Goal: Task Accomplishment & Management: Use online tool/utility

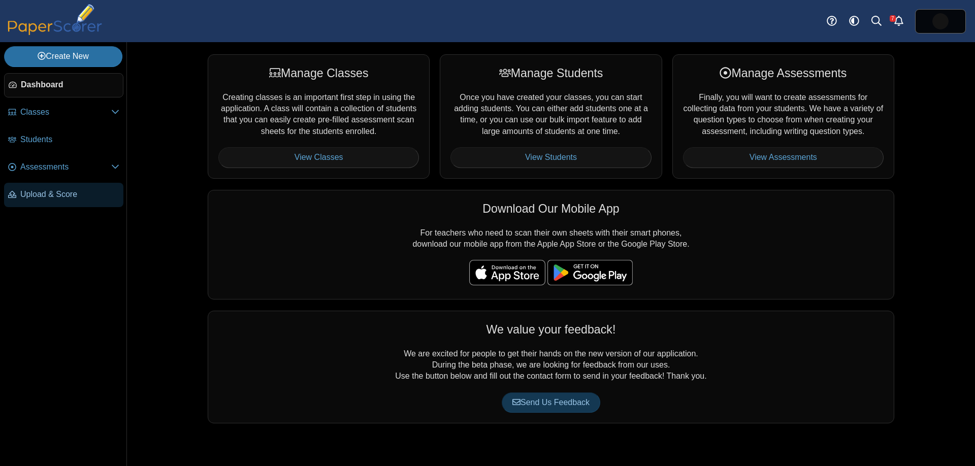
click at [86, 204] on link "Upload & Score" at bounding box center [63, 195] width 119 height 24
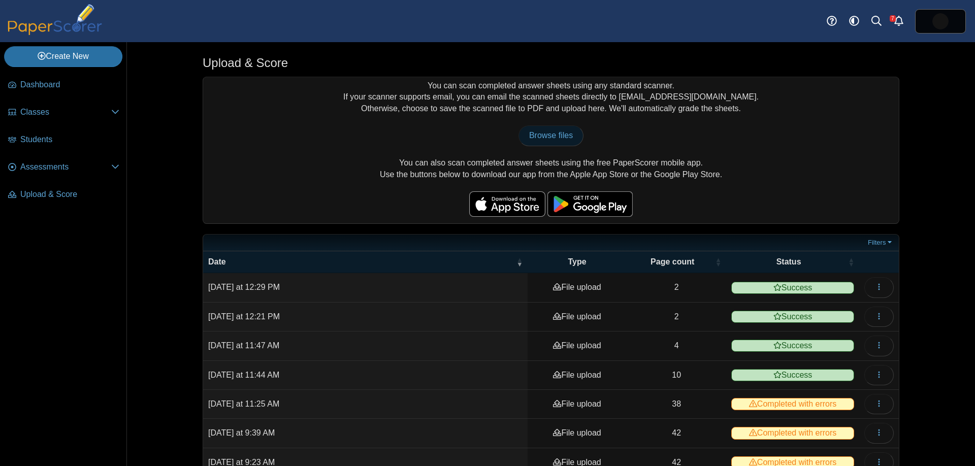
click at [546, 135] on span "Browse files" at bounding box center [551, 135] width 44 height 9
type input "**********"
click at [548, 141] on link "Browse files" at bounding box center [551, 135] width 65 height 20
type input "**********"
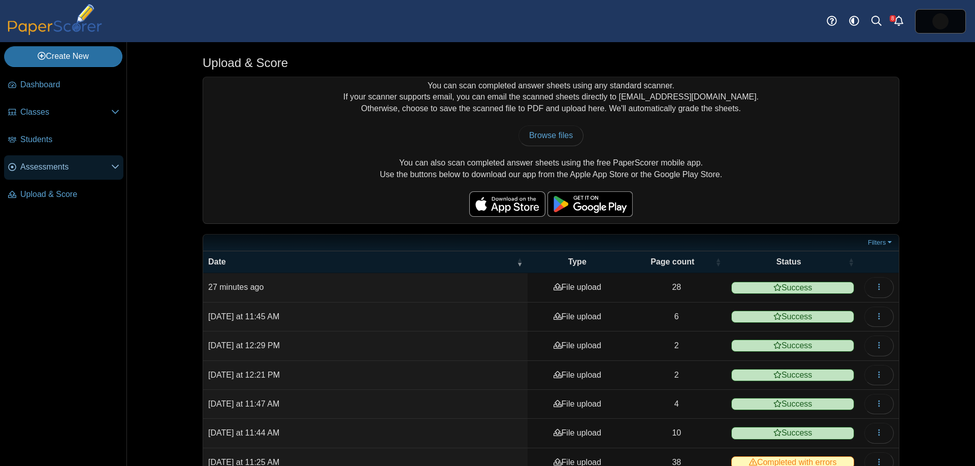
click at [46, 165] on span "Assessments" at bounding box center [65, 167] width 91 height 11
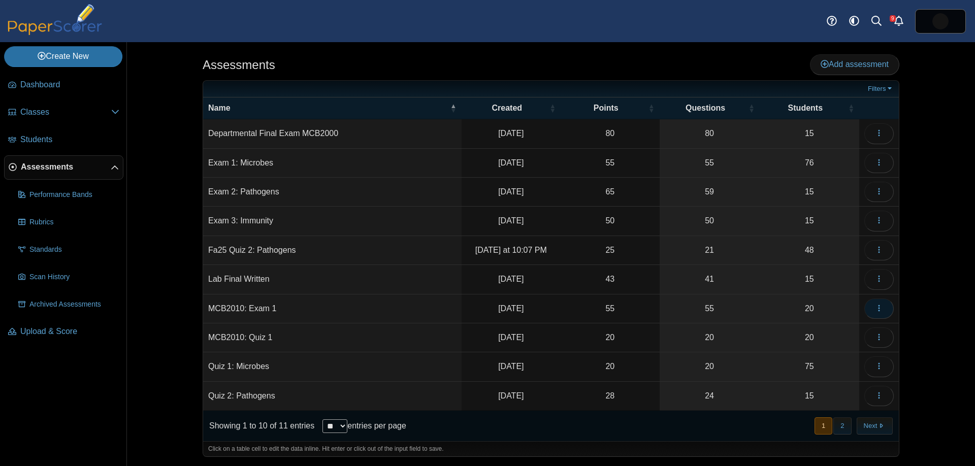
click at [886, 307] on button "button" at bounding box center [878, 309] width 29 height 20
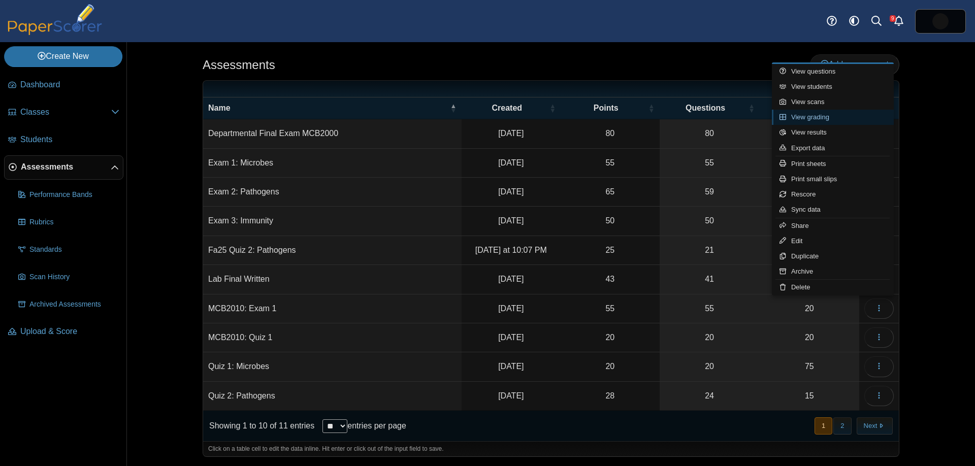
click at [831, 115] on link "View grading" at bounding box center [833, 117] width 122 height 15
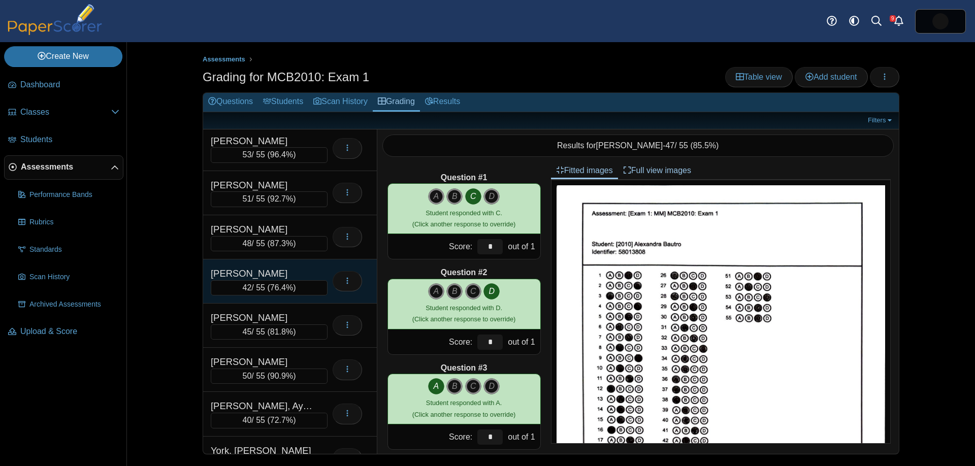
scroll to position [535, 0]
click at [278, 287] on span "76.4%" at bounding box center [281, 286] width 23 height 9
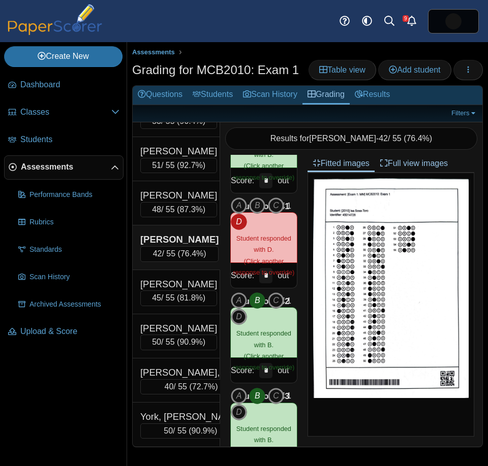
scroll to position [3779, 0]
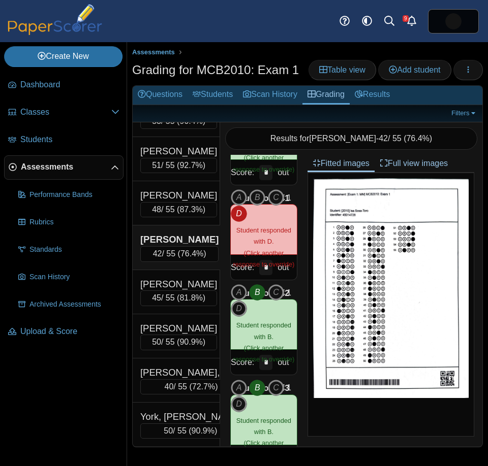
click at [67, 164] on span "Assessments" at bounding box center [66, 167] width 90 height 11
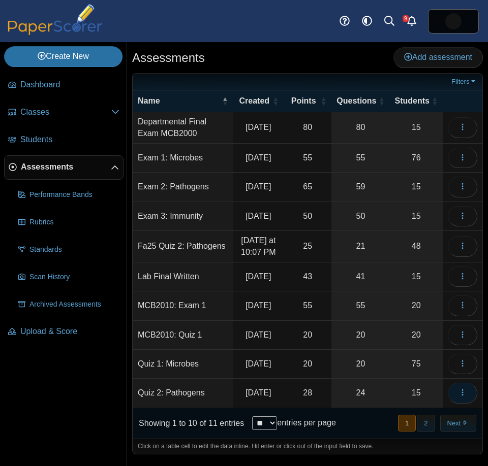
click at [468, 403] on button "button" at bounding box center [461, 393] width 29 height 20
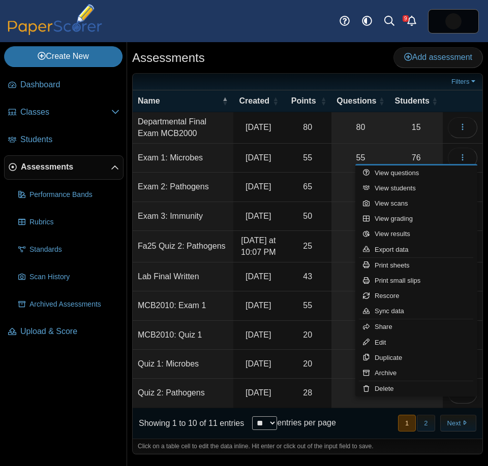
click at [357, 67] on div "Assessments Add assessment" at bounding box center [307, 58] width 350 height 23
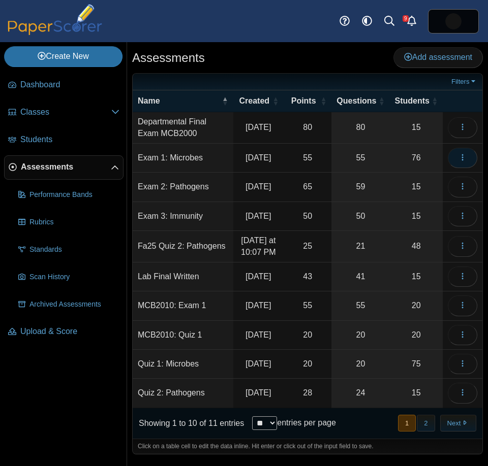
click at [457, 159] on button "button" at bounding box center [461, 158] width 29 height 20
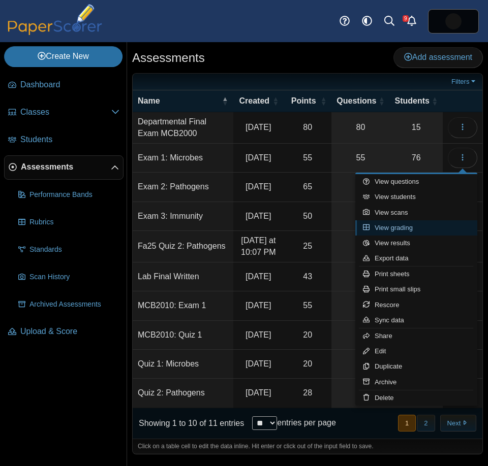
click at [422, 228] on link "View grading" at bounding box center [416, 227] width 122 height 15
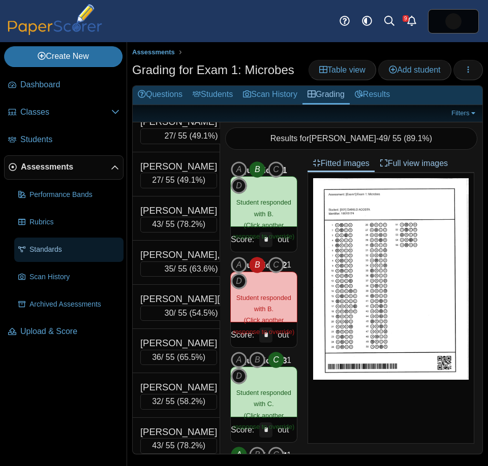
scroll to position [2495, 0]
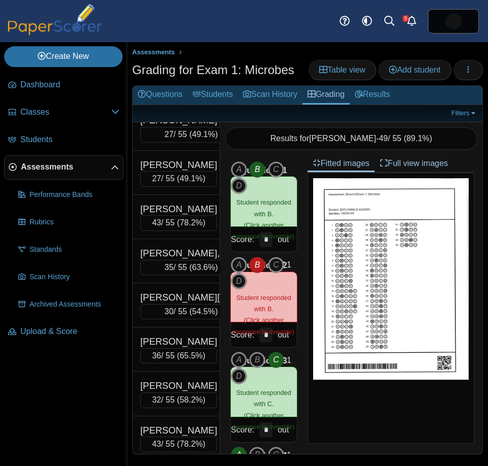
click at [55, 169] on span "Assessments" at bounding box center [66, 167] width 90 height 11
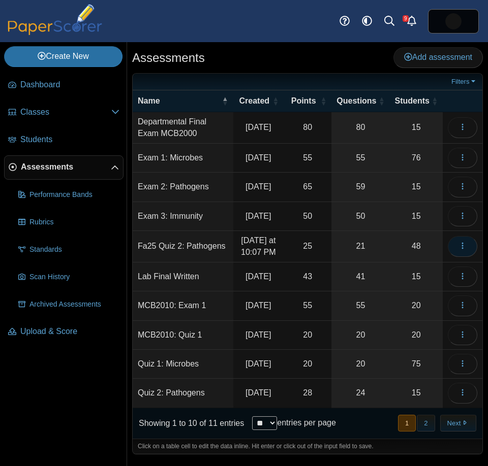
click at [461, 249] on use "button" at bounding box center [462, 246] width 2 height 7
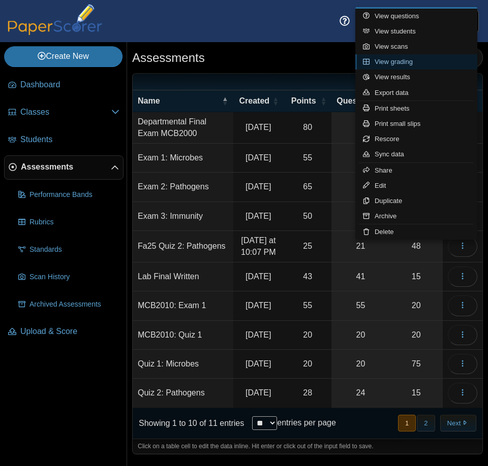
click at [434, 59] on link "View grading" at bounding box center [416, 61] width 122 height 15
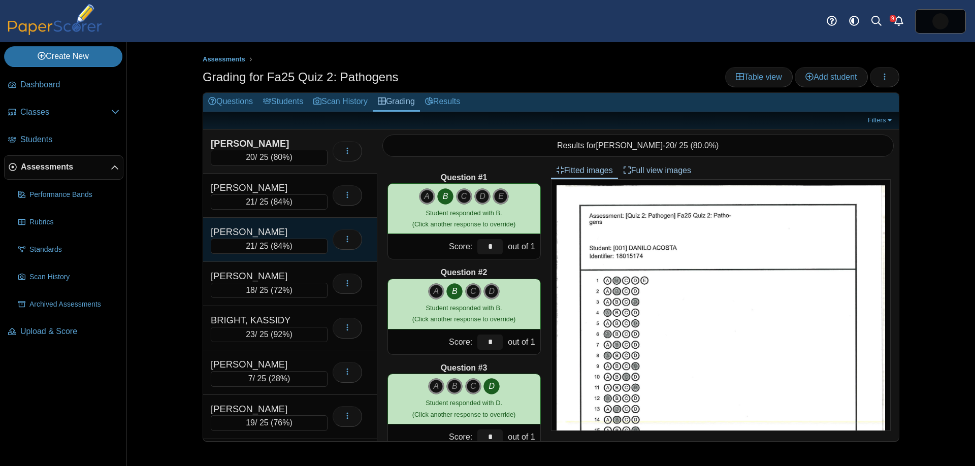
click at [278, 231] on div "[PERSON_NAME]" at bounding box center [262, 232] width 102 height 13
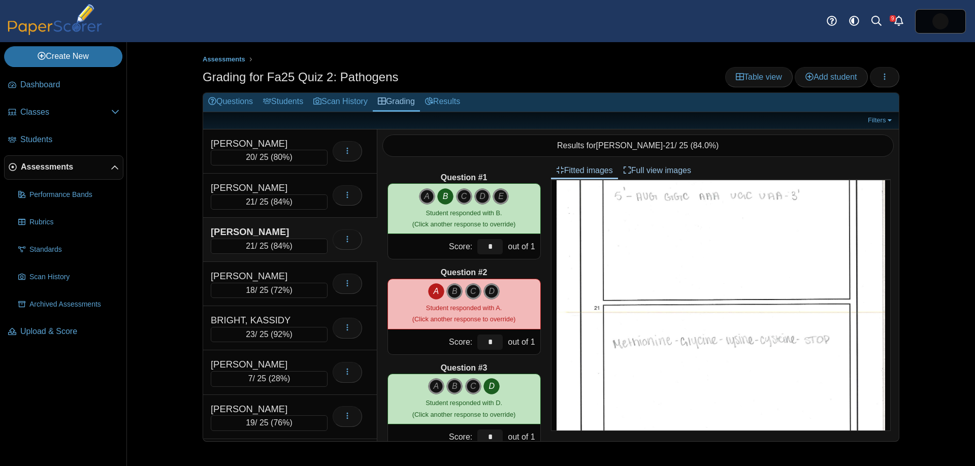
scroll to position [626, 0]
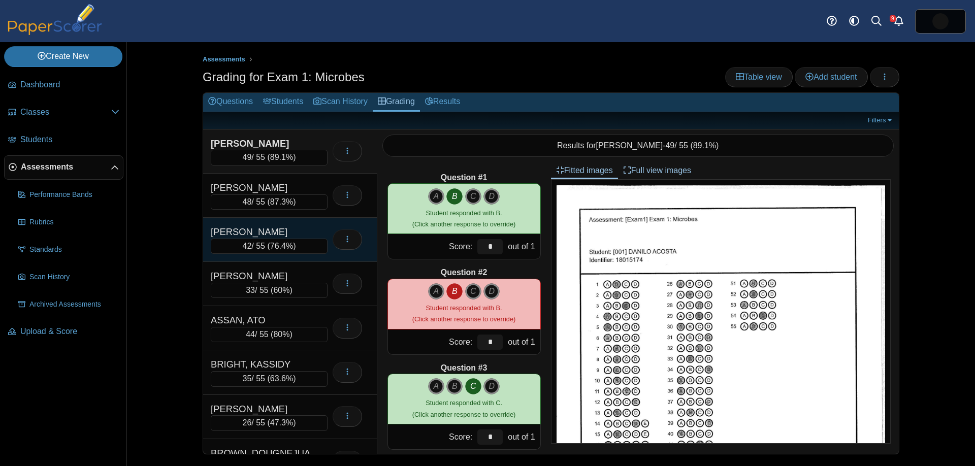
click at [282, 239] on div "42 / 55 ( 76.4% )" at bounding box center [269, 246] width 117 height 15
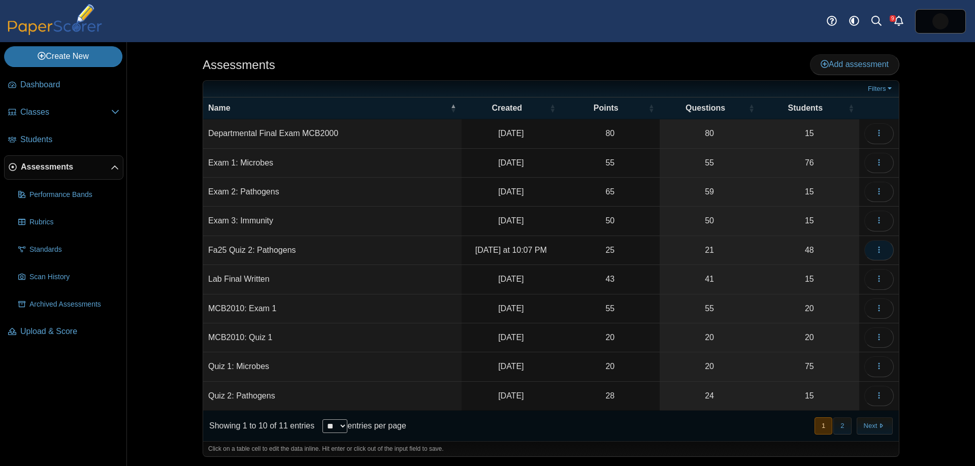
click at [880, 253] on icon "button" at bounding box center [879, 250] width 8 height 8
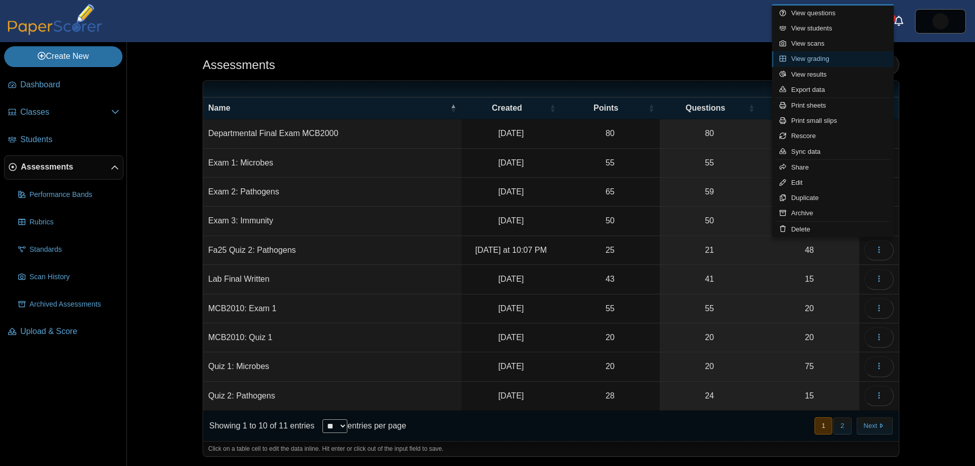
click at [831, 59] on link "View grading" at bounding box center [833, 58] width 122 height 15
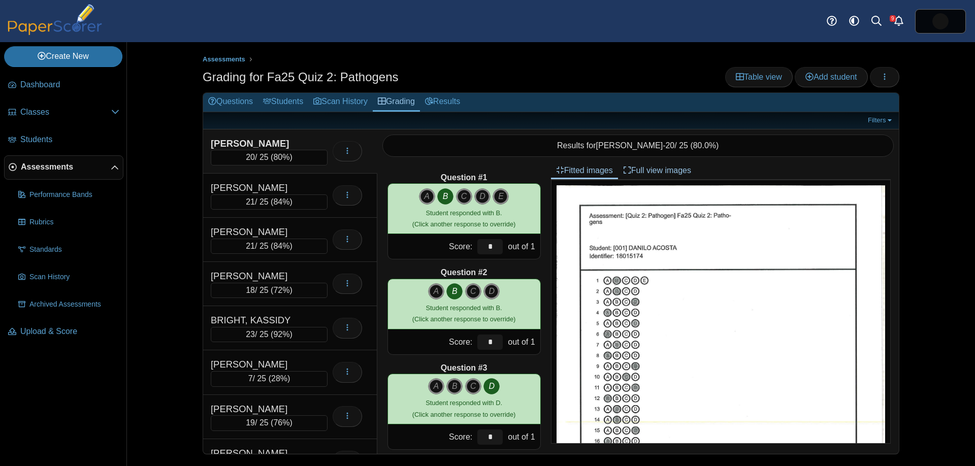
click at [253, 147] on div "ACOSTA, DANILO" at bounding box center [262, 143] width 102 height 13
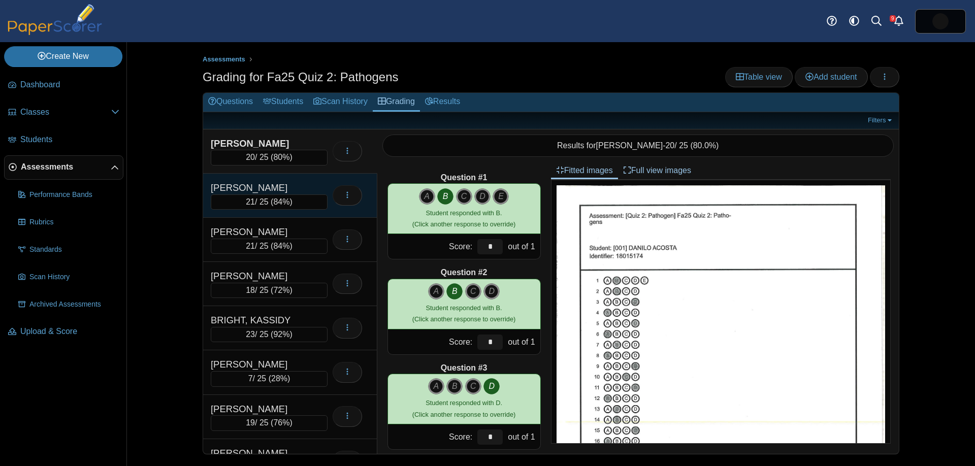
click at [261, 192] on div "ADAMS, HOLLIE" at bounding box center [262, 187] width 102 height 13
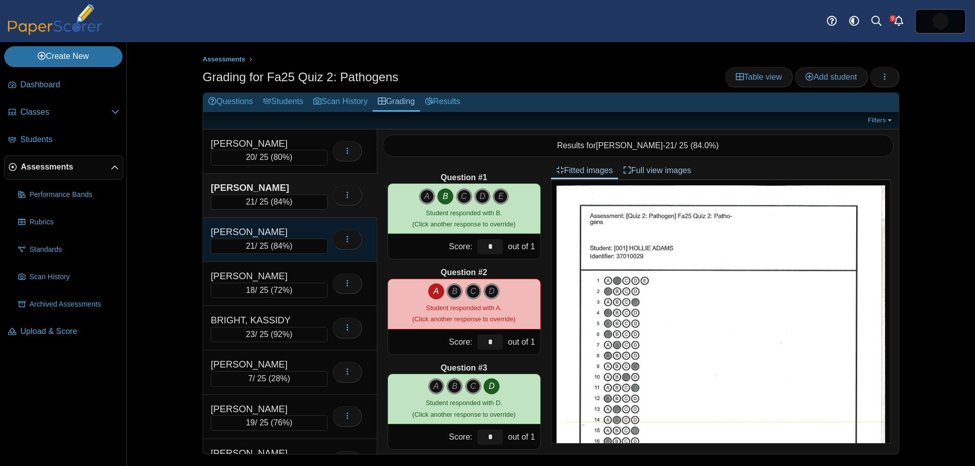
click at [292, 232] on div "ANDERSON, LANEY" at bounding box center [262, 232] width 102 height 13
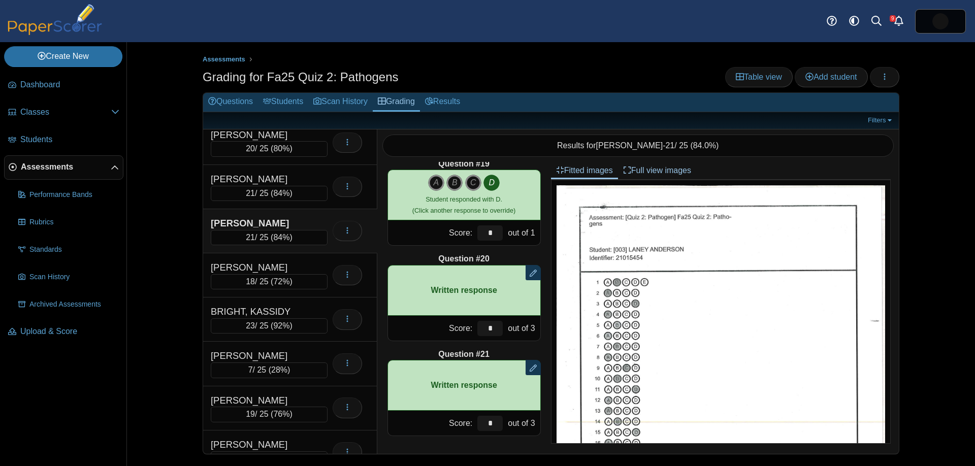
scroll to position [18, 0]
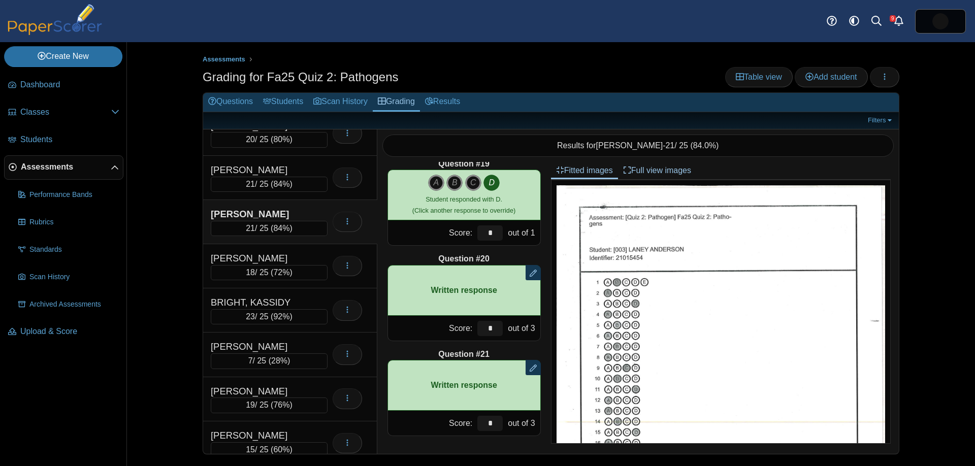
click at [283, 211] on div "[PERSON_NAME]" at bounding box center [262, 214] width 102 height 13
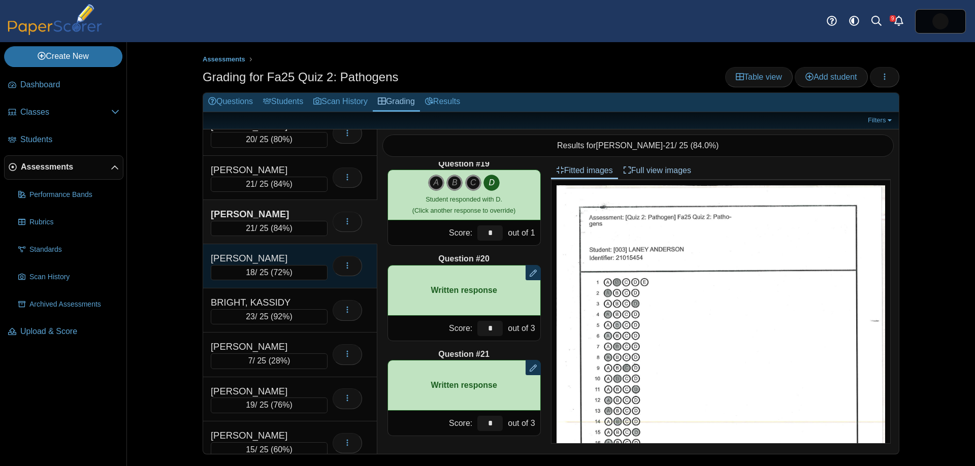
click at [282, 258] on div "[PERSON_NAME]" at bounding box center [262, 258] width 102 height 13
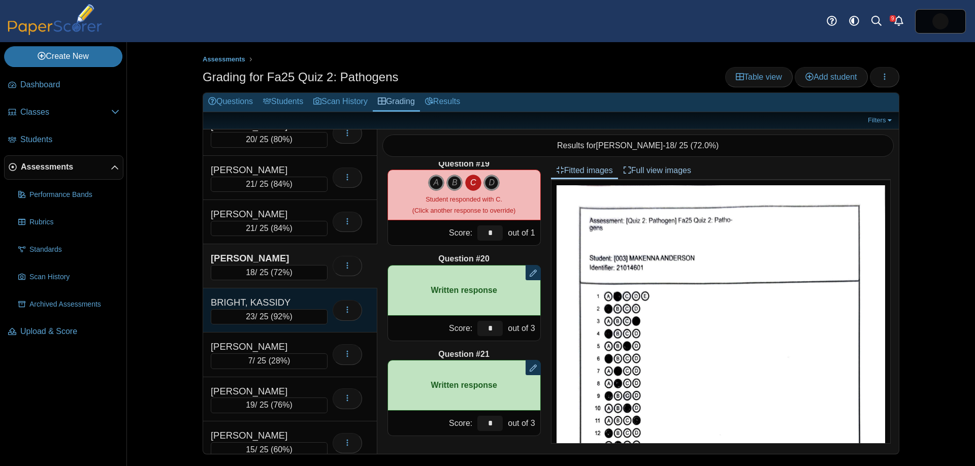
click at [288, 294] on div "BRIGHT, KASSIDY 23 / 25 ( 92% ) Loading…" at bounding box center [290, 311] width 174 height 44
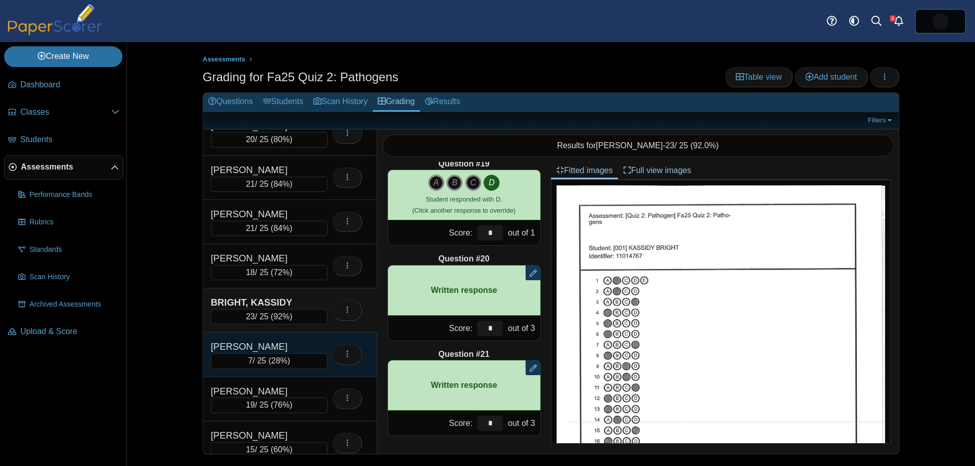
click at [303, 336] on div "BRONER, COURTNEY 7 / 25 ( 28% ) Loading…" at bounding box center [290, 355] width 174 height 44
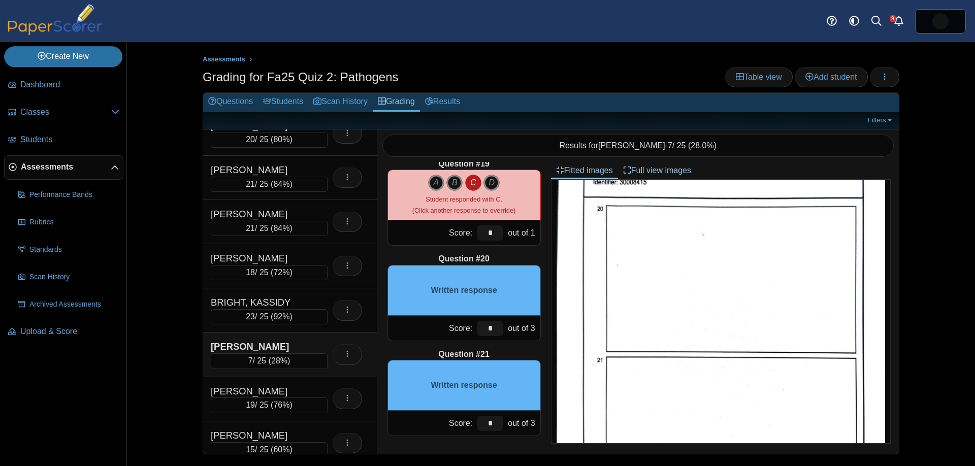
scroll to position [572, 0]
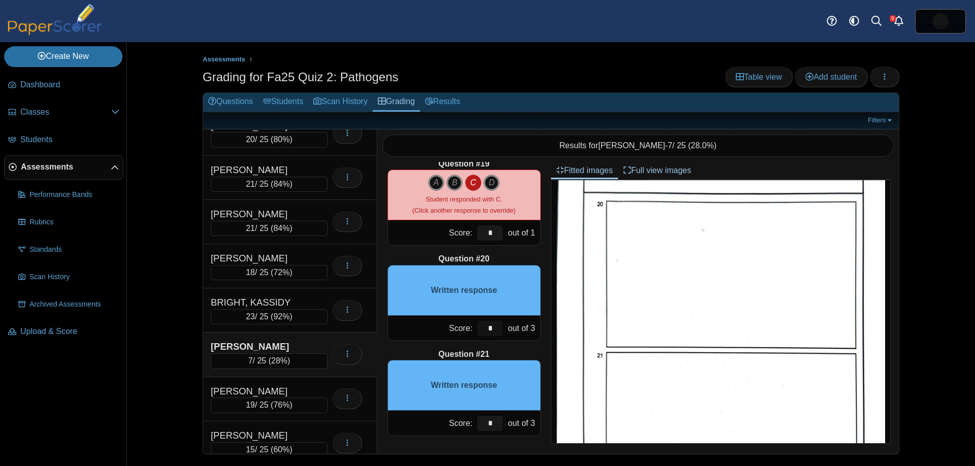
click at [488, 328] on input "*" at bounding box center [489, 328] width 25 height 15
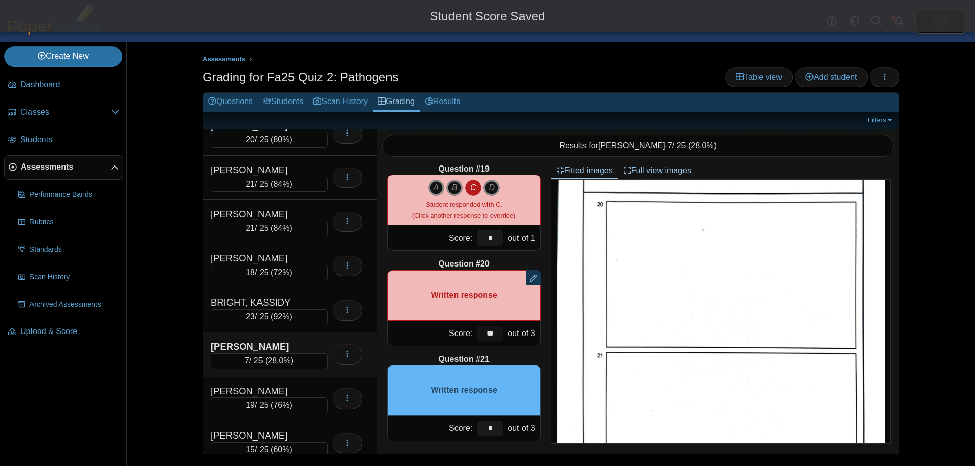
type input "**"
click at [490, 427] on input "*" at bounding box center [489, 428] width 25 height 15
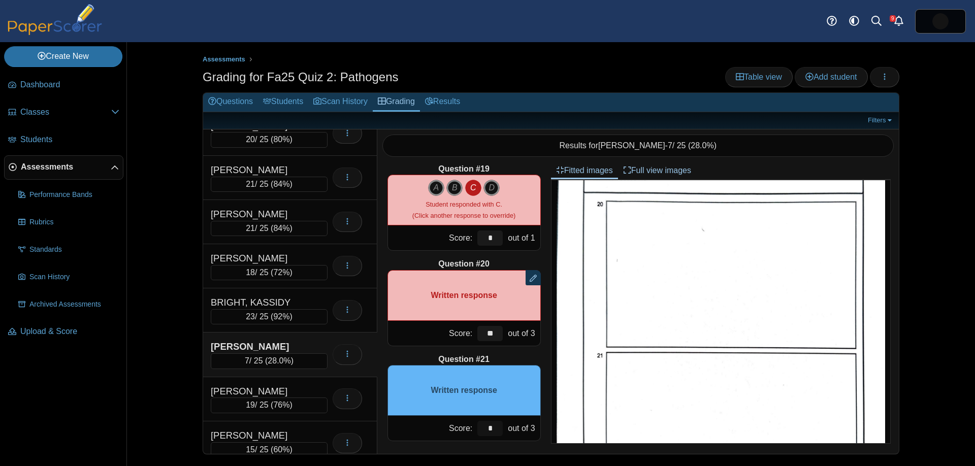
click at [493, 426] on input "*" at bounding box center [489, 428] width 25 height 15
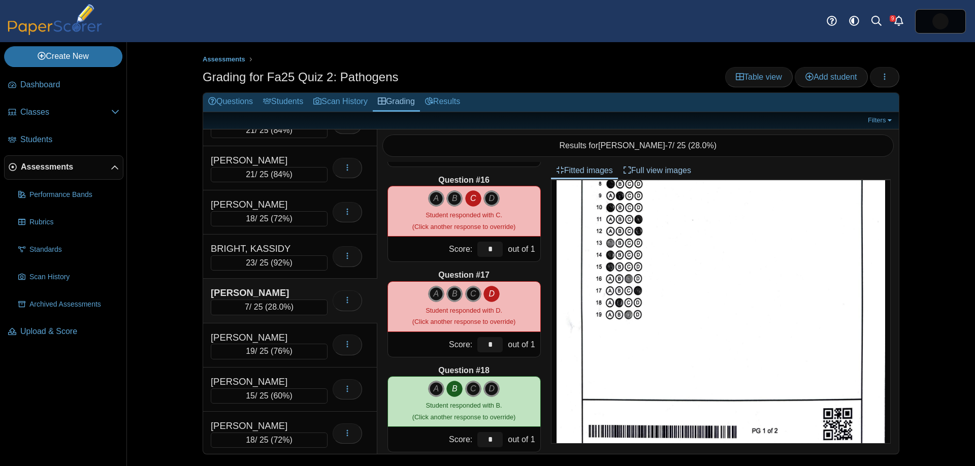
scroll to position [78, 0]
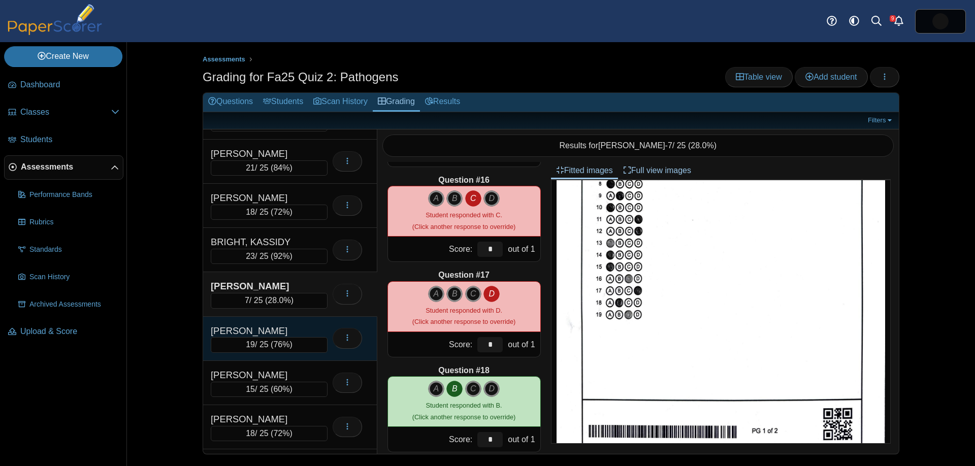
type input "**"
click at [270, 331] on div "[PERSON_NAME]" at bounding box center [262, 331] width 102 height 13
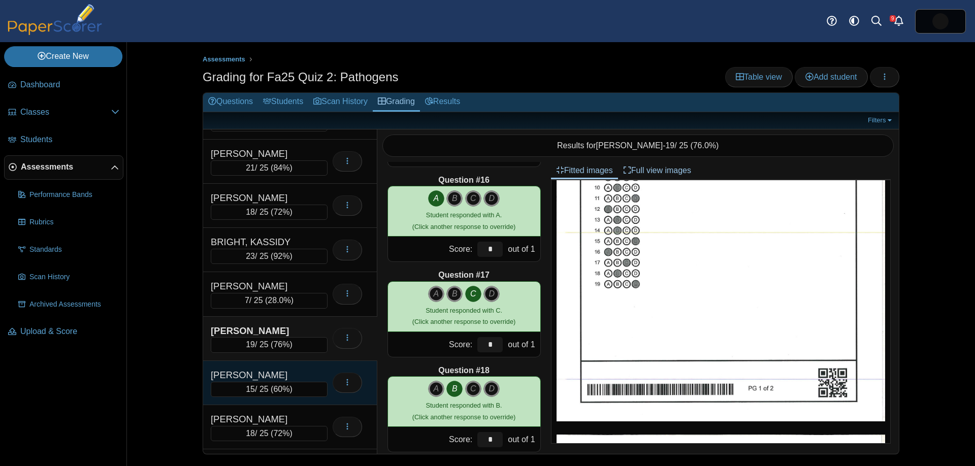
scroll to position [0, 0]
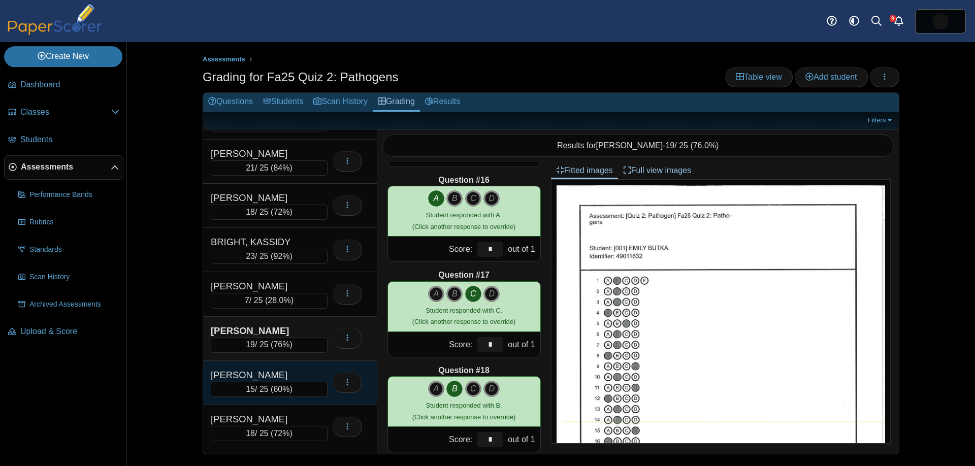
click at [286, 377] on div "[PERSON_NAME]" at bounding box center [262, 375] width 102 height 13
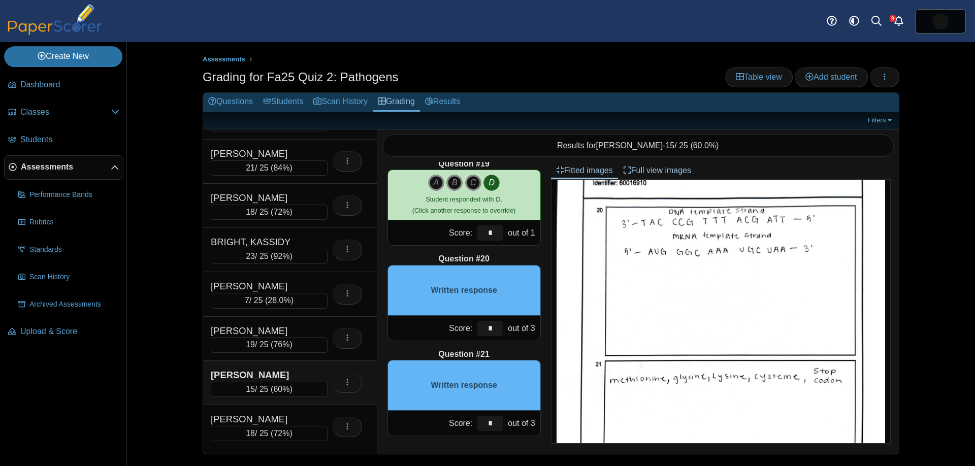
scroll to position [565, 0]
click at [486, 326] on input "*" at bounding box center [489, 328] width 25 height 15
drag, startPoint x: 497, startPoint y: 329, endPoint x: 475, endPoint y: 329, distance: 21.8
click at [475, 329] on div "*" at bounding box center [490, 328] width 30 height 25
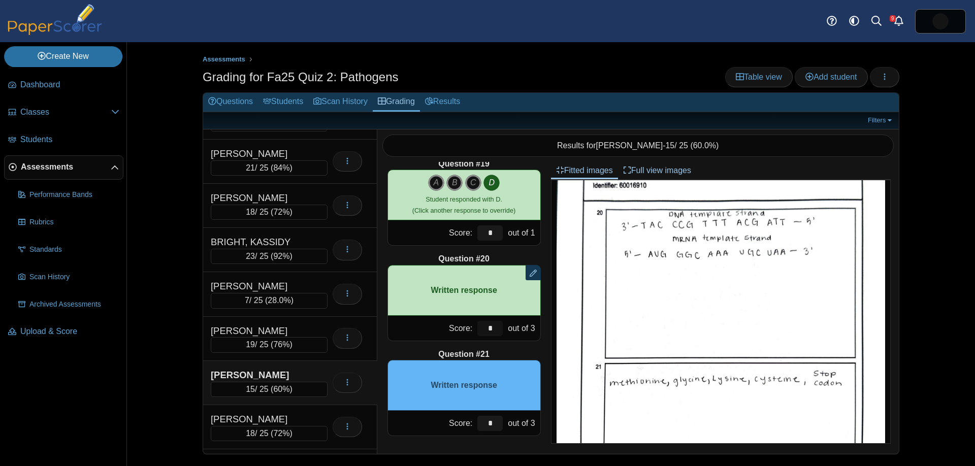
type input "*"
drag, startPoint x: 494, startPoint y: 421, endPoint x: 484, endPoint y: 419, distance: 10.5
click at [485, 419] on input "*" at bounding box center [489, 423] width 25 height 15
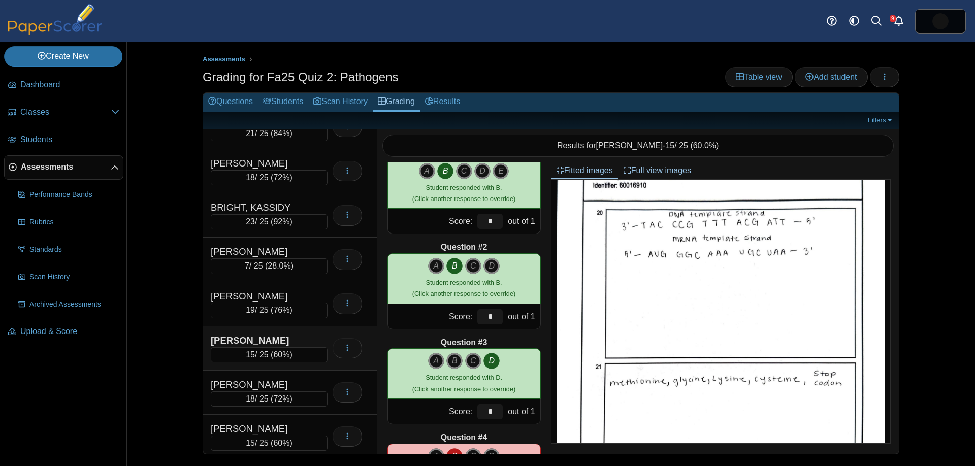
scroll to position [0, 0]
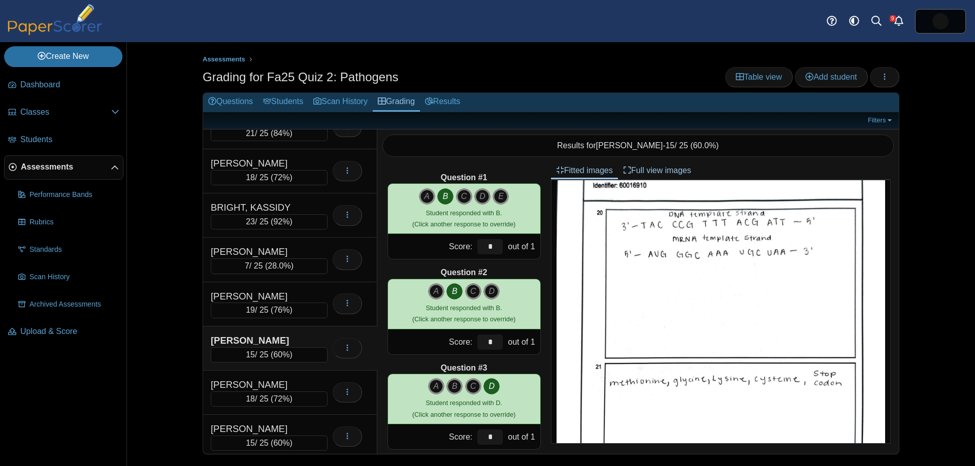
type input "*"
click at [165, 349] on div "Assessments Grading for Fa25 Quiz 2: Pathogens Table view Add student Loading… 7" at bounding box center [551, 254] width 848 height 424
click at [258, 350] on div "15 / 25 ( 60% )" at bounding box center [269, 354] width 117 height 15
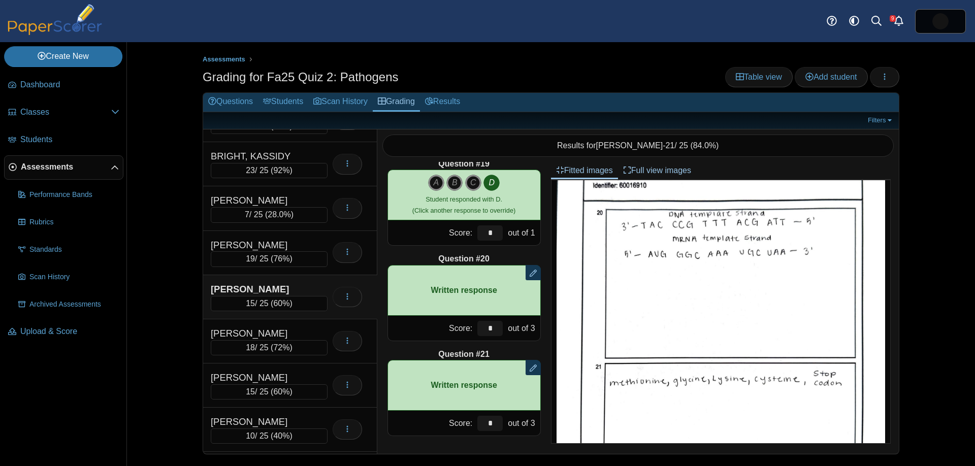
scroll to position [169, 0]
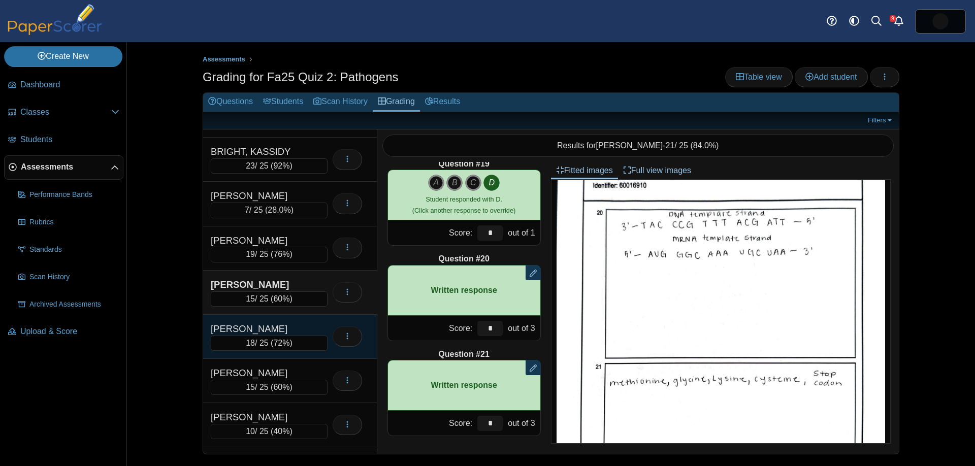
click at [269, 333] on div "[PERSON_NAME]" at bounding box center [262, 329] width 102 height 13
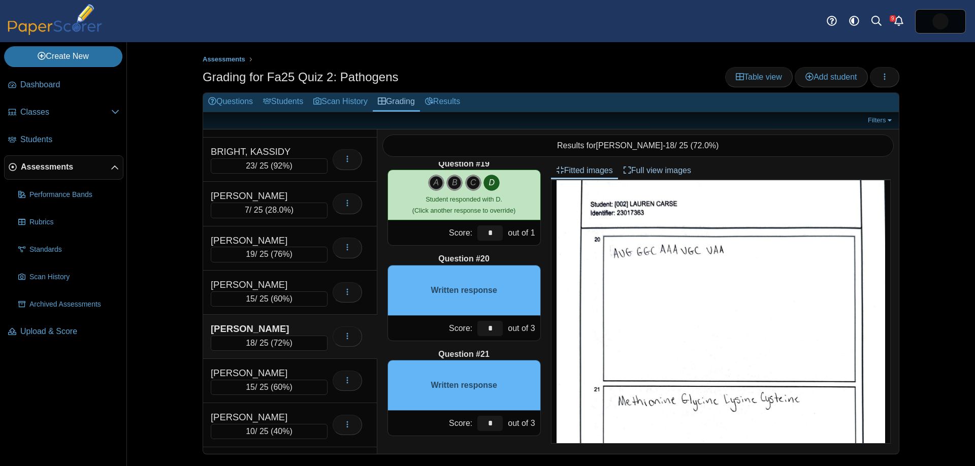
scroll to position [523, 0]
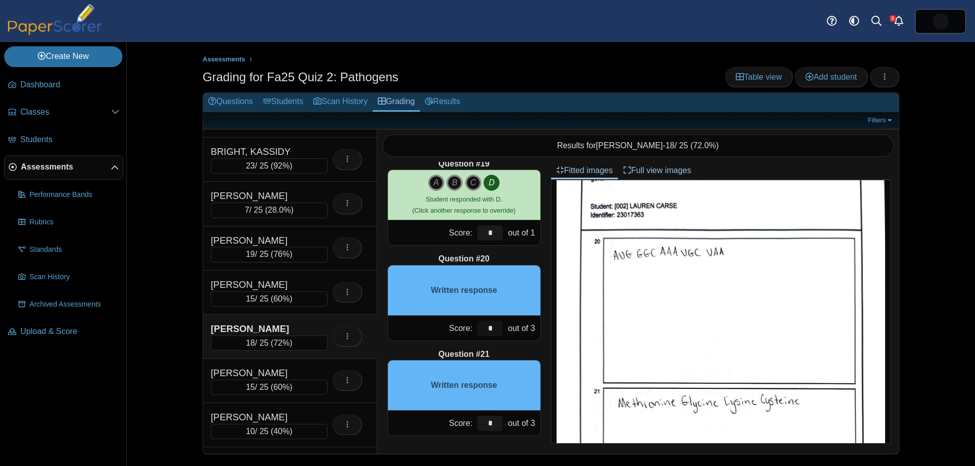
click at [485, 324] on input "*" at bounding box center [489, 328] width 25 height 15
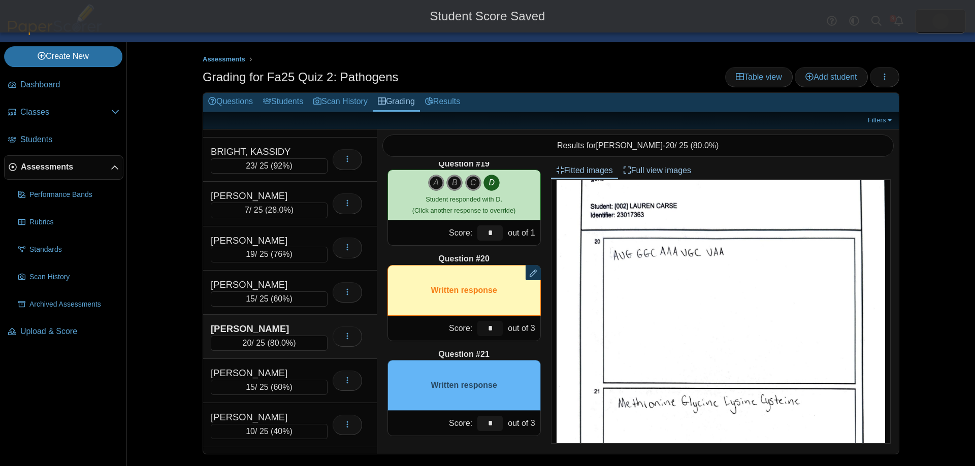
type input "*"
click at [496, 428] on input "*" at bounding box center [489, 423] width 25 height 15
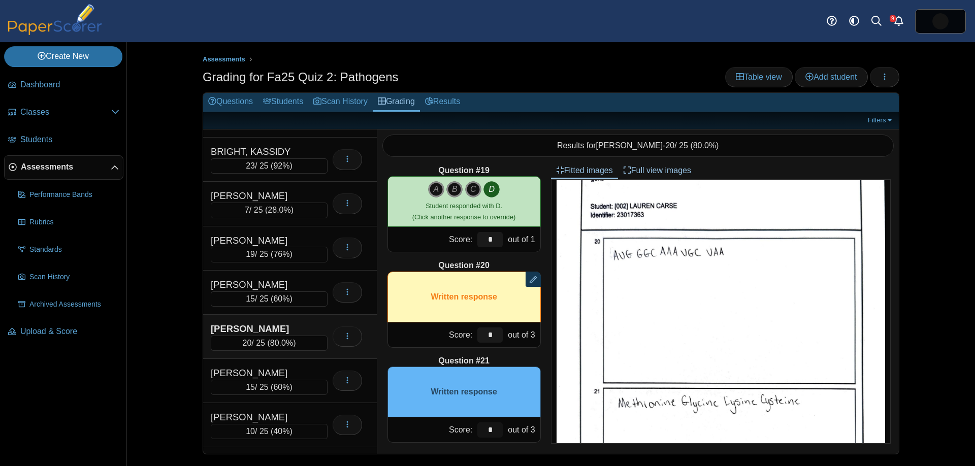
drag, startPoint x: 484, startPoint y: 427, endPoint x: 481, endPoint y: 416, distance: 11.6
click at [466, 422] on div "Score: * out of 3" at bounding box center [464, 430] width 153 height 25
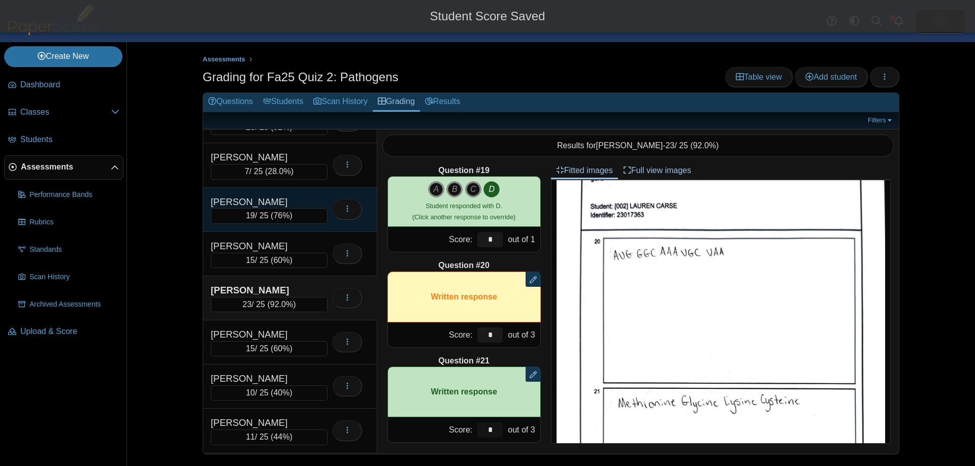
scroll to position [228, 0]
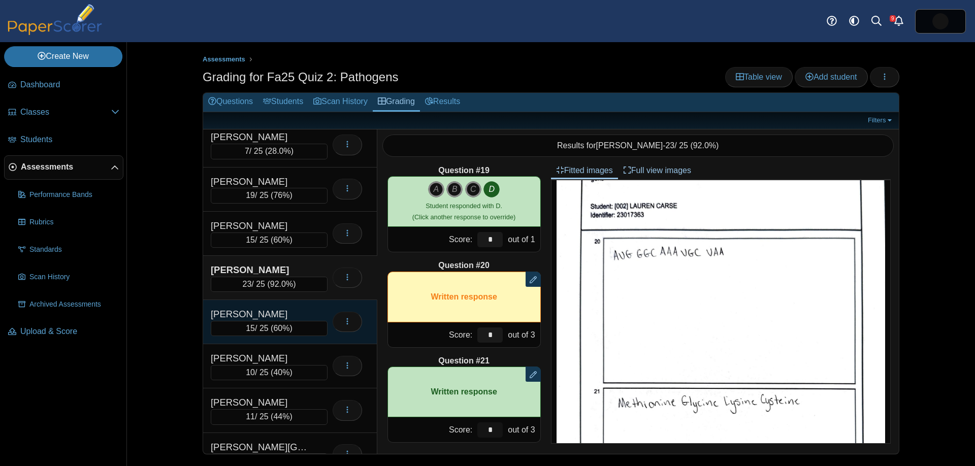
type input "*"
click at [292, 306] on div "CERVANTES, NATALIA 15 / 25 ( 60% ) Loading…" at bounding box center [290, 322] width 174 height 44
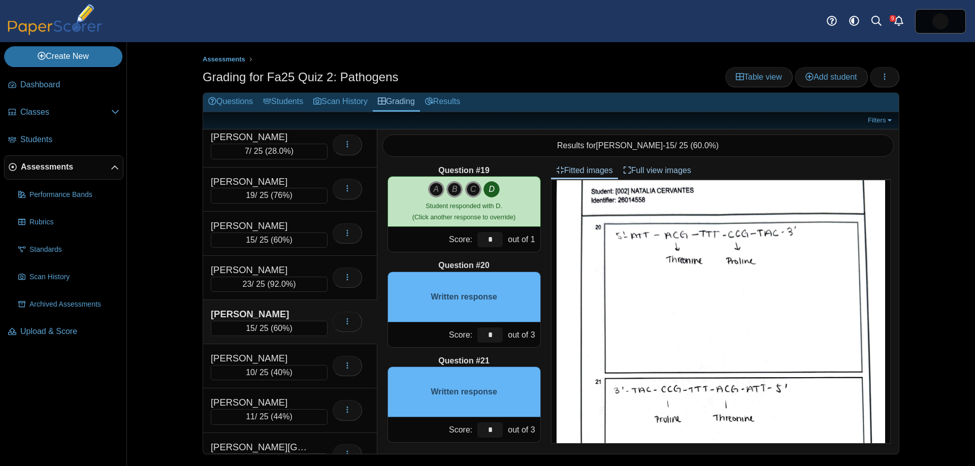
scroll to position [563, 0]
drag, startPoint x: 492, startPoint y: 344, endPoint x: 481, endPoint y: 340, distance: 11.9
click at [479, 341] on div "*" at bounding box center [490, 335] width 30 height 25
drag, startPoint x: 494, startPoint y: 338, endPoint x: 480, endPoint y: 337, distance: 14.2
click at [481, 337] on input "*" at bounding box center [489, 335] width 25 height 15
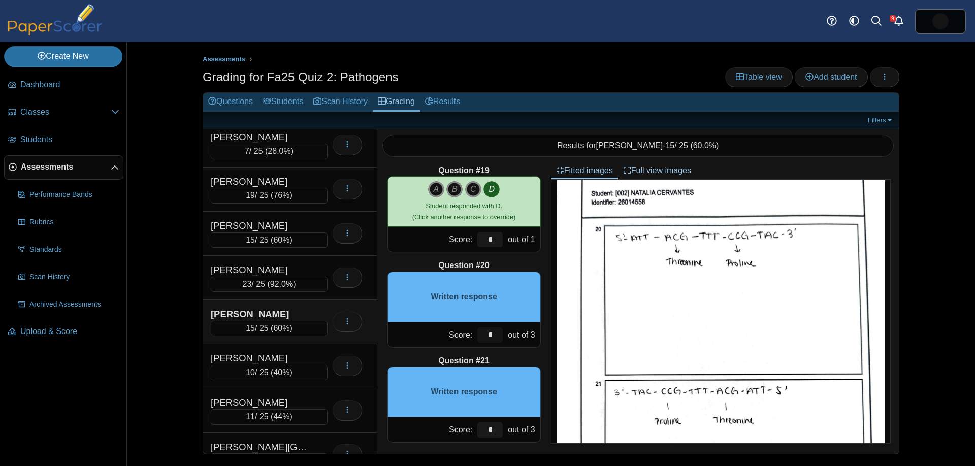
scroll to position [1727, 0]
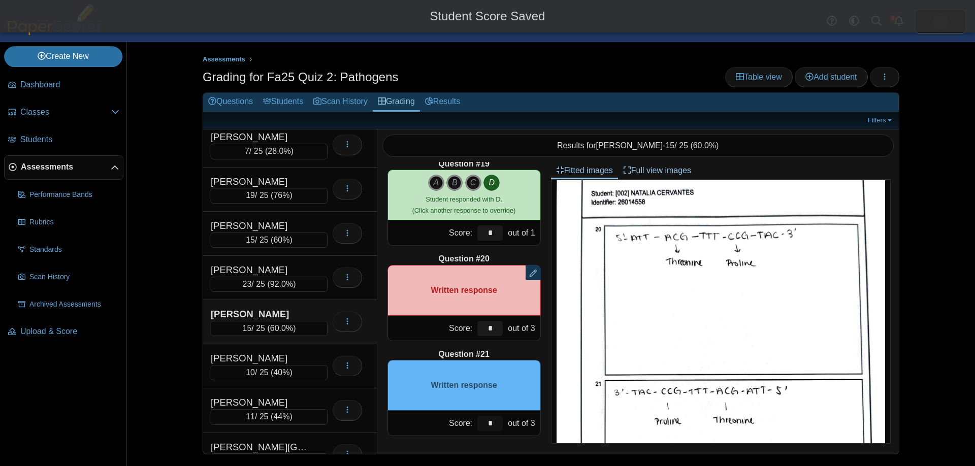
click at [496, 428] on input "*" at bounding box center [489, 423] width 25 height 15
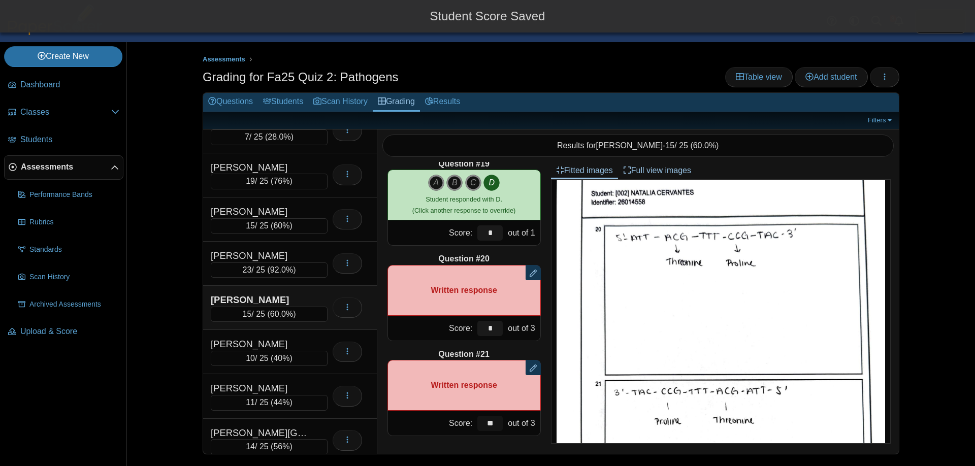
scroll to position [259, 0]
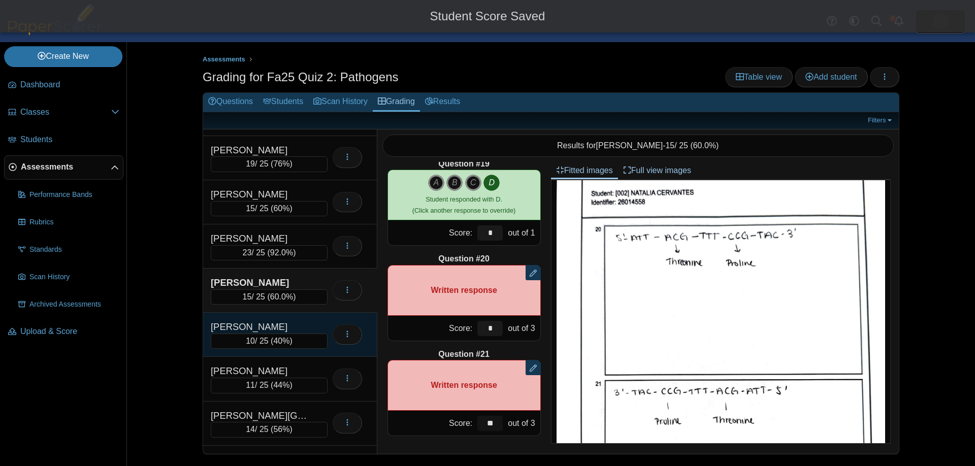
type input "**"
click at [274, 327] on div "[PERSON_NAME]" at bounding box center [262, 327] width 102 height 13
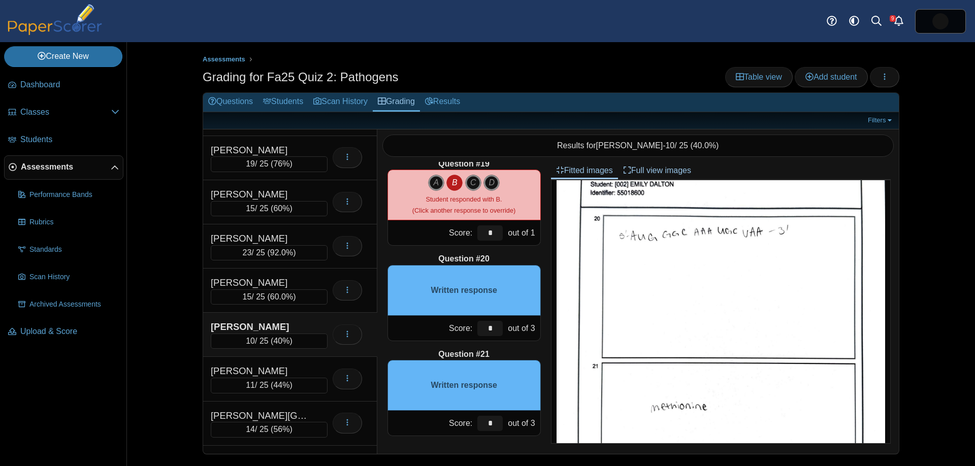
scroll to position [551, 0]
drag, startPoint x: 494, startPoint y: 330, endPoint x: 481, endPoint y: 326, distance: 13.2
click at [472, 329] on div "Score: * out of 3" at bounding box center [464, 328] width 153 height 25
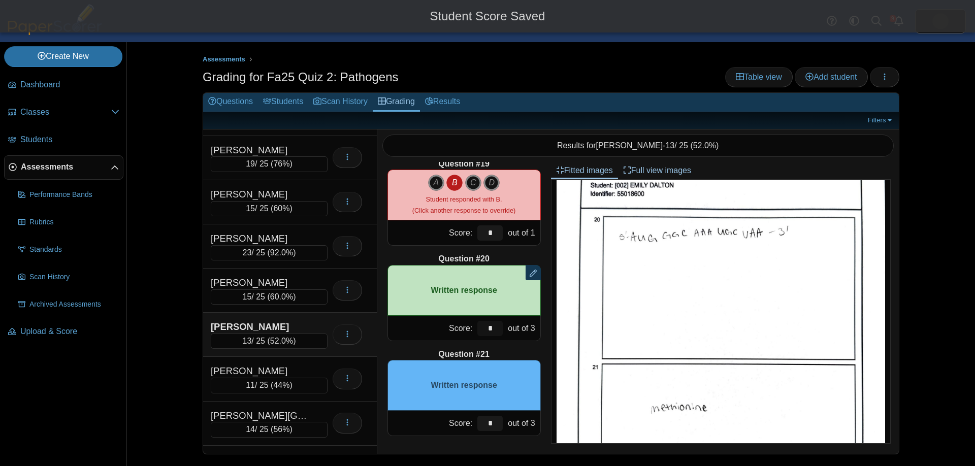
type input "*"
drag, startPoint x: 493, startPoint y: 425, endPoint x: 511, endPoint y: 394, distance: 35.7
click at [460, 411] on div "Score: * out of 3" at bounding box center [464, 423] width 153 height 25
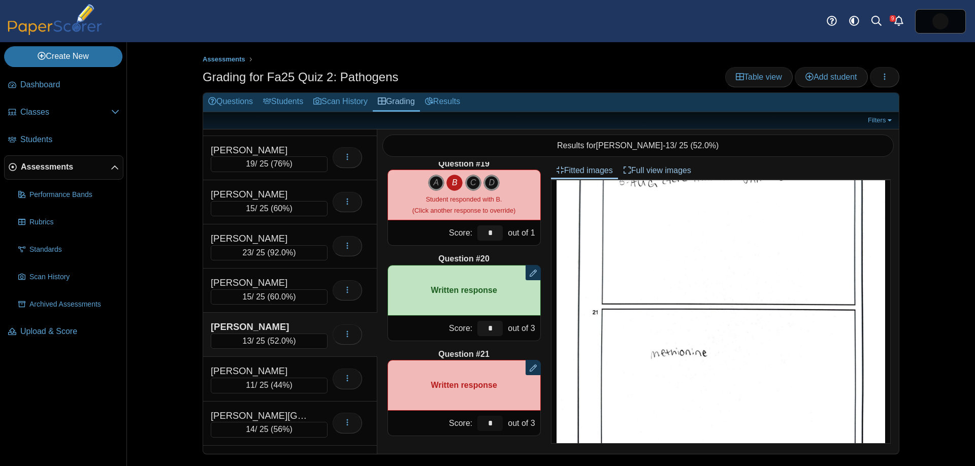
scroll to position [278, 0]
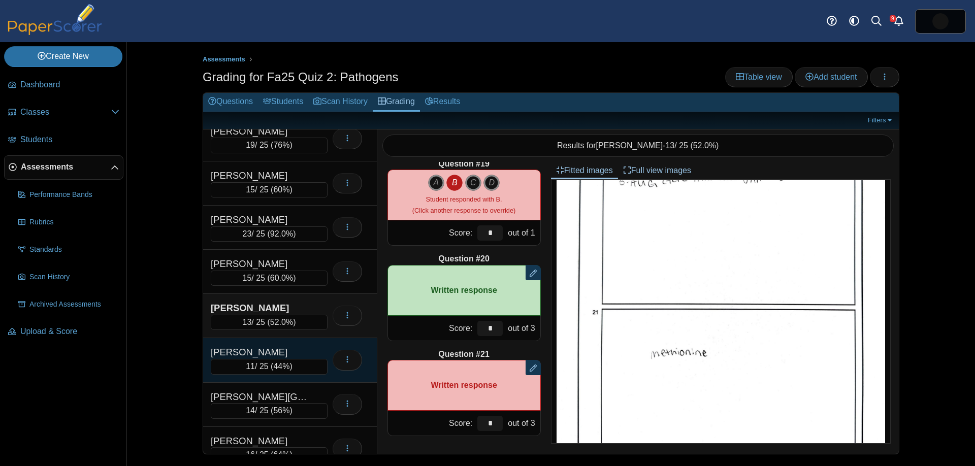
click at [291, 353] on div "[PERSON_NAME]" at bounding box center [262, 352] width 102 height 13
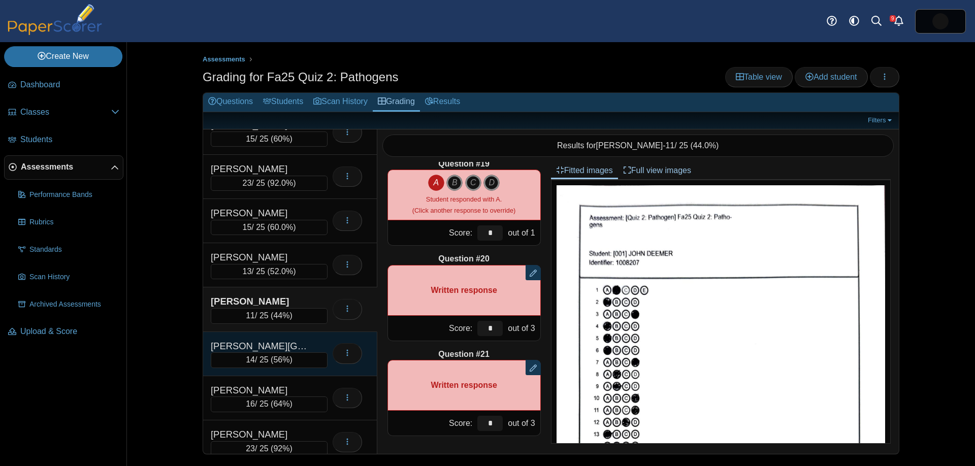
scroll to position [330, 0]
click at [284, 345] on div "[PERSON_NAME][GEOGRAPHIC_DATA]" at bounding box center [262, 344] width 102 height 13
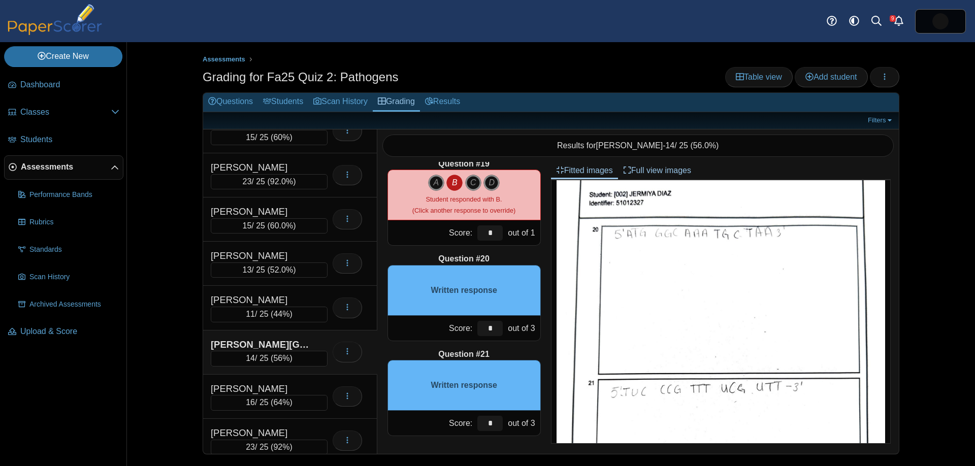
scroll to position [533, 0]
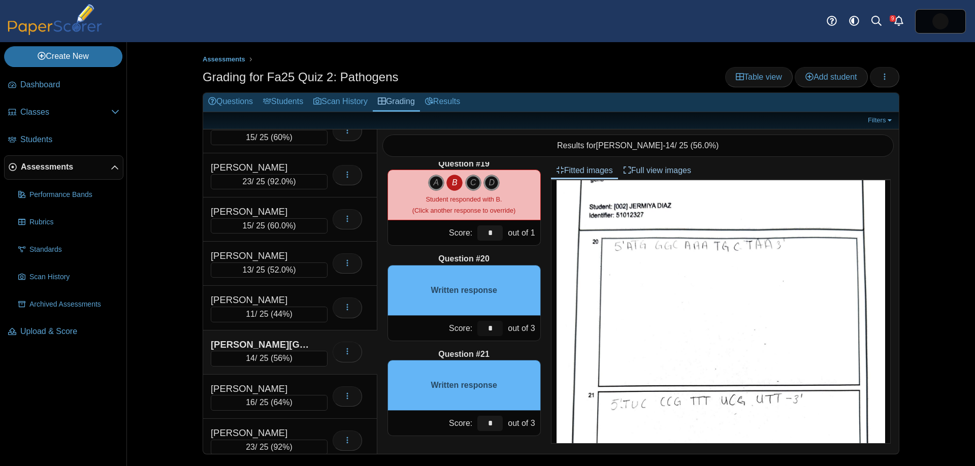
drag, startPoint x: 501, startPoint y: 327, endPoint x: 476, endPoint y: 326, distance: 24.4
click at [472, 327] on div "Score: * out of 3" at bounding box center [464, 328] width 153 height 25
type input "*"
drag, startPoint x: 491, startPoint y: 422, endPoint x: 465, endPoint y: 405, distance: 31.3
click at [463, 412] on div "Score: * out of 3" at bounding box center [464, 423] width 153 height 25
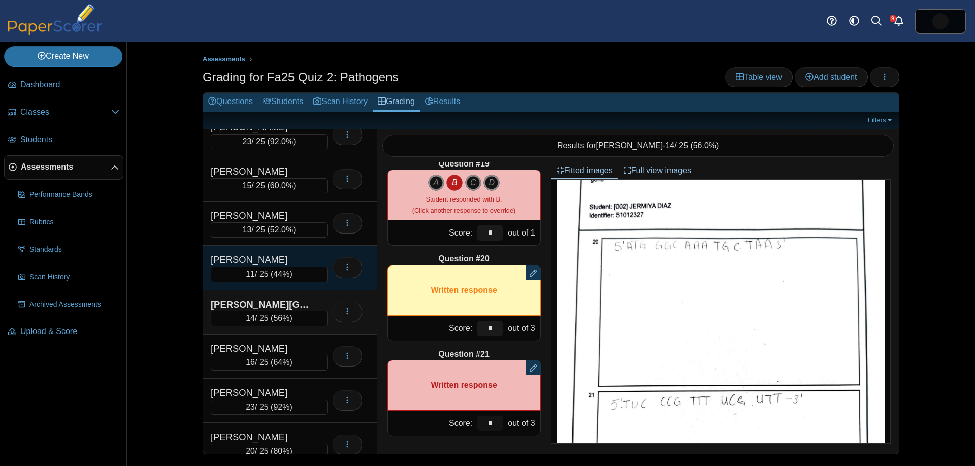
scroll to position [374, 0]
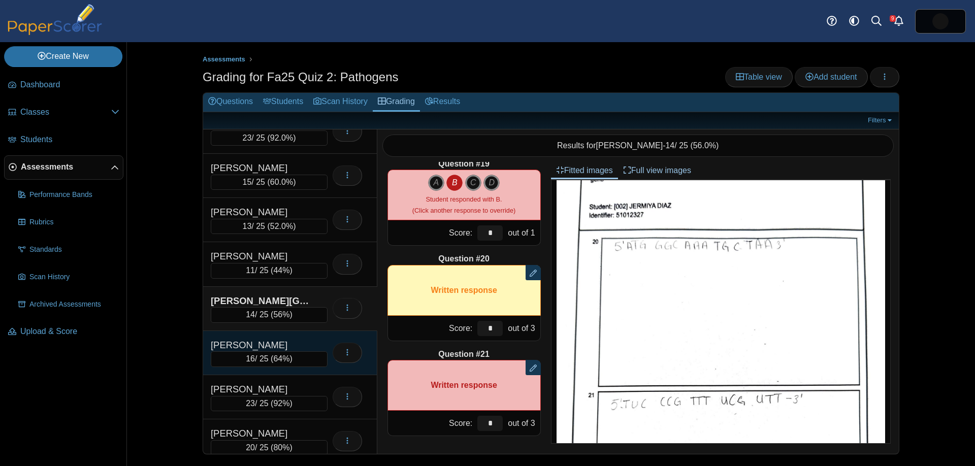
click at [292, 345] on div "[PERSON_NAME]" at bounding box center [262, 345] width 102 height 13
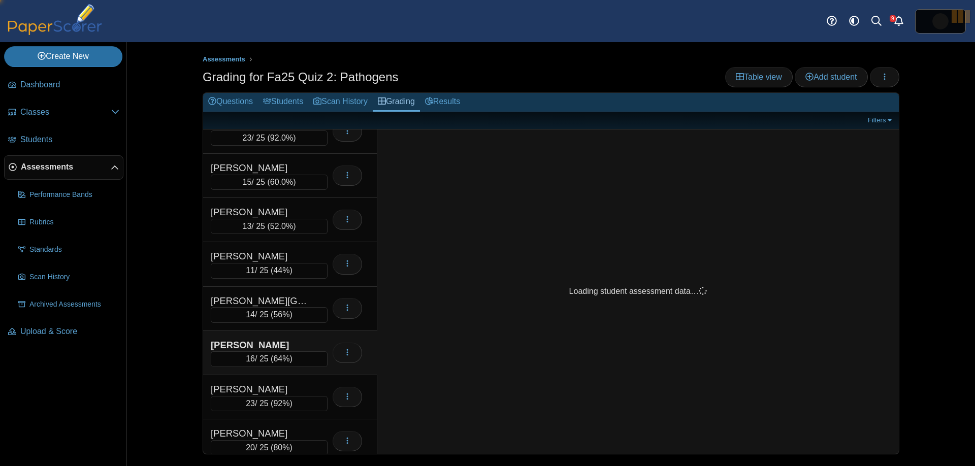
scroll to position [0, 0]
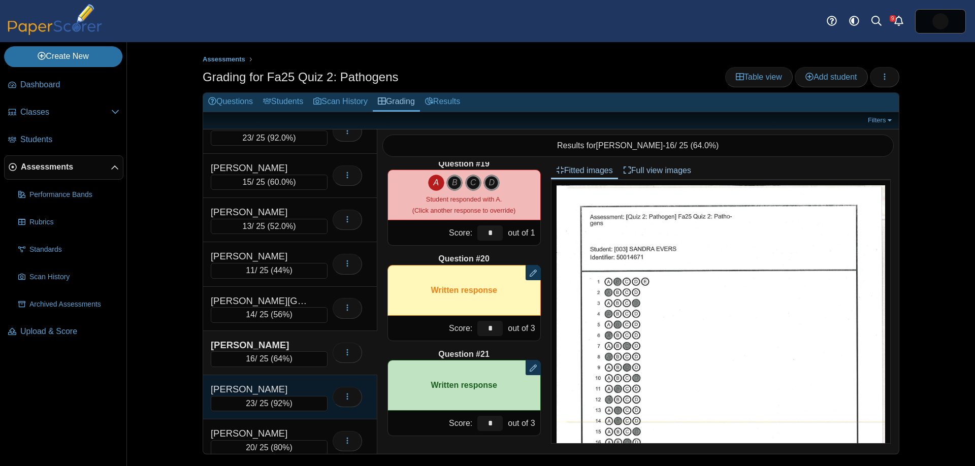
click at [280, 392] on div "[PERSON_NAME]" at bounding box center [262, 389] width 102 height 13
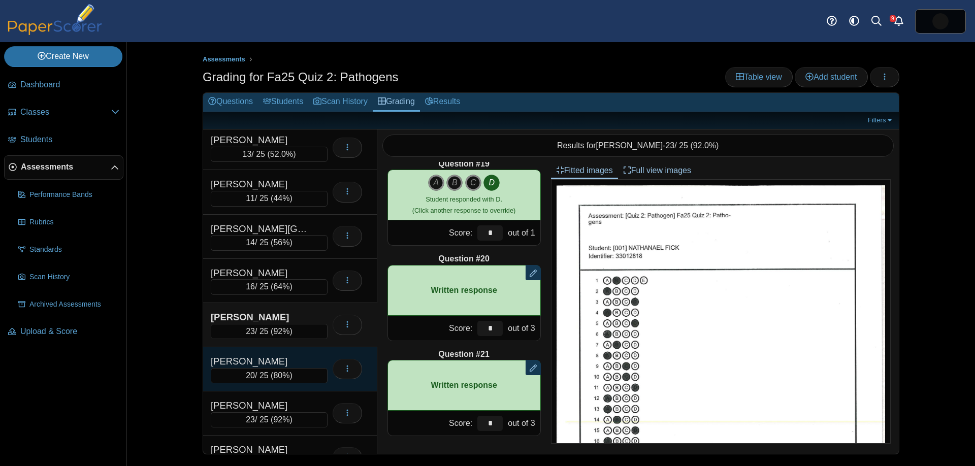
scroll to position [446, 0]
click at [276, 371] on span "80%" at bounding box center [281, 375] width 16 height 9
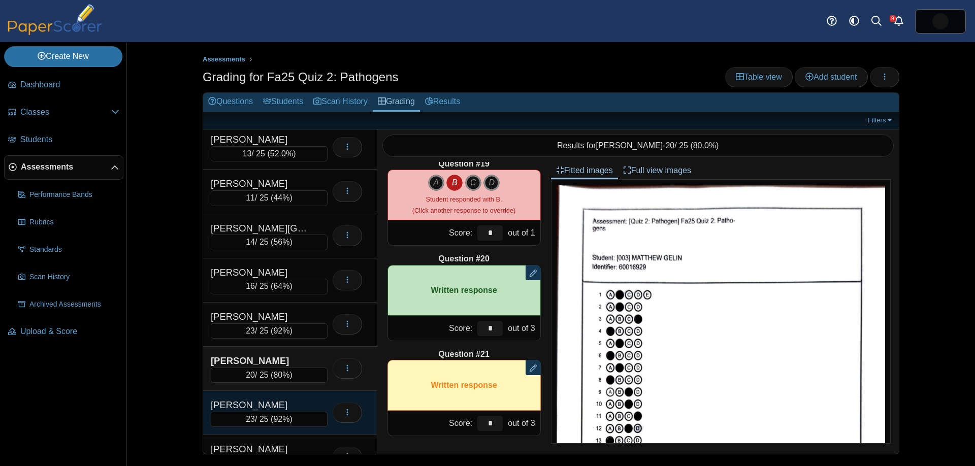
click at [295, 406] on div "[PERSON_NAME]" at bounding box center [262, 405] width 102 height 13
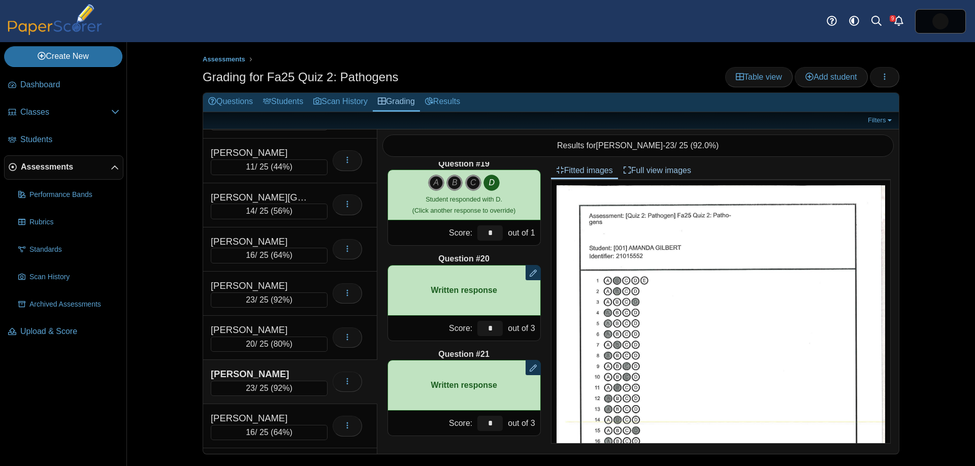
scroll to position [528, 0]
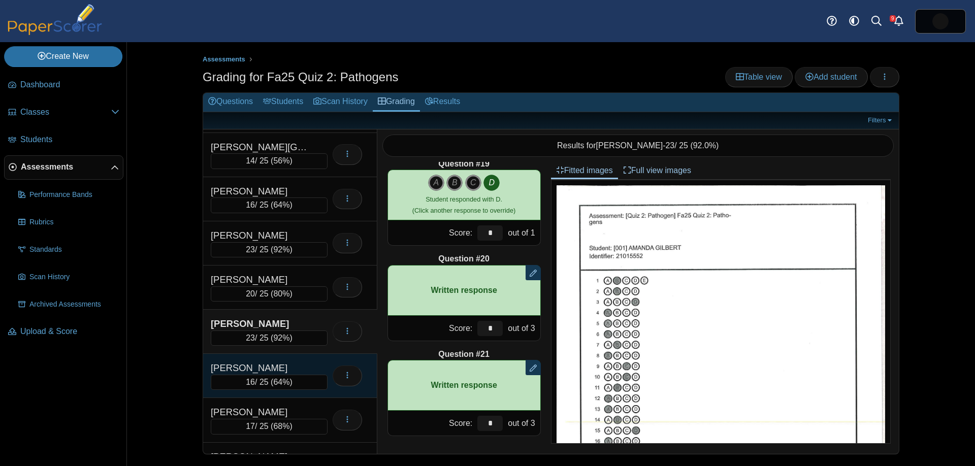
click at [300, 377] on div "16 / 25 ( 64% )" at bounding box center [269, 382] width 117 height 15
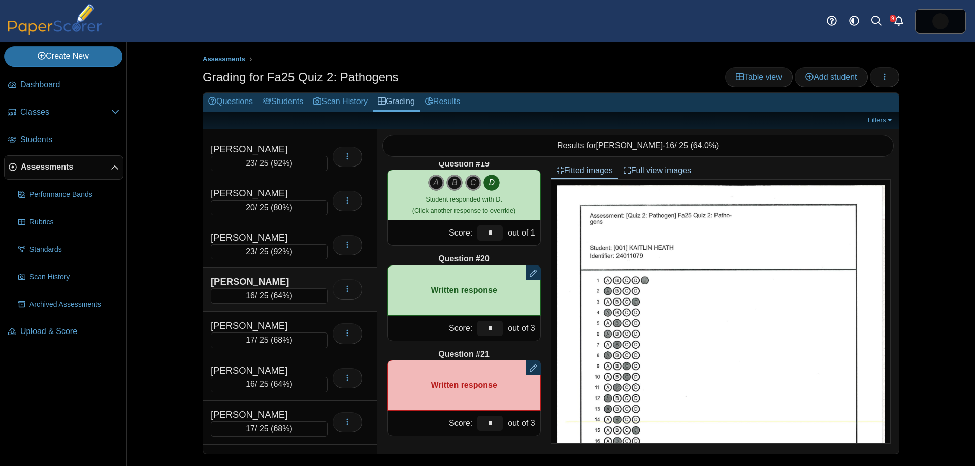
scroll to position [617, 0]
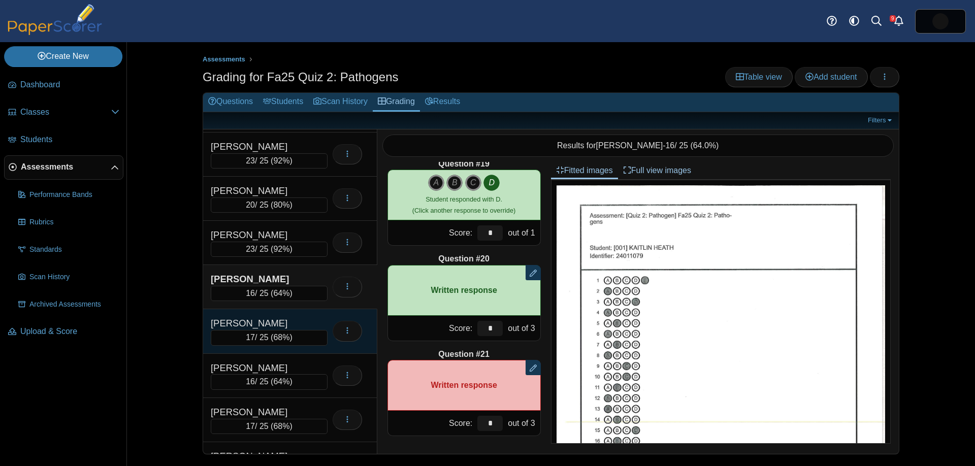
click at [269, 333] on div "17 / 25 ( 68% )" at bounding box center [269, 337] width 117 height 15
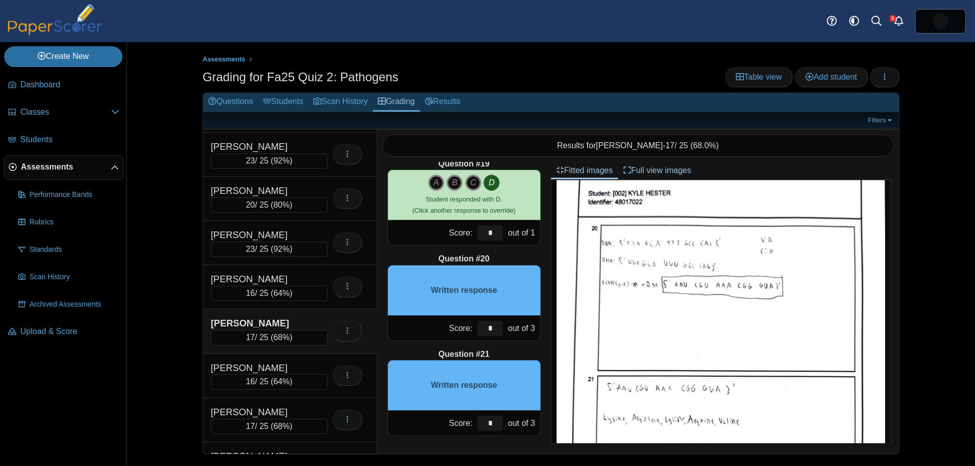
scroll to position [511, 0]
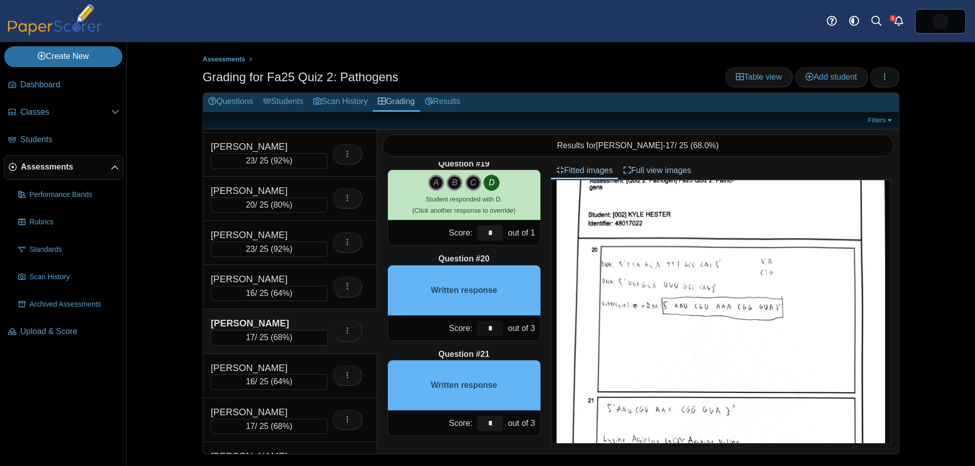
drag, startPoint x: 480, startPoint y: 330, endPoint x: 470, endPoint y: 331, distance: 10.2
click at [466, 331] on div "Score: * out of 3" at bounding box center [464, 328] width 153 height 25
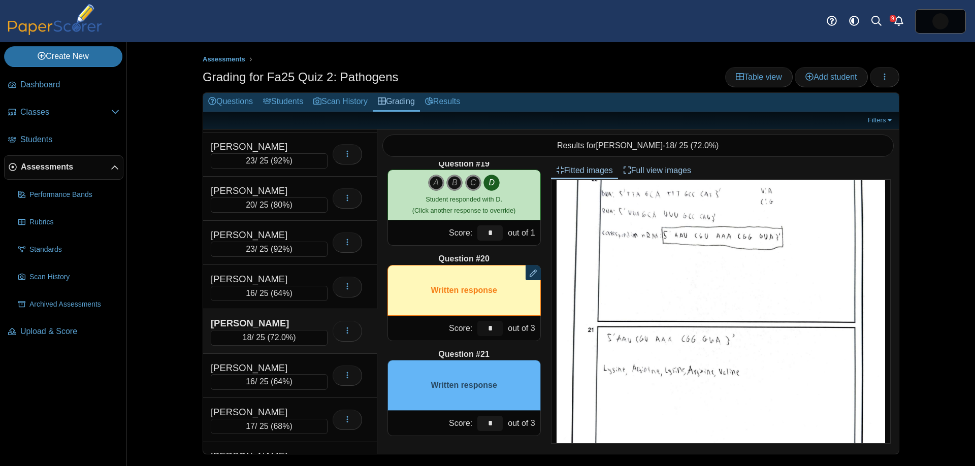
scroll to position [595, 0]
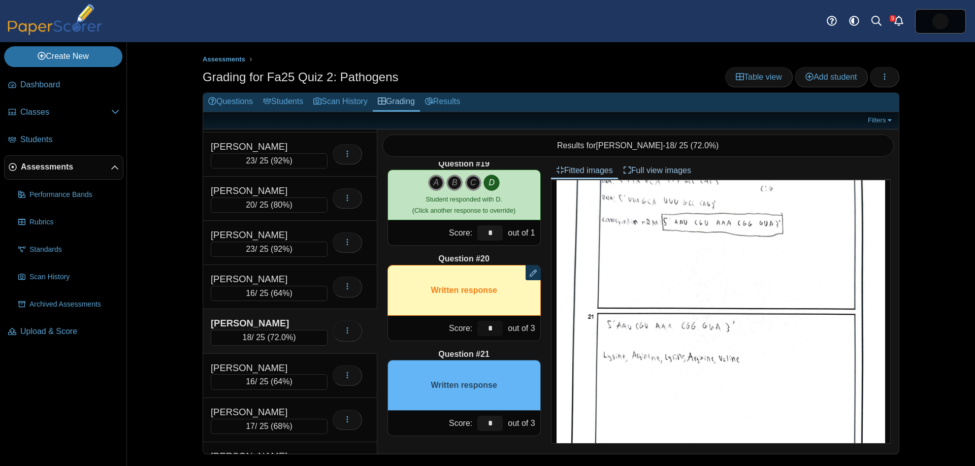
type input "*"
click at [489, 424] on input "*" at bounding box center [489, 423] width 25 height 15
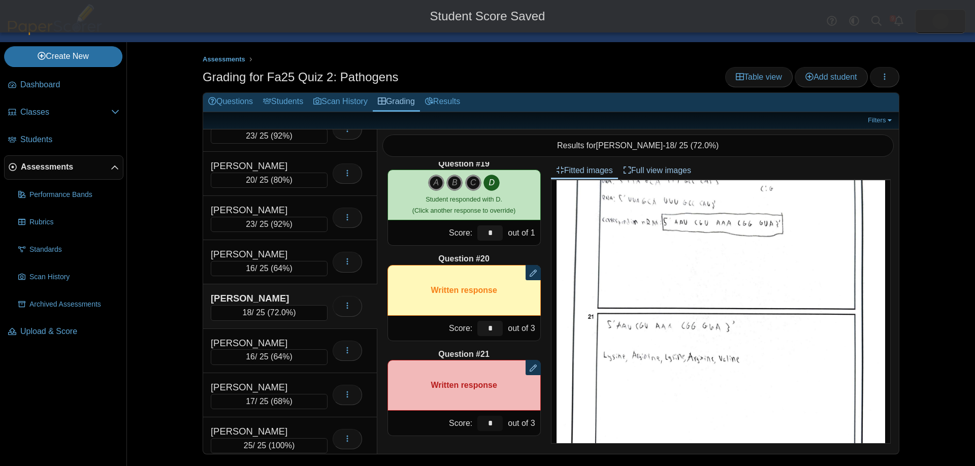
scroll to position [643, 0]
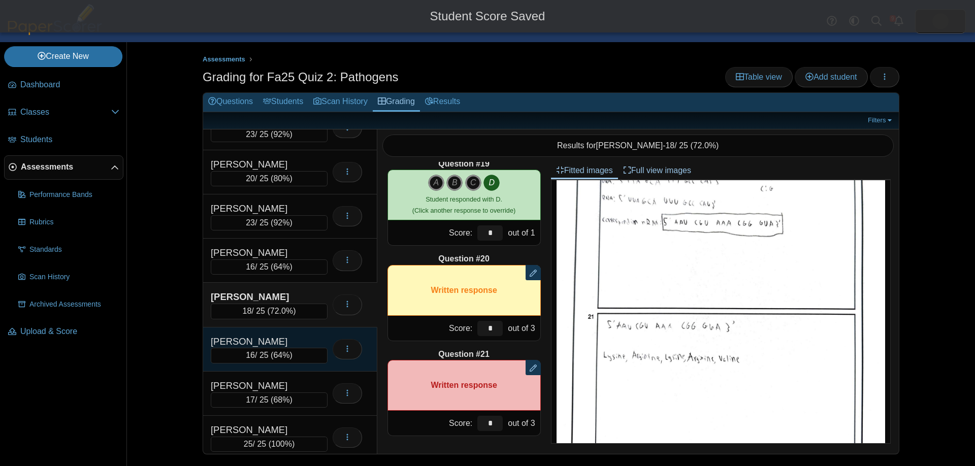
click at [299, 335] on div "[PERSON_NAME]" at bounding box center [262, 341] width 102 height 13
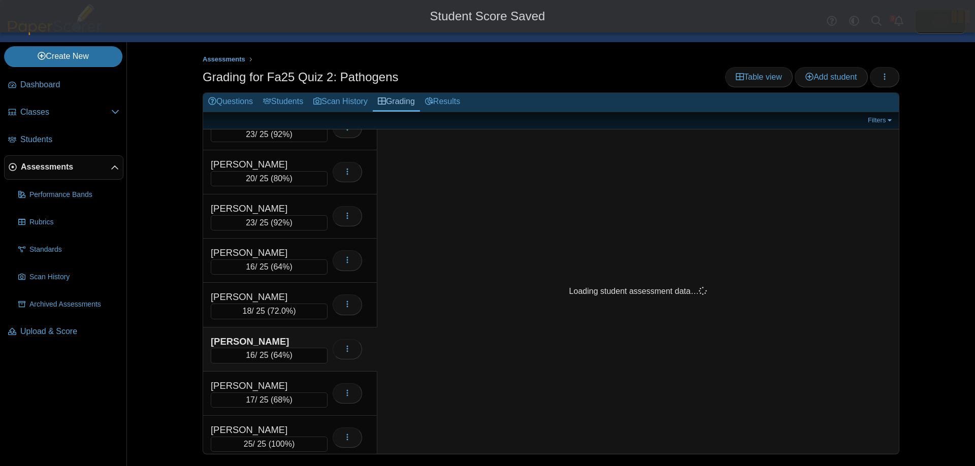
scroll to position [0, 0]
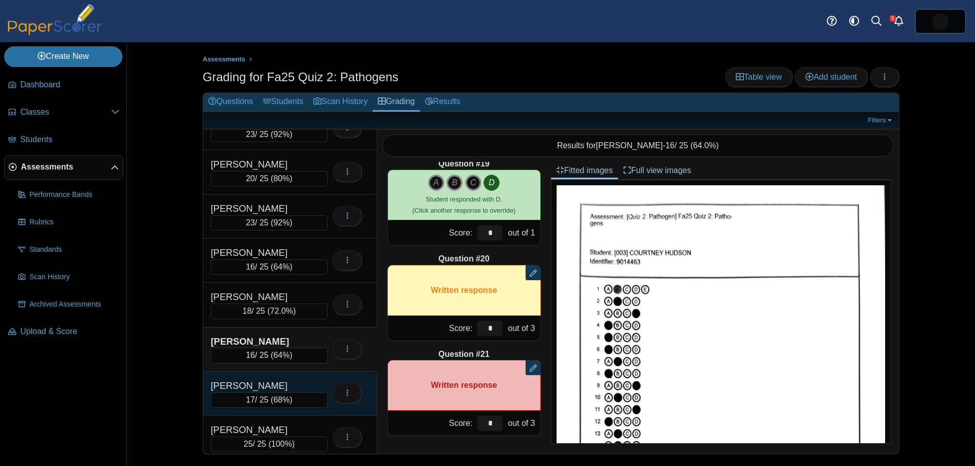
click at [301, 379] on div "[PERSON_NAME]" at bounding box center [262, 385] width 102 height 13
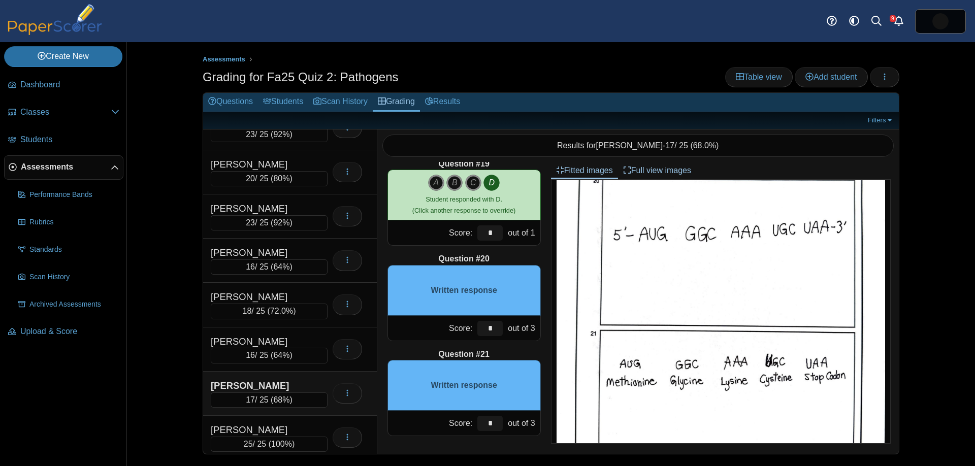
scroll to position [590, 0]
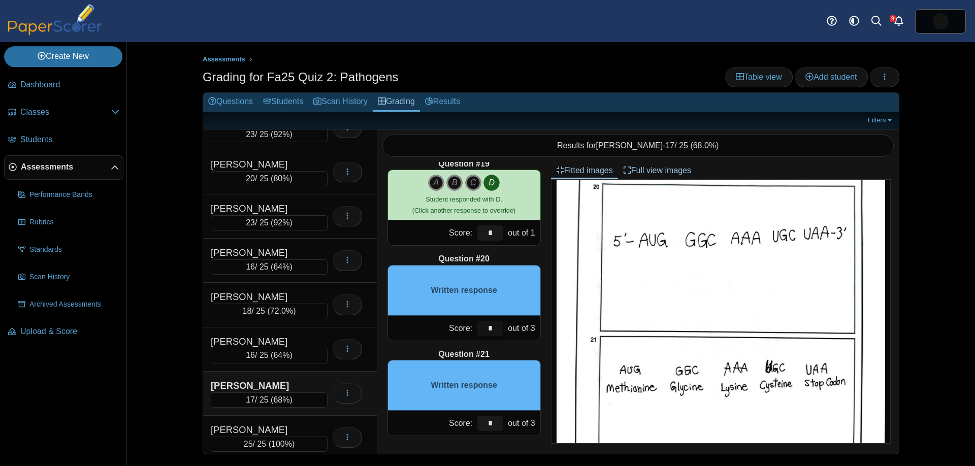
drag, startPoint x: 494, startPoint y: 326, endPoint x: 491, endPoint y: 331, distance: 5.5
click at [483, 326] on input "*" at bounding box center [489, 328] width 25 height 15
type input "*"
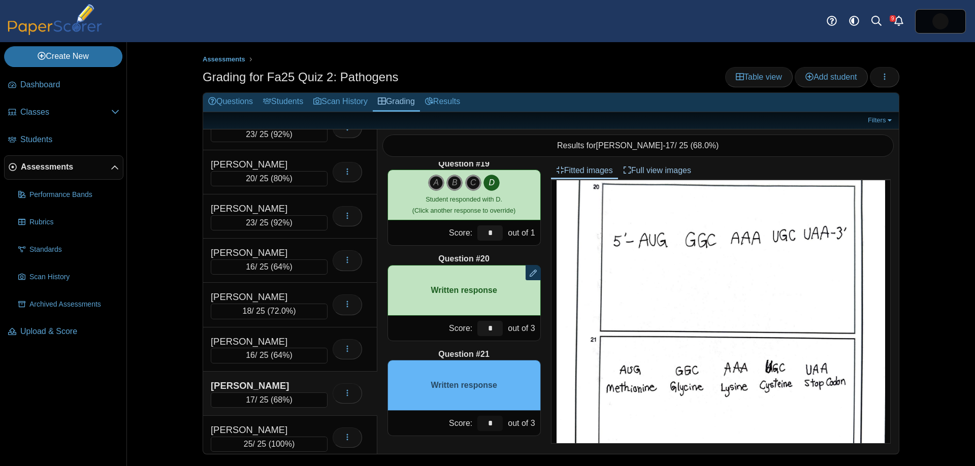
drag, startPoint x: 491, startPoint y: 423, endPoint x: 482, endPoint y: 420, distance: 9.6
click at [482, 421] on input "*" at bounding box center [489, 423] width 25 height 15
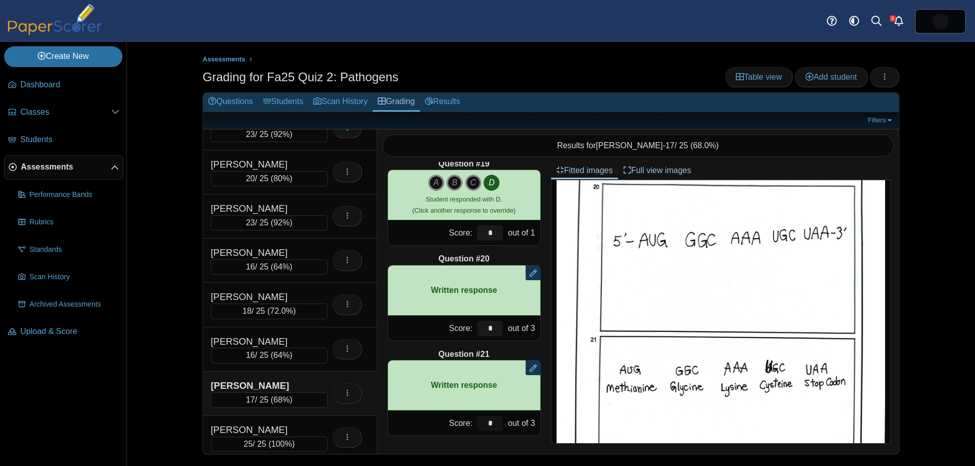
type input "*"
click at [183, 379] on div "Assessments Grading for Fa25 Quiz 2: Pathogens Table view Add student Loading… …" at bounding box center [551, 254] width 762 height 424
click at [259, 380] on div "[PERSON_NAME]" at bounding box center [262, 385] width 102 height 13
click at [292, 383] on div "[PERSON_NAME]" at bounding box center [262, 385] width 102 height 13
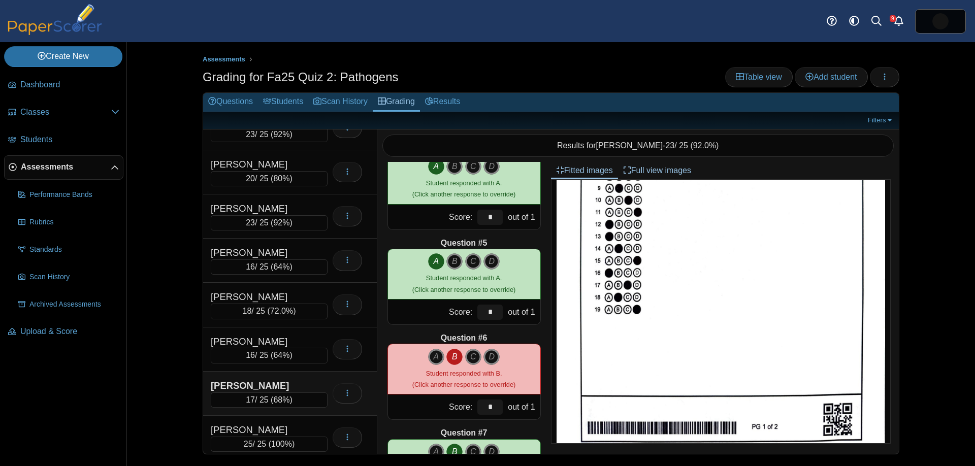
scroll to position [316, 0]
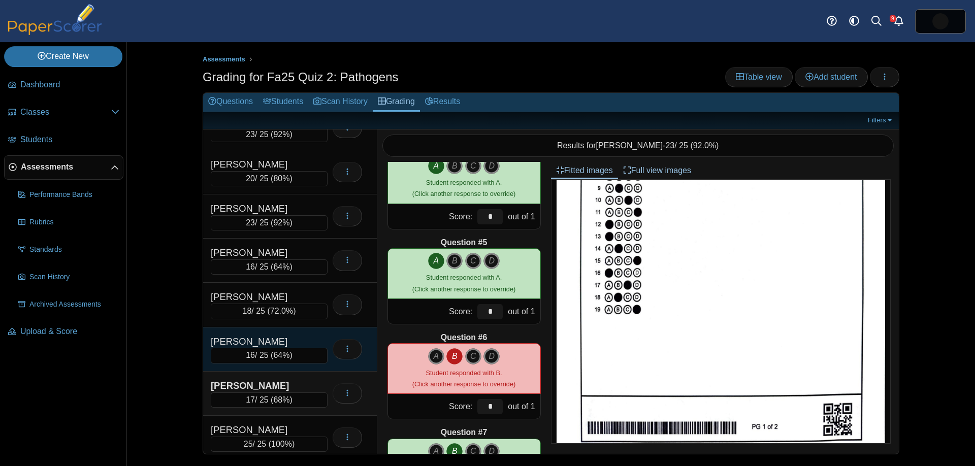
click at [280, 335] on div "[PERSON_NAME]" at bounding box center [262, 341] width 102 height 13
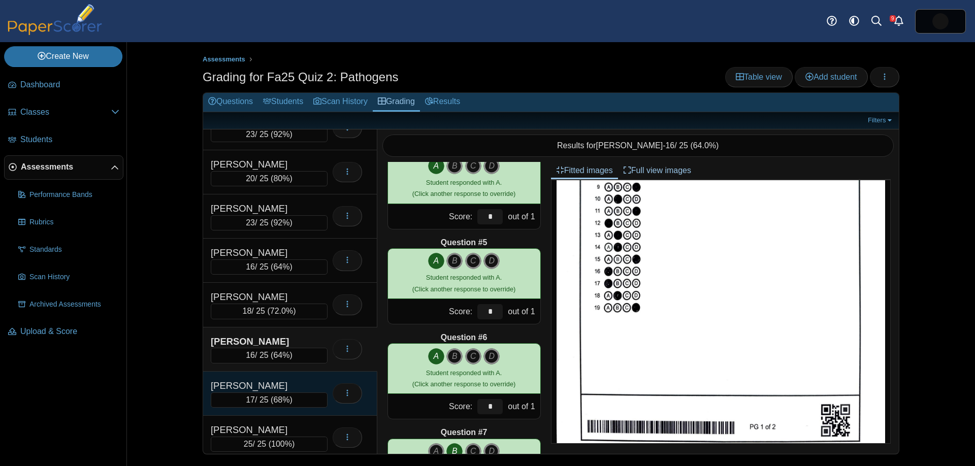
scroll to position [0, 0]
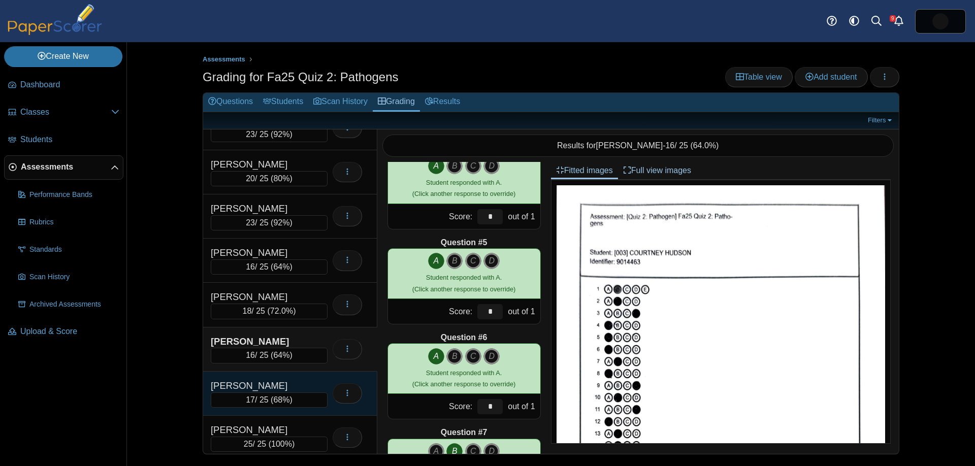
click at [310, 389] on div "[PERSON_NAME]" at bounding box center [262, 385] width 102 height 13
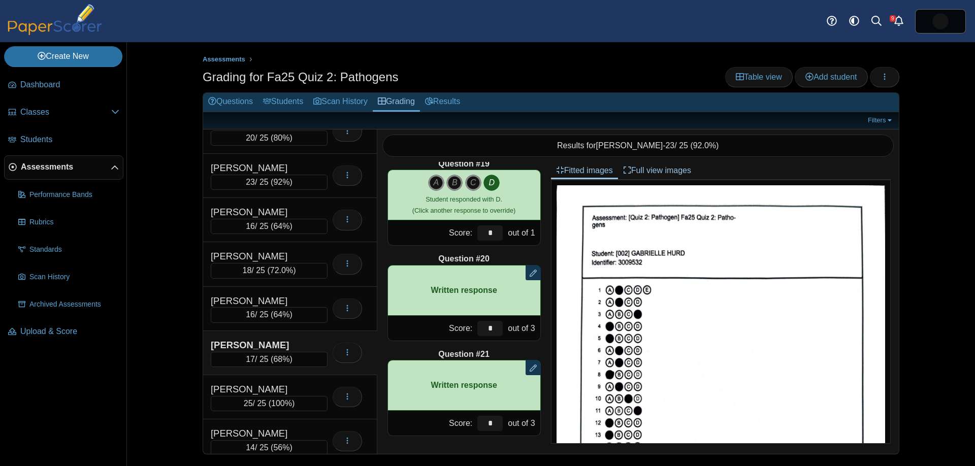
scroll to position [686, 0]
click at [314, 334] on div "HURD, GABRIELLE 17 / 25 ( 68% ) Loading…" at bounding box center [290, 351] width 174 height 44
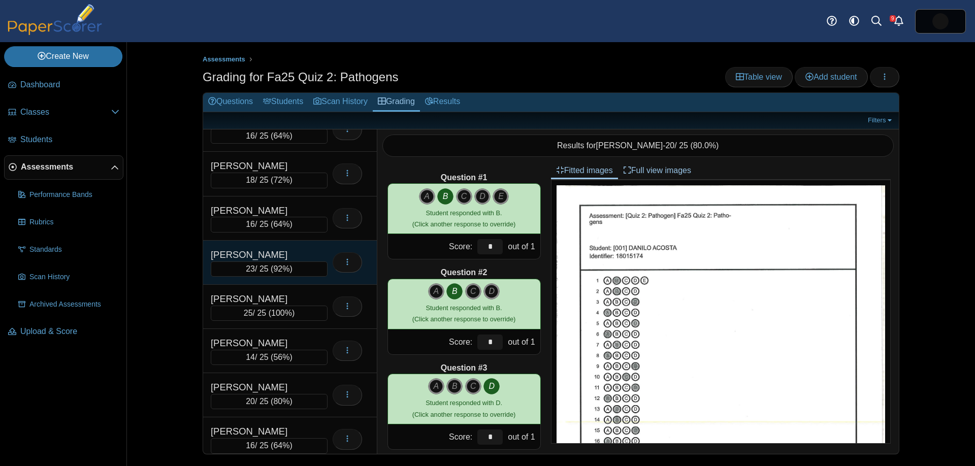
scroll to position [778, 0]
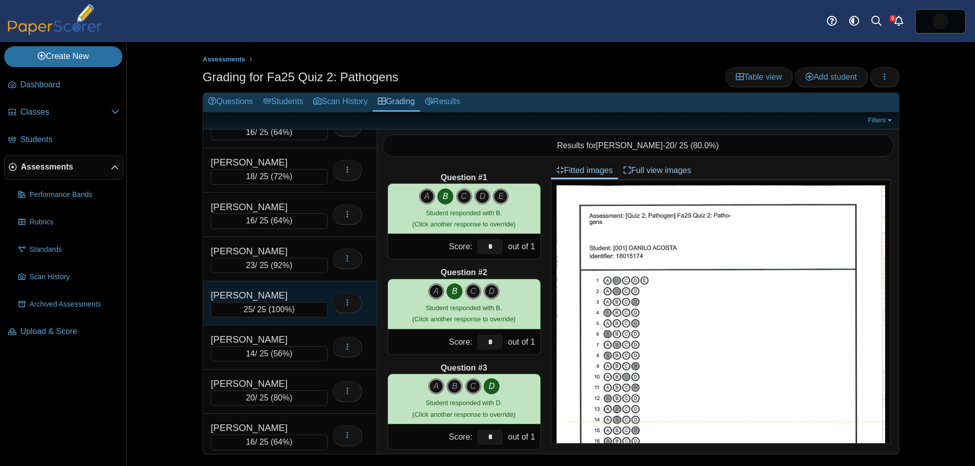
click at [309, 293] on div "JEFFERS, REAGAN" at bounding box center [262, 295] width 102 height 13
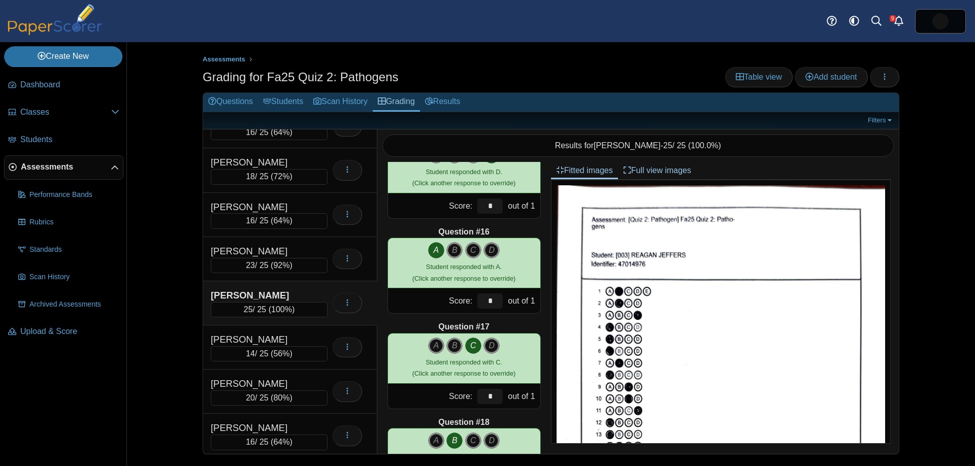
scroll to position [1727, 0]
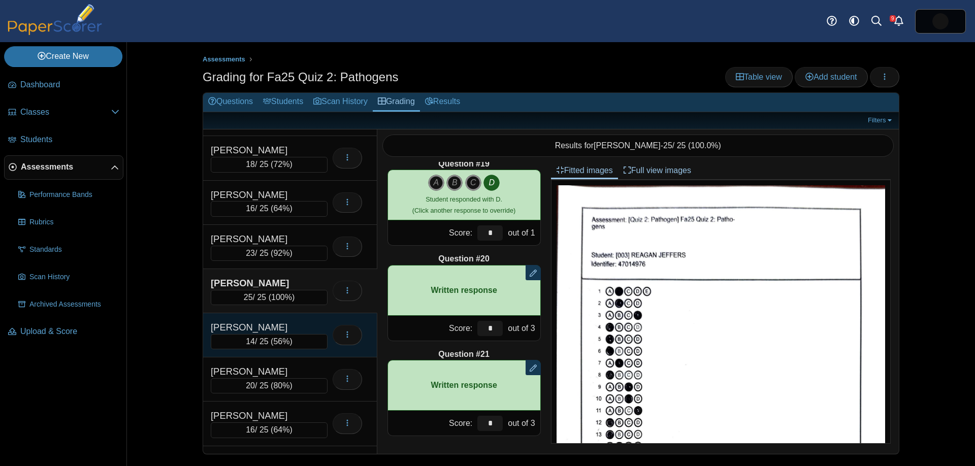
click at [276, 341] on span "56%" at bounding box center [281, 341] width 16 height 9
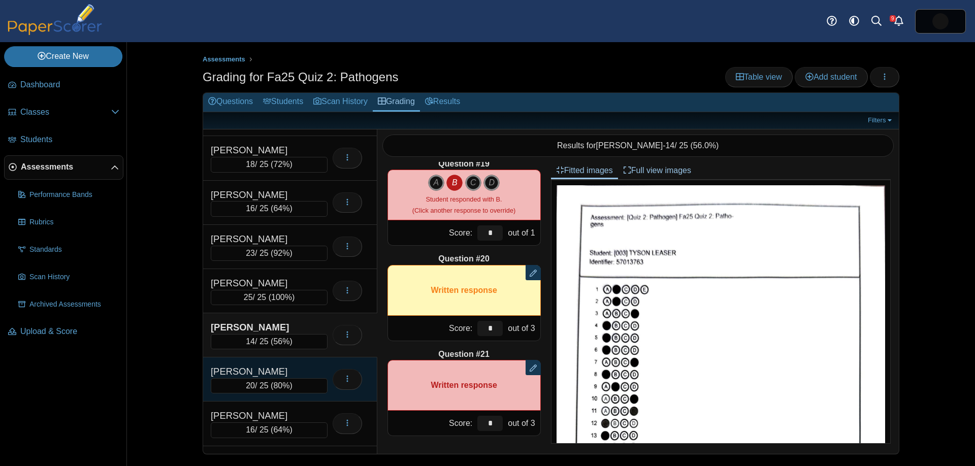
scroll to position [793, 0]
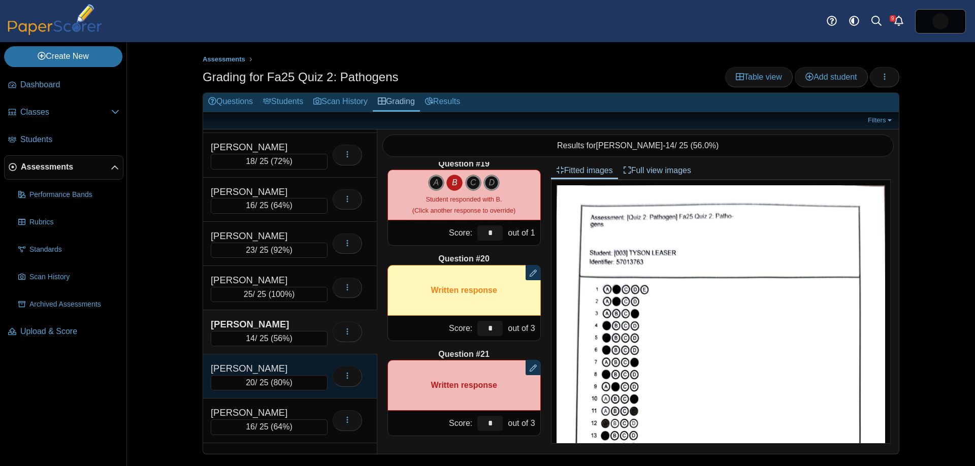
click at [302, 364] on div "[PERSON_NAME]" at bounding box center [262, 368] width 102 height 13
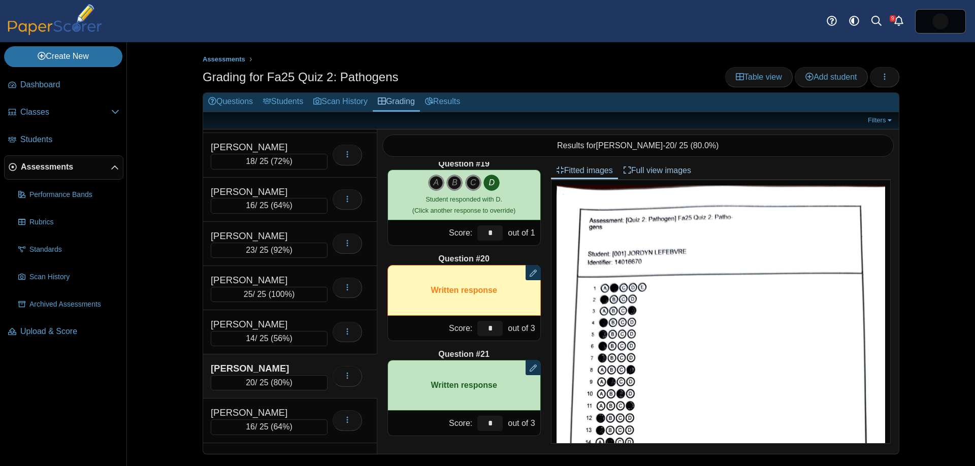
drag, startPoint x: 297, startPoint y: 405, endPoint x: 300, endPoint y: 391, distance: 14.5
click at [297, 405] on div "MARSON, ANA 16 / 25 ( 64% ) Loading…" at bounding box center [290, 421] width 174 height 44
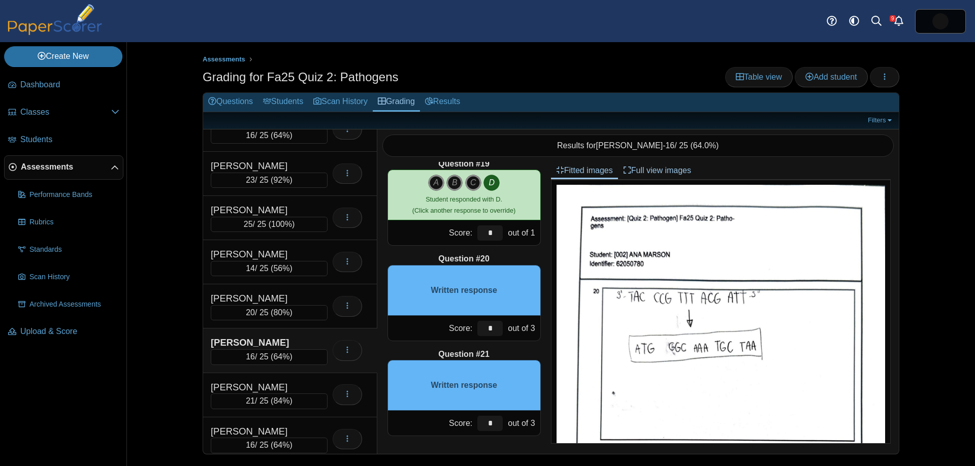
scroll to position [488, 0]
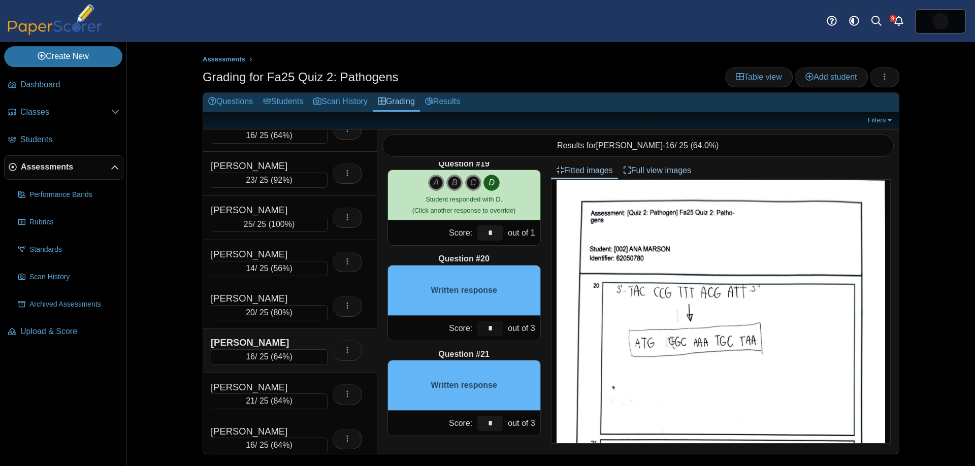
drag, startPoint x: 492, startPoint y: 333, endPoint x: 459, endPoint y: 327, distance: 33.1
click at [461, 328] on div "Score: * out of 3" at bounding box center [464, 328] width 153 height 25
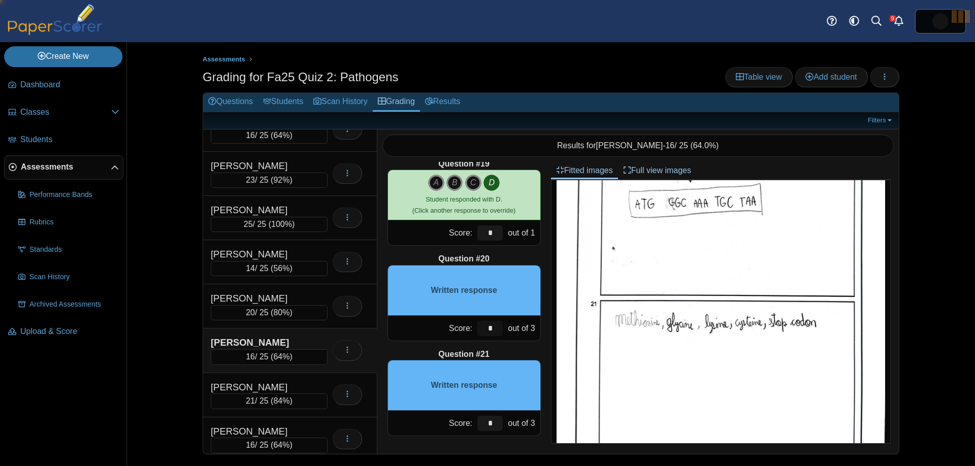
scroll to position [637, 0]
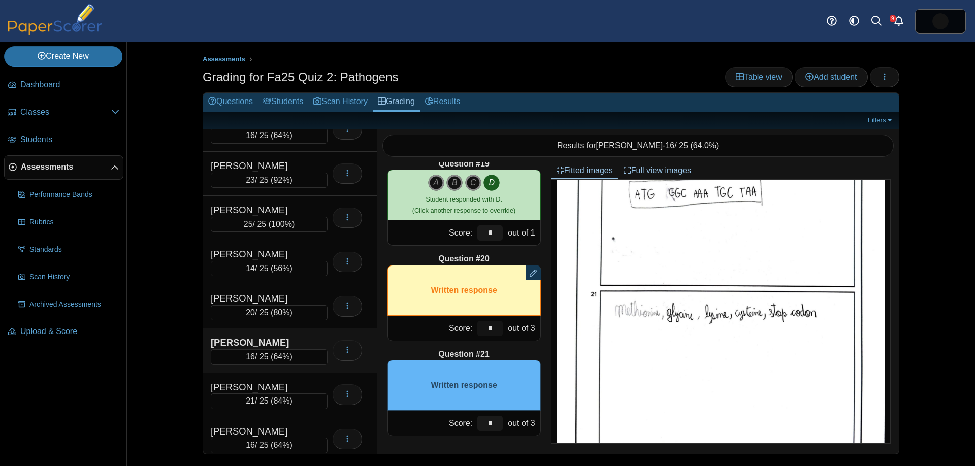
type input "*"
drag, startPoint x: 492, startPoint y: 425, endPoint x: 463, endPoint y: 415, distance: 30.5
click at [464, 417] on div "Score: * out of 3" at bounding box center [464, 423] width 153 height 25
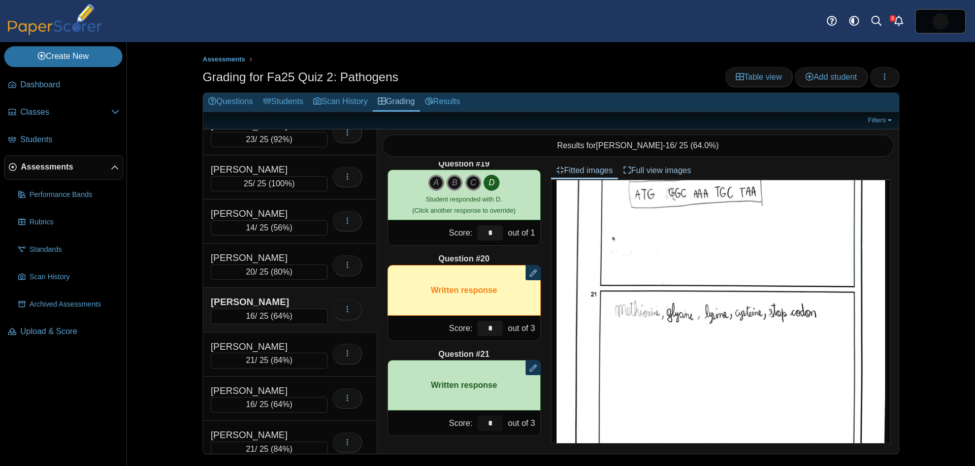
scroll to position [906, 0]
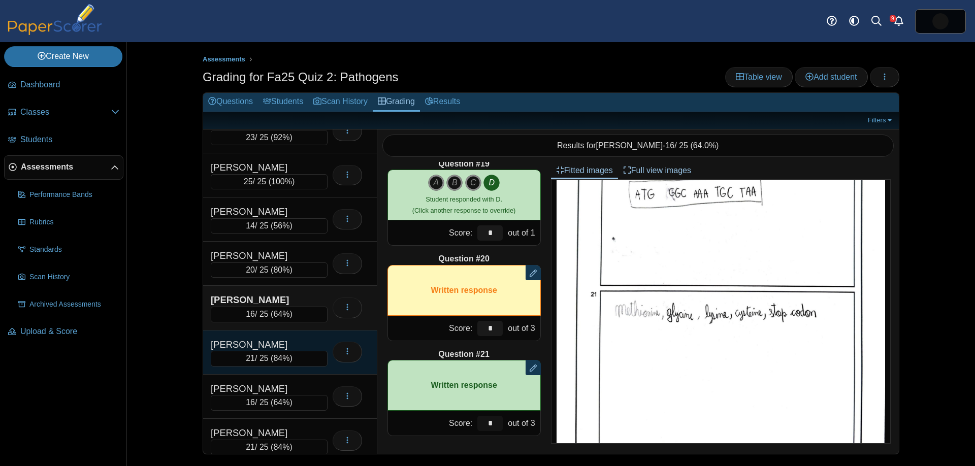
type input "*"
click at [261, 349] on div "[PERSON_NAME]" at bounding box center [262, 344] width 102 height 13
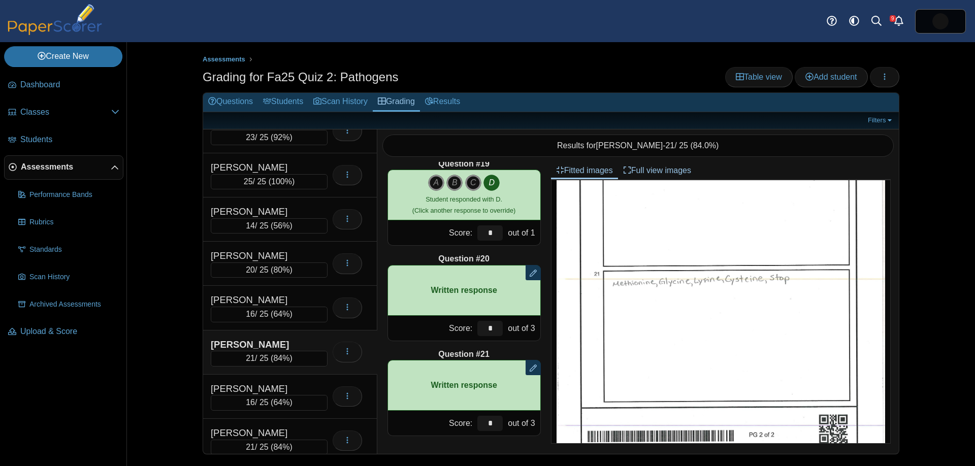
scroll to position [0, 0]
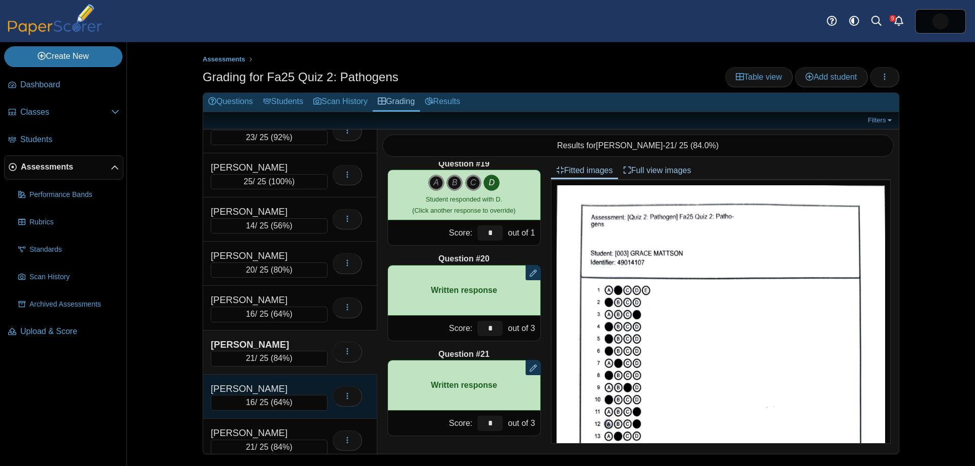
click at [257, 389] on div "[PERSON_NAME]" at bounding box center [262, 388] width 102 height 13
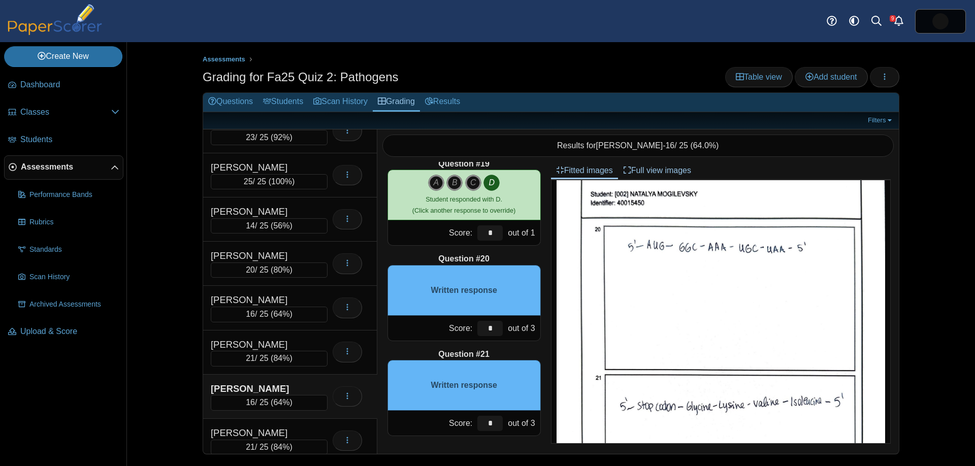
scroll to position [552, 0]
click at [465, 327] on div "Score: * out of 3" at bounding box center [464, 328] width 153 height 25
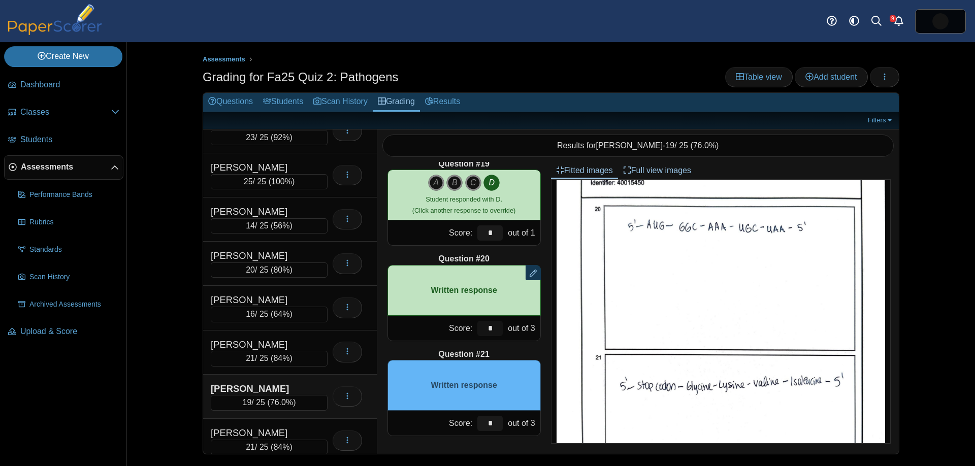
scroll to position [571, 0]
type input "*"
drag, startPoint x: 494, startPoint y: 423, endPoint x: 467, endPoint y: 412, distance: 28.8
click at [467, 412] on div "Score: * out of 3" at bounding box center [464, 423] width 153 height 25
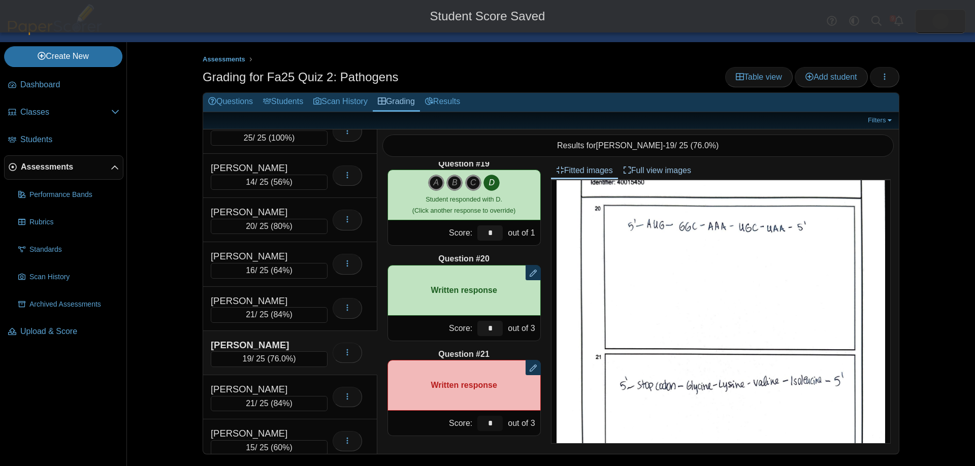
scroll to position [952, 0]
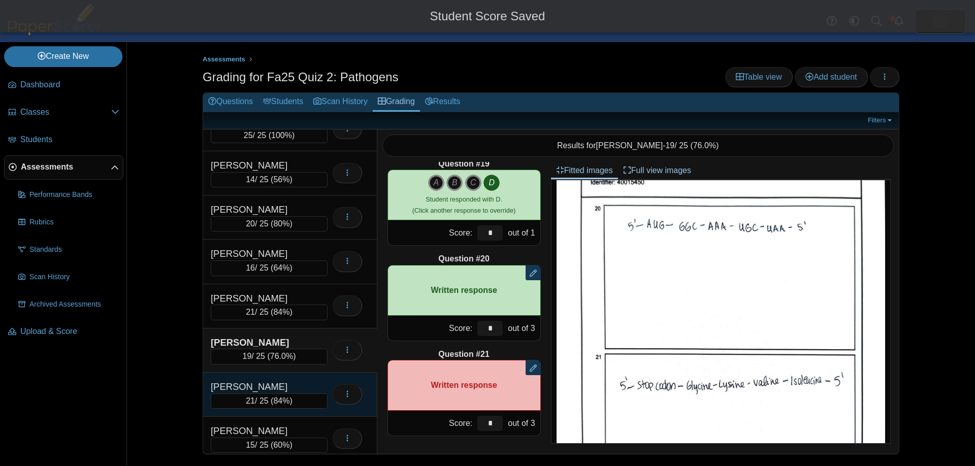
click at [277, 379] on div "MOSER, ALYSSA 21 / 25 ( 84% ) Loading…" at bounding box center [290, 395] width 174 height 44
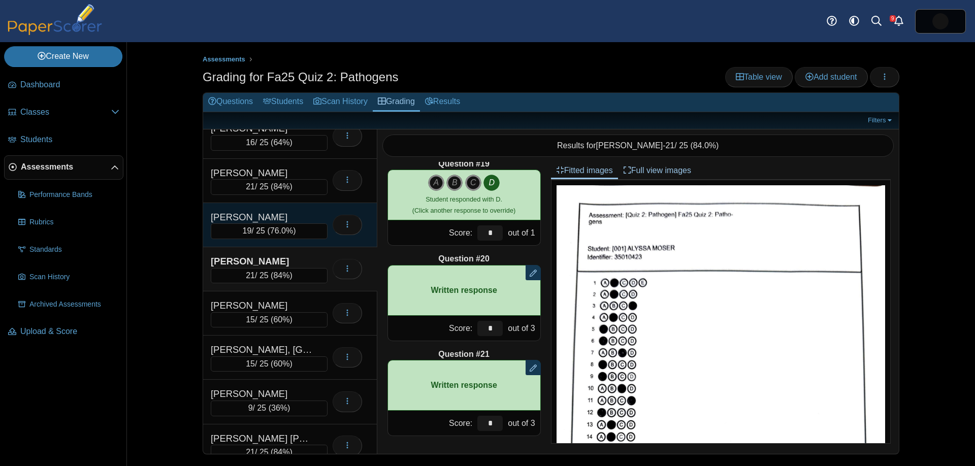
scroll to position [1090, 0]
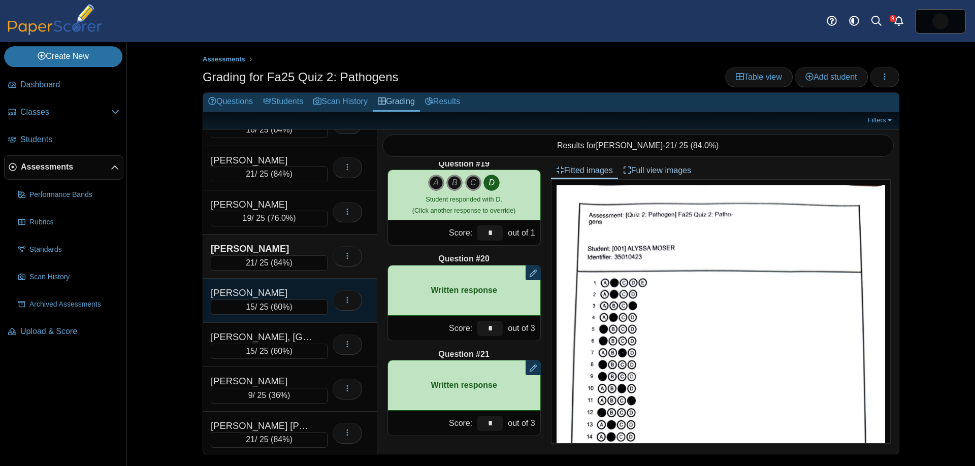
click at [296, 293] on div "[PERSON_NAME]" at bounding box center [262, 292] width 102 height 13
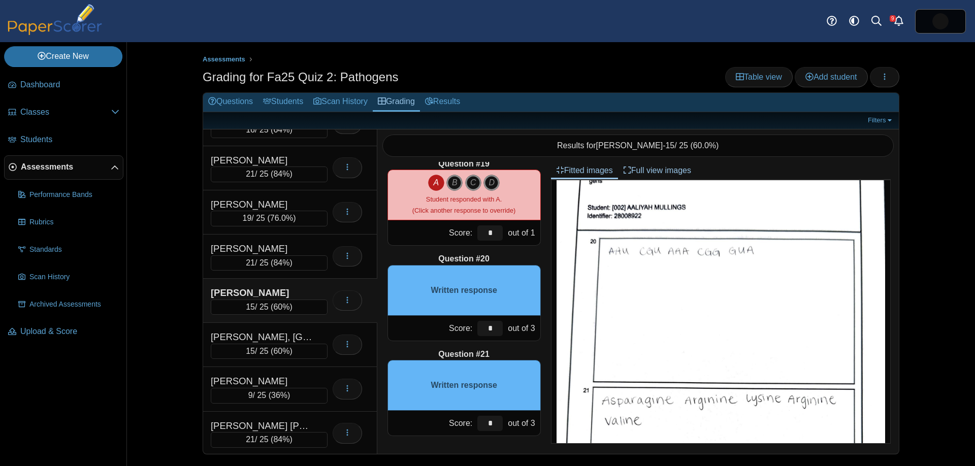
scroll to position [529, 0]
drag, startPoint x: 490, startPoint y: 328, endPoint x: 479, endPoint y: 326, distance: 11.4
click at [477, 326] on input "*" at bounding box center [489, 328] width 25 height 15
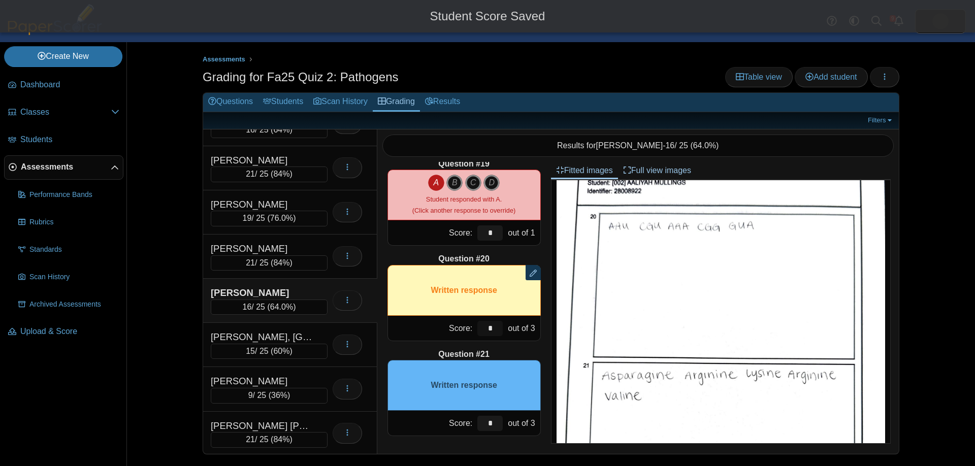
scroll to position [559, 0]
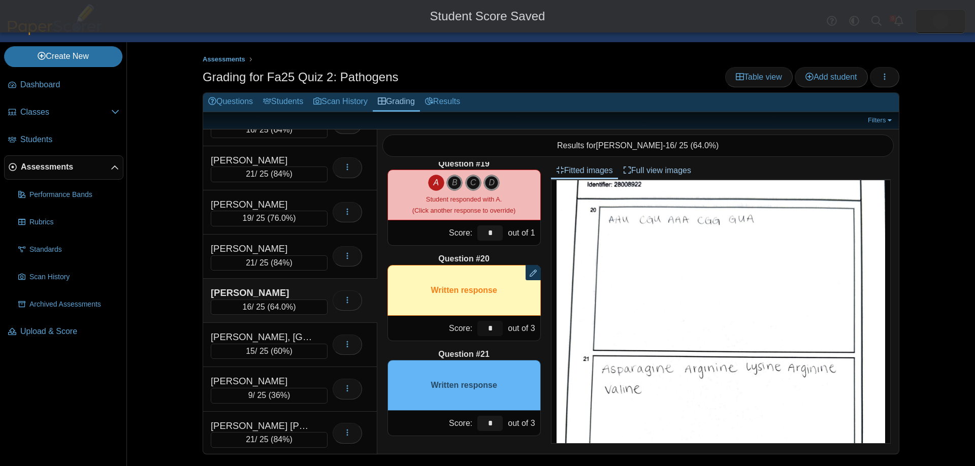
type input "*"
drag, startPoint x: 501, startPoint y: 426, endPoint x: 492, endPoint y: 424, distance: 8.9
click at [497, 426] on input "*" at bounding box center [489, 423] width 25 height 15
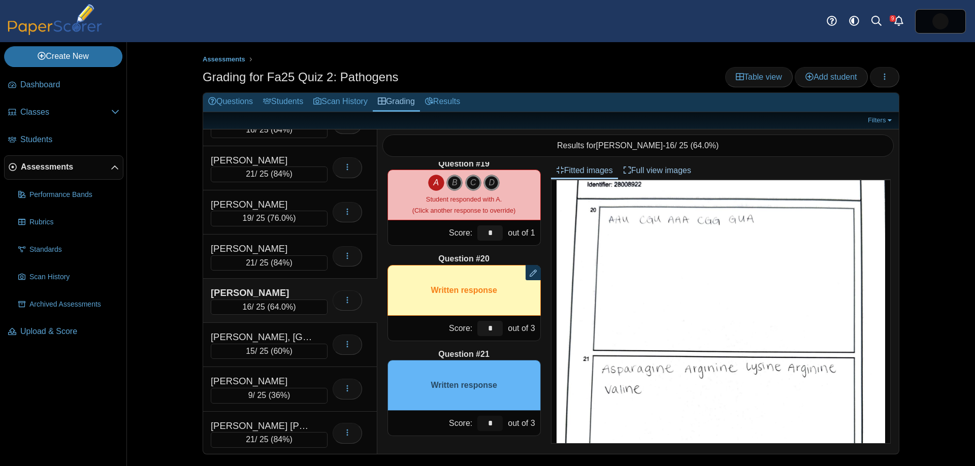
drag, startPoint x: 491, startPoint y: 422, endPoint x: 466, endPoint y: 416, distance: 26.0
click at [468, 417] on div "Score: * out of 3" at bounding box center [464, 423] width 153 height 25
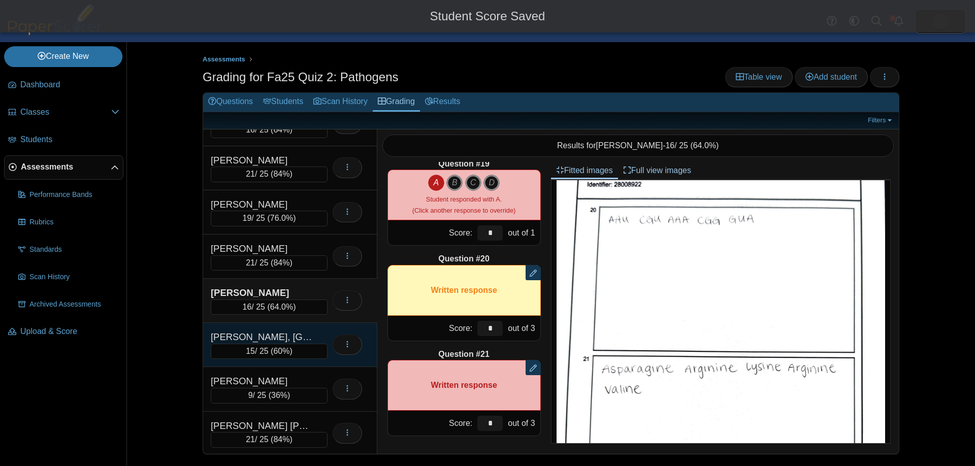
click at [283, 337] on div "[PERSON_NAME], [GEOGRAPHIC_DATA]" at bounding box center [262, 337] width 102 height 13
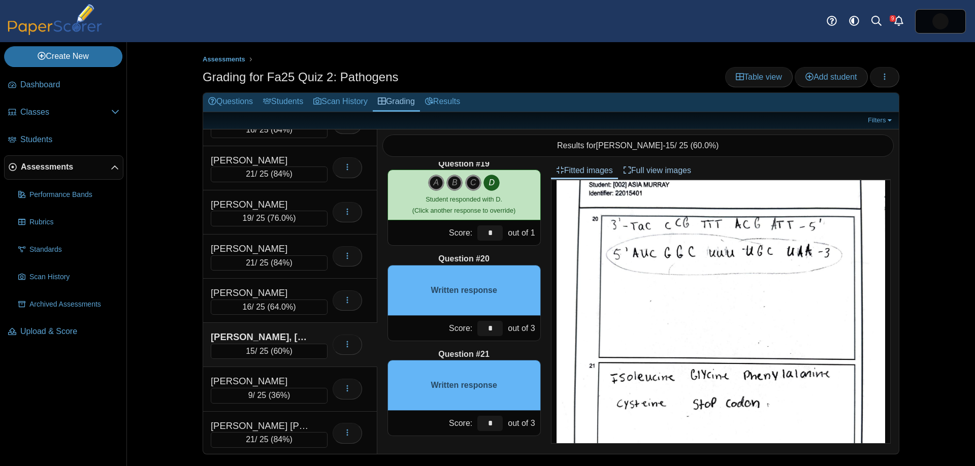
scroll to position [541, 0]
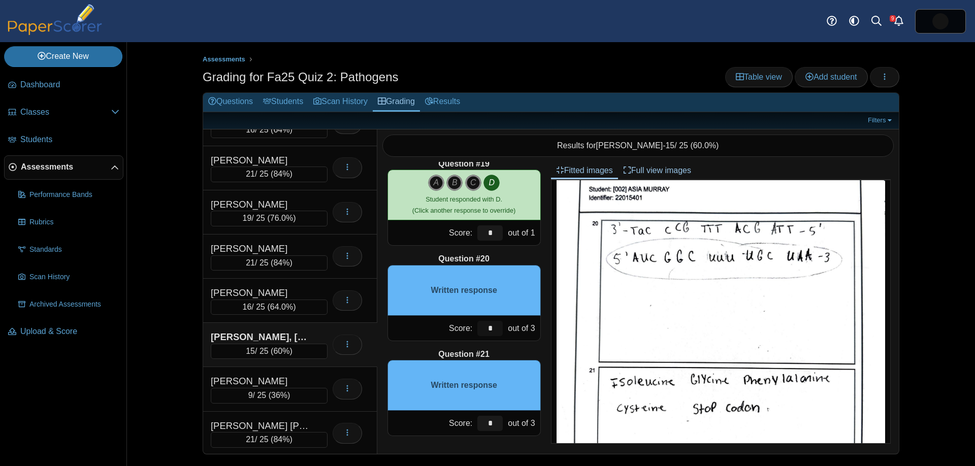
drag, startPoint x: 501, startPoint y: 327, endPoint x: 449, endPoint y: 321, distance: 53.2
click at [445, 322] on div "Score: * out of 3" at bounding box center [464, 328] width 153 height 25
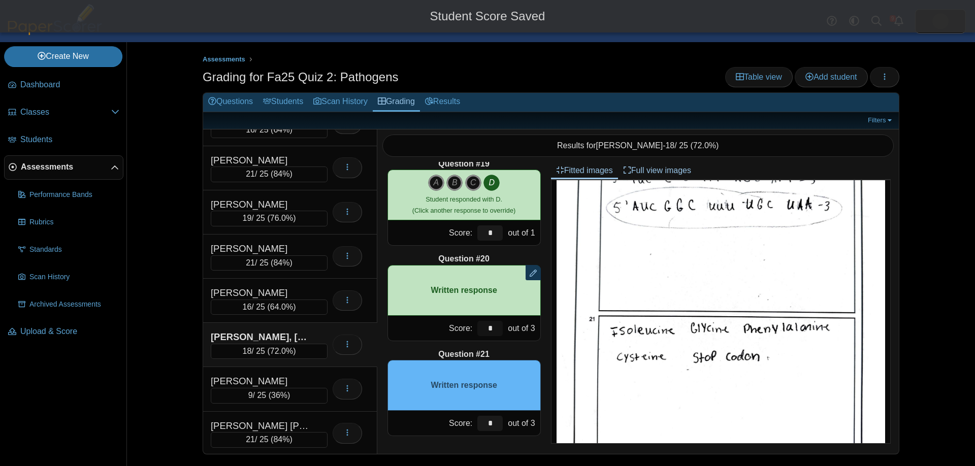
scroll to position [598, 0]
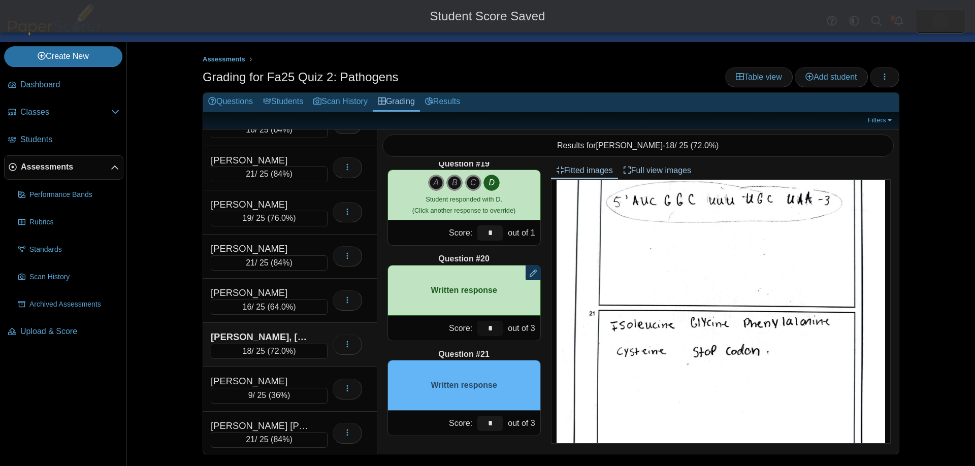
type input "*"
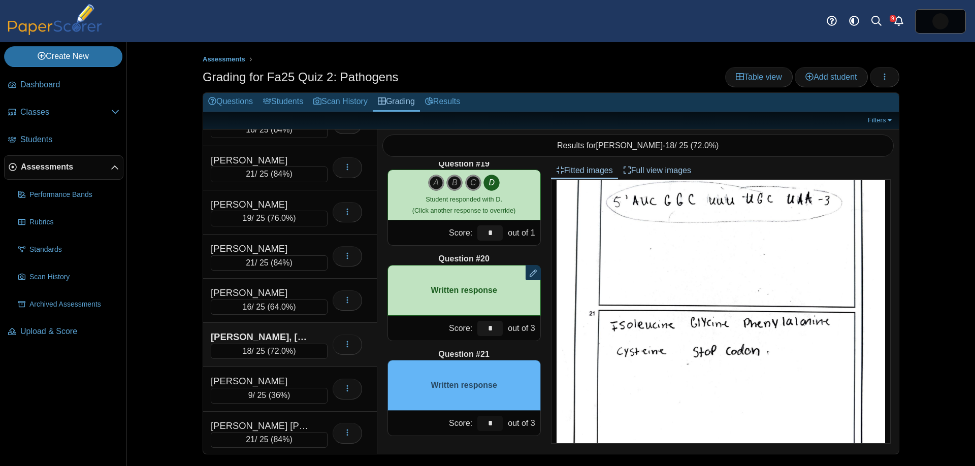
drag, startPoint x: 499, startPoint y: 422, endPoint x: 479, endPoint y: 412, distance: 22.3
click at [479, 413] on div "*" at bounding box center [490, 423] width 30 height 25
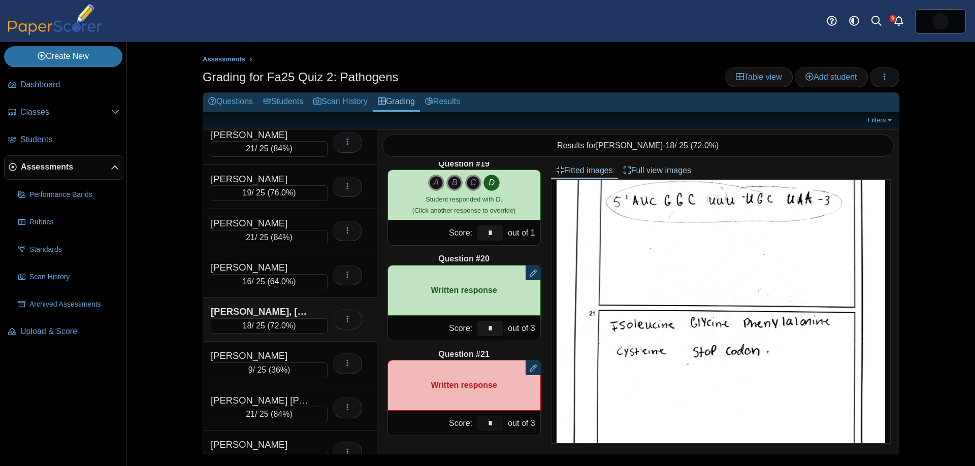
scroll to position [1119, 0]
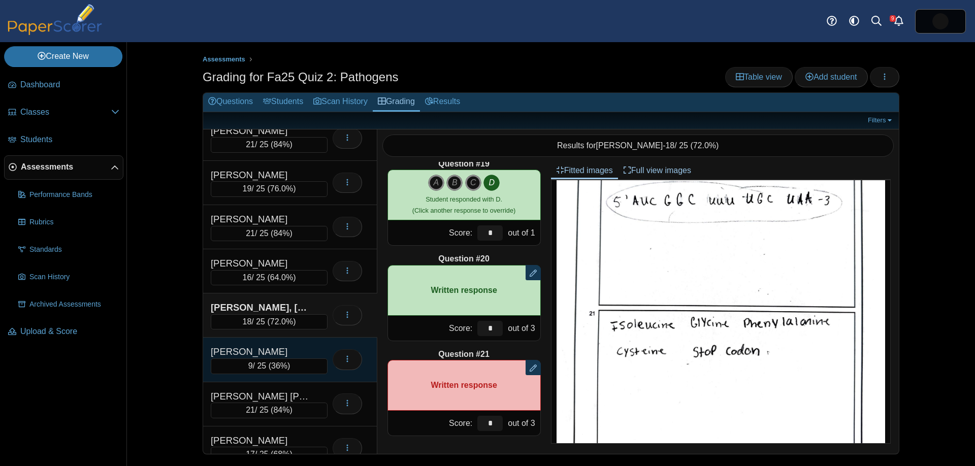
click at [292, 355] on div "[PERSON_NAME]" at bounding box center [262, 351] width 102 height 13
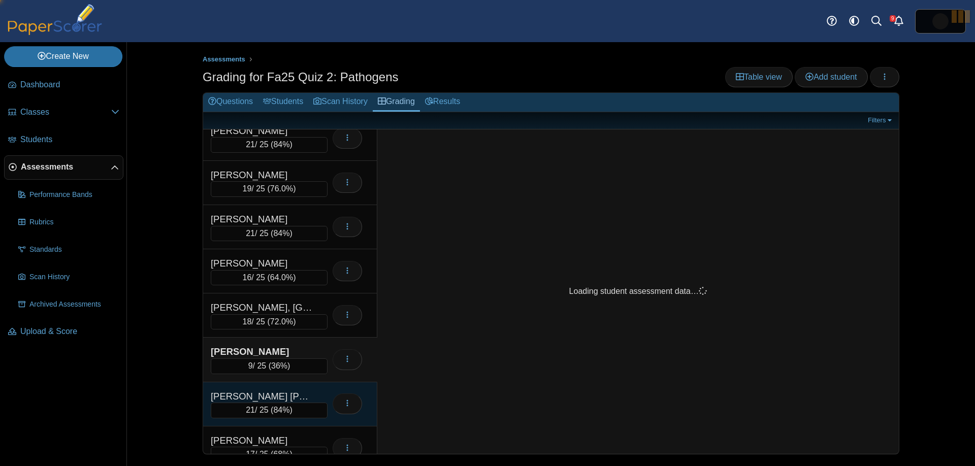
scroll to position [0, 0]
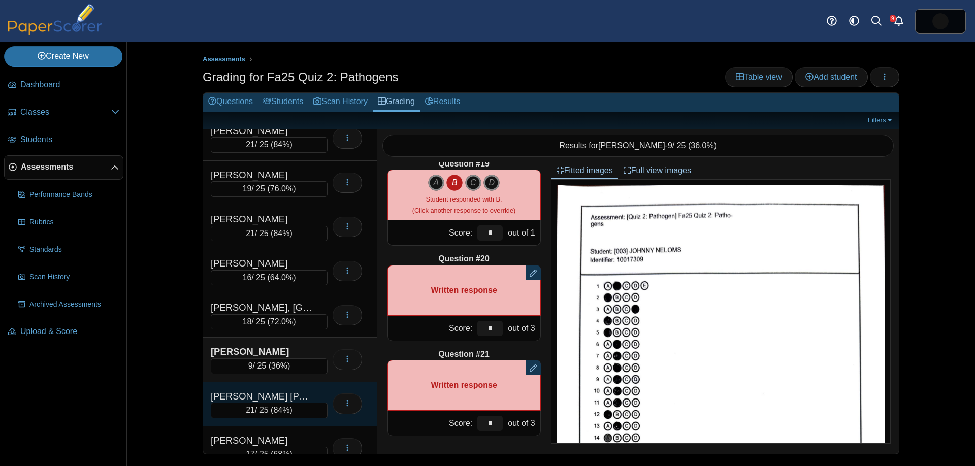
click at [301, 387] on div "NOVOA GUADAMUZ, SARAH 21 / 25 ( 84% ) Loading…" at bounding box center [290, 404] width 174 height 44
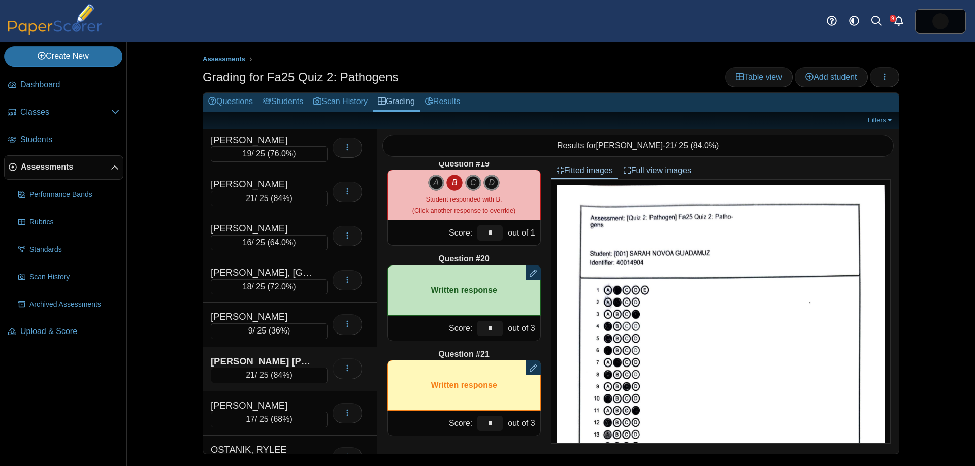
scroll to position [1169, 0]
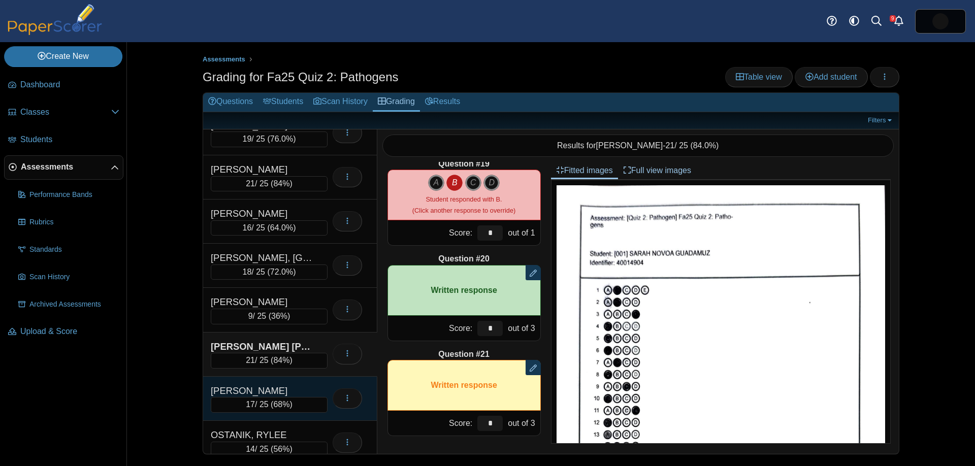
click at [287, 391] on div "[PERSON_NAME]" at bounding box center [262, 391] width 102 height 13
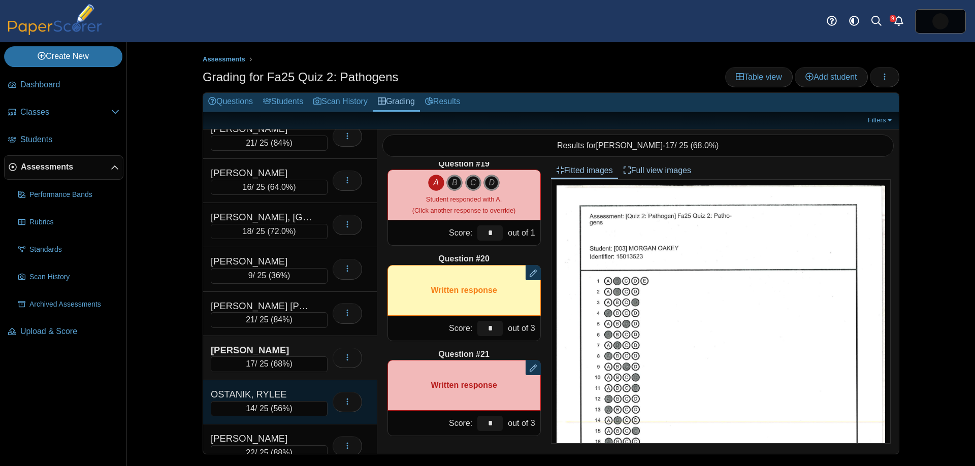
scroll to position [1211, 0]
click at [280, 400] on div "14 / 25 ( 56% )" at bounding box center [269, 407] width 117 height 15
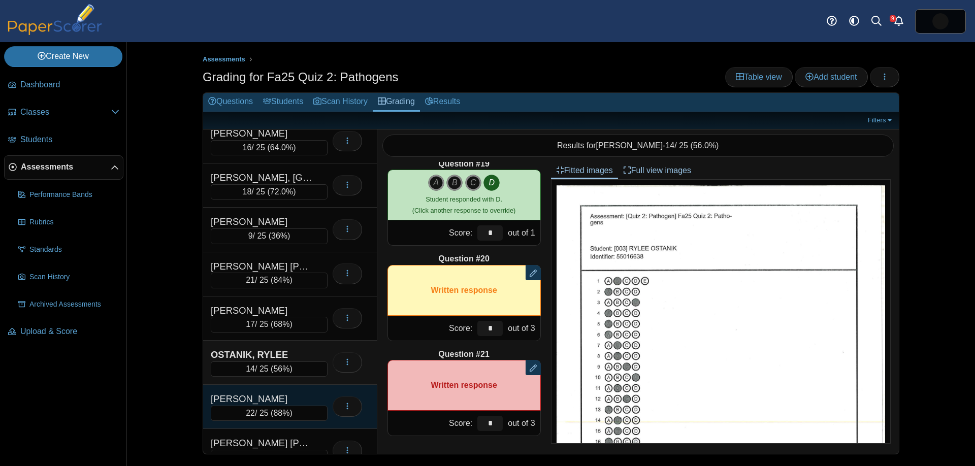
scroll to position [1253, 0]
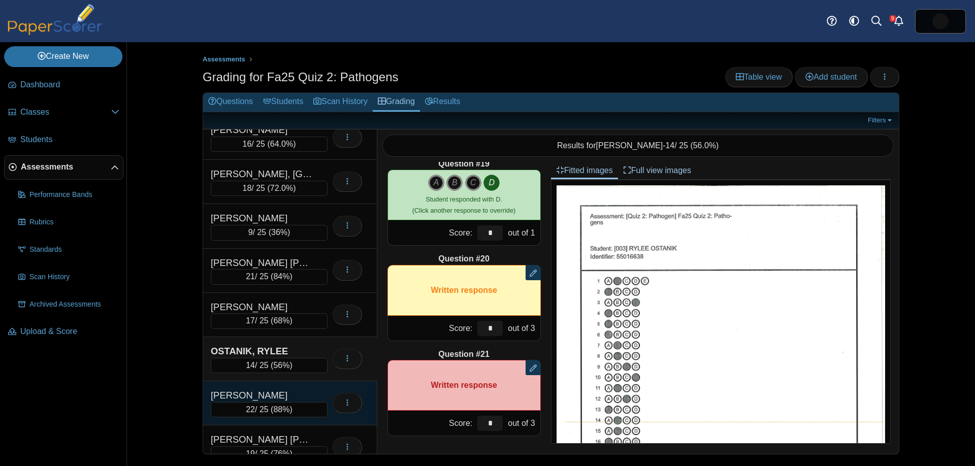
click at [281, 388] on div "PARKER, MACY 22 / 25 ( 88% ) Loading…" at bounding box center [290, 403] width 174 height 44
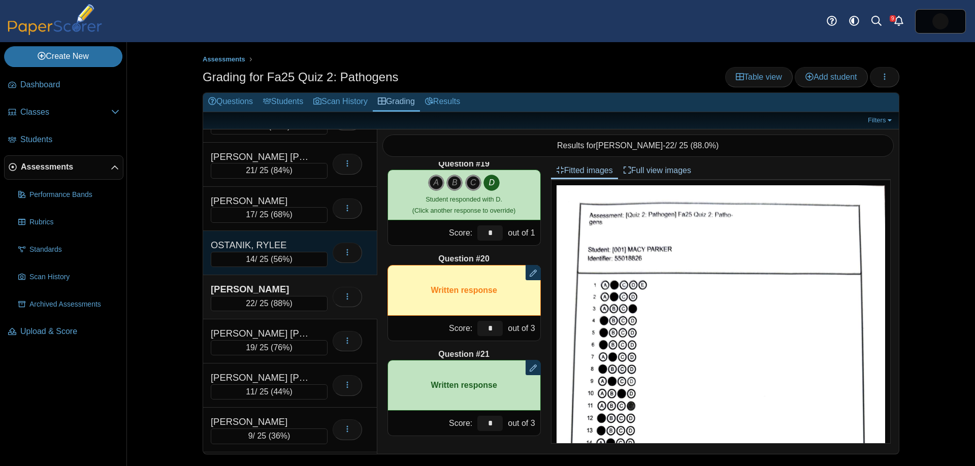
scroll to position [1360, 0]
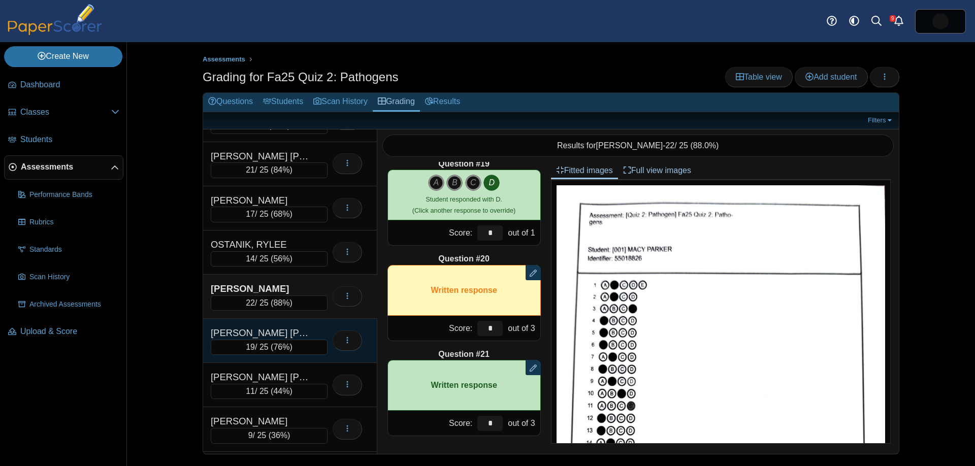
click at [279, 331] on div "[PERSON_NAME] [PERSON_NAME]" at bounding box center [262, 333] width 102 height 13
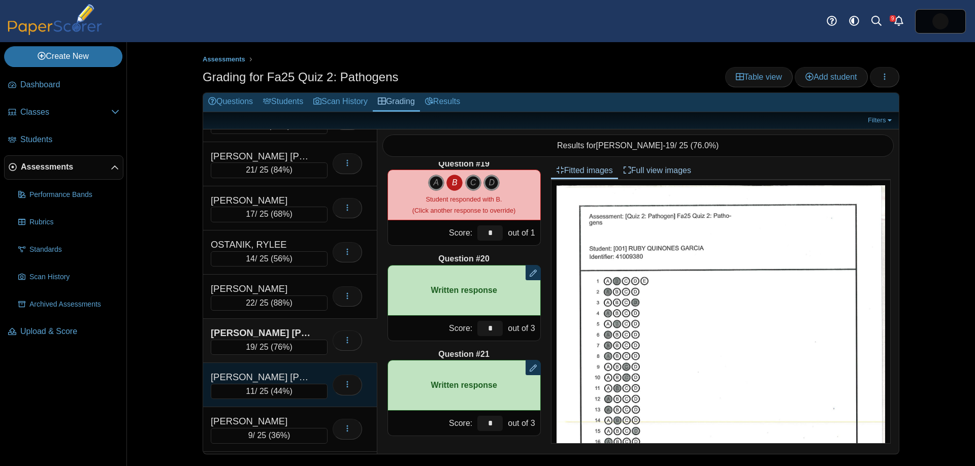
click at [284, 370] on div "RAMOS MALDONADO, LIZMARY 11 / 25 ( 44% )" at bounding box center [290, 385] width 174 height 44
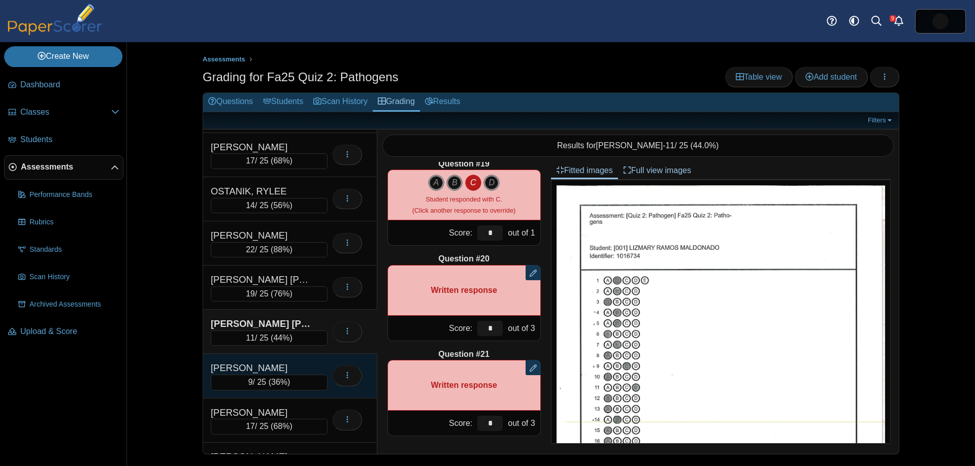
scroll to position [1415, 0]
click at [285, 365] on div "[PERSON_NAME]" at bounding box center [262, 366] width 102 height 13
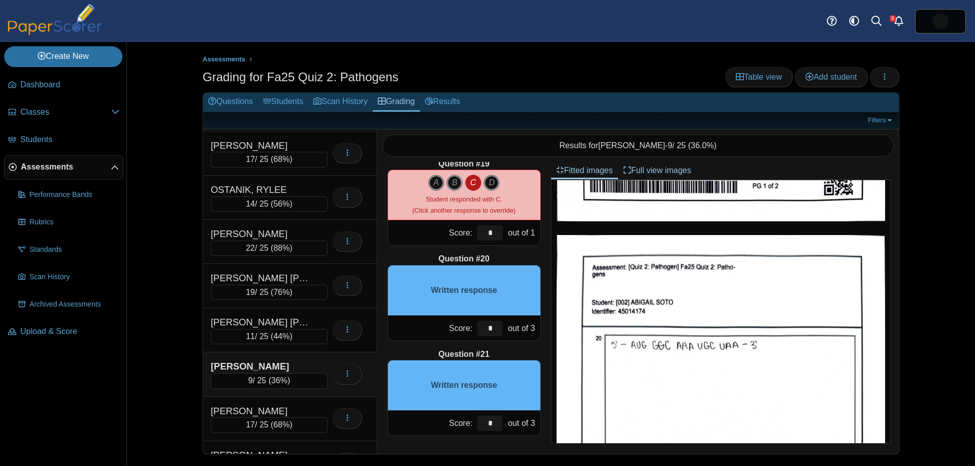
scroll to position [433, 0]
click at [475, 325] on div "*" at bounding box center [490, 328] width 30 height 25
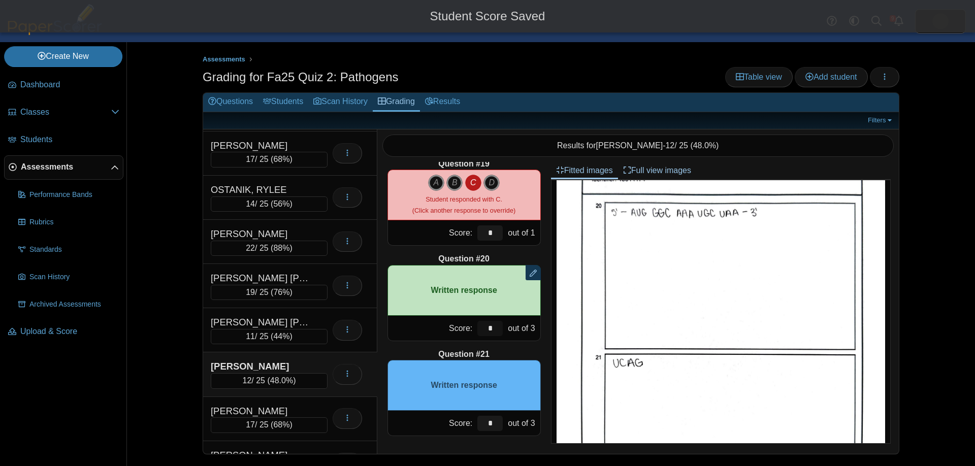
scroll to position [568, 0]
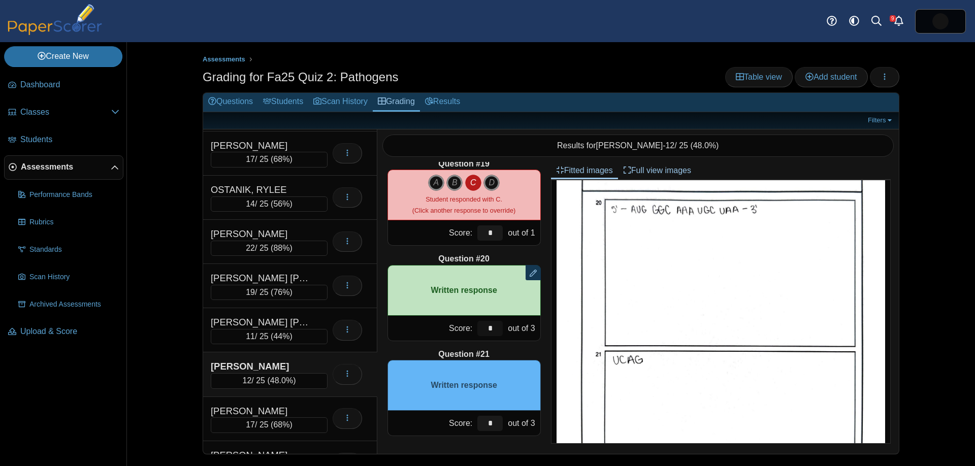
type input "*"
click at [489, 422] on input "*" at bounding box center [489, 423] width 25 height 15
click at [475, 419] on div "*" at bounding box center [490, 423] width 30 height 25
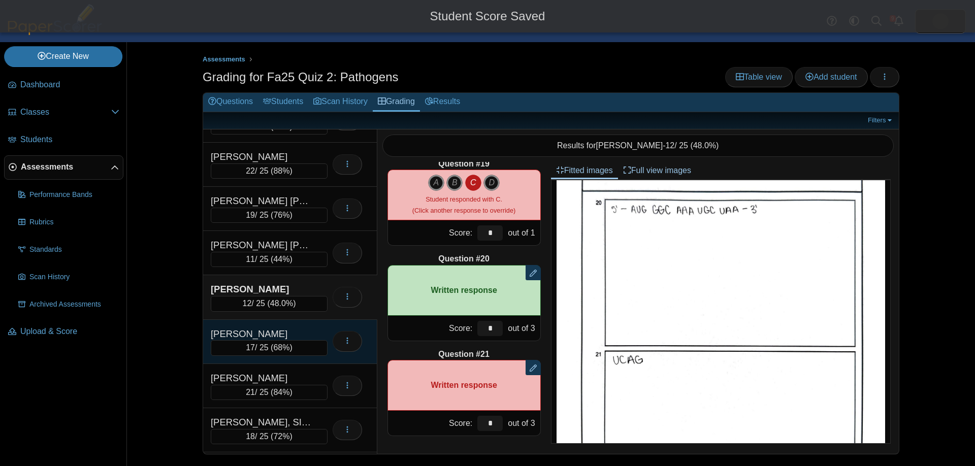
click at [280, 337] on div "[PERSON_NAME]" at bounding box center [262, 334] width 102 height 13
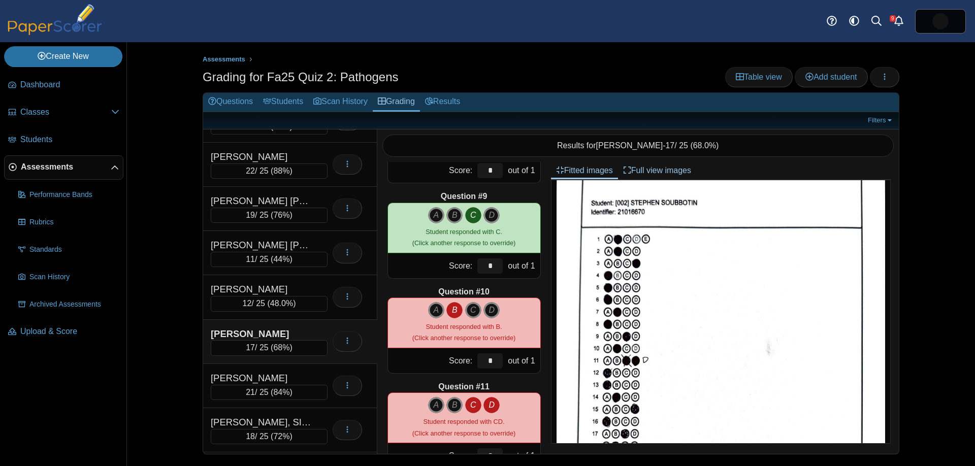
scroll to position [751, 0]
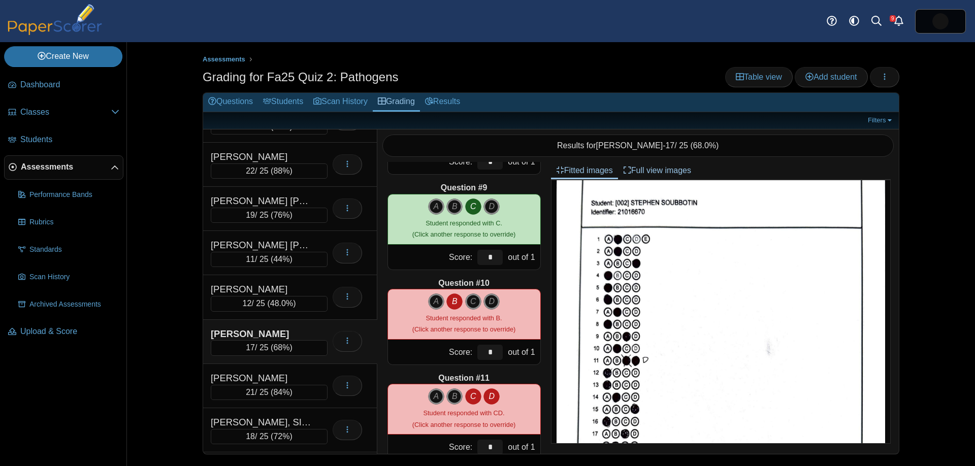
click at [474, 396] on icon "C" at bounding box center [473, 397] width 16 height 16
type input "*"
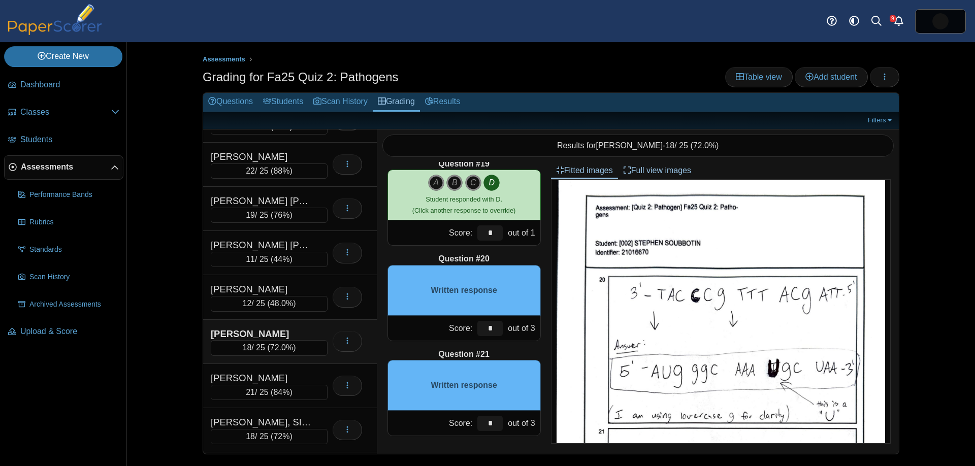
scroll to position [513, 0]
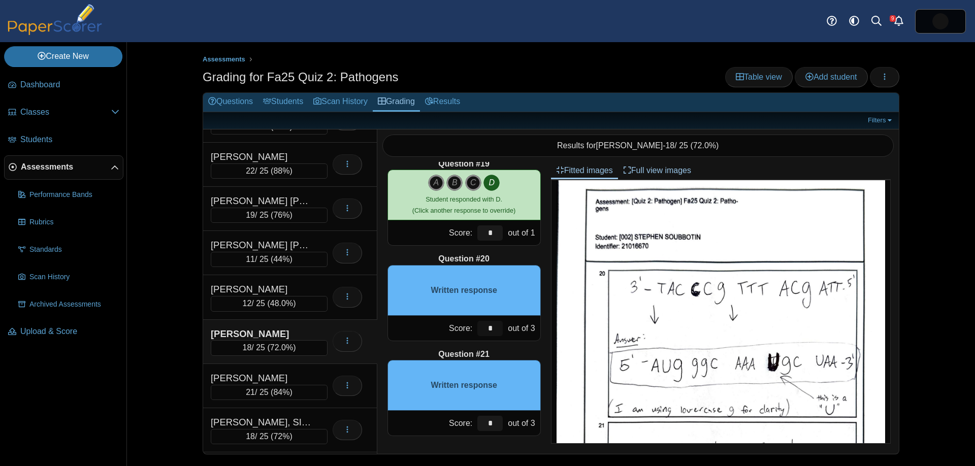
click at [478, 328] on input "*" at bounding box center [489, 328] width 25 height 15
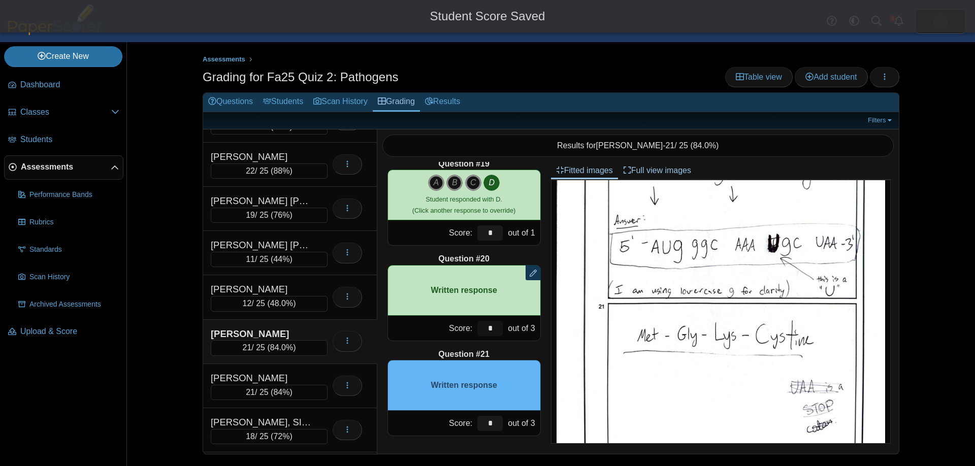
scroll to position [636, 0]
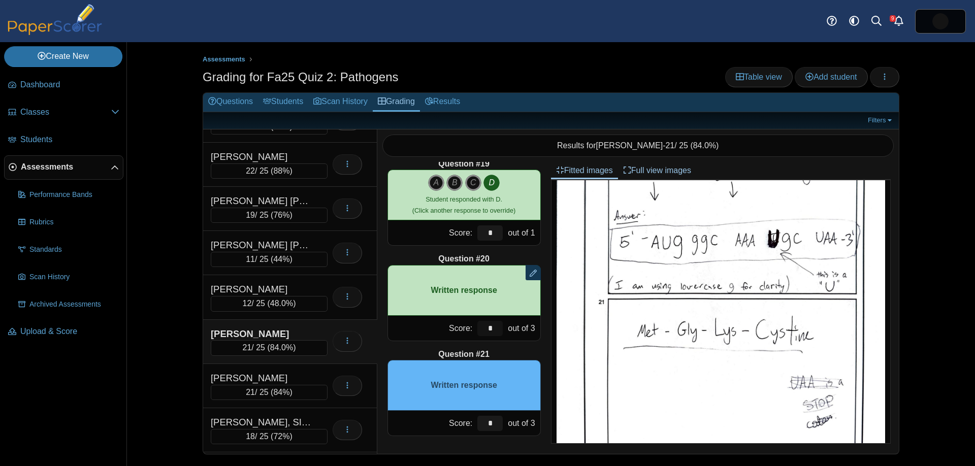
type input "*"
drag, startPoint x: 489, startPoint y: 416, endPoint x: 458, endPoint y: 404, distance: 32.8
click at [451, 405] on div "Question #21 Written response Score: * out of 3" at bounding box center [464, 392] width 153 height 87
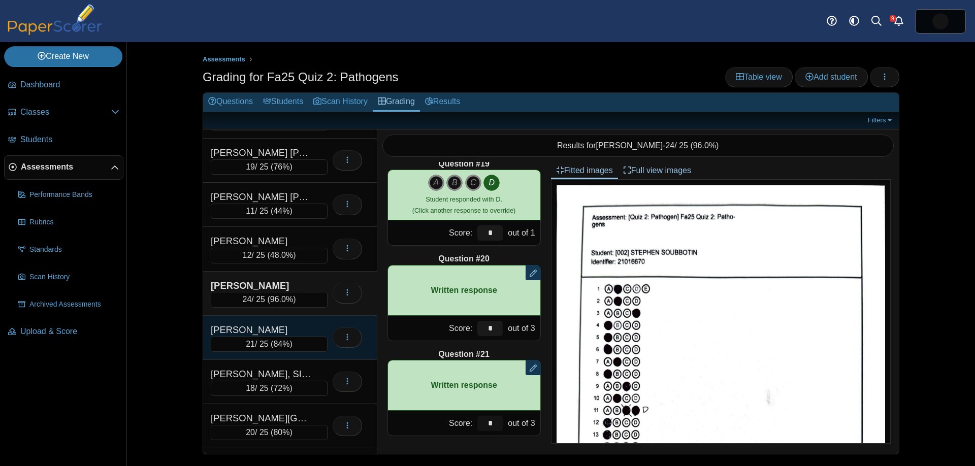
scroll to position [1557, 0]
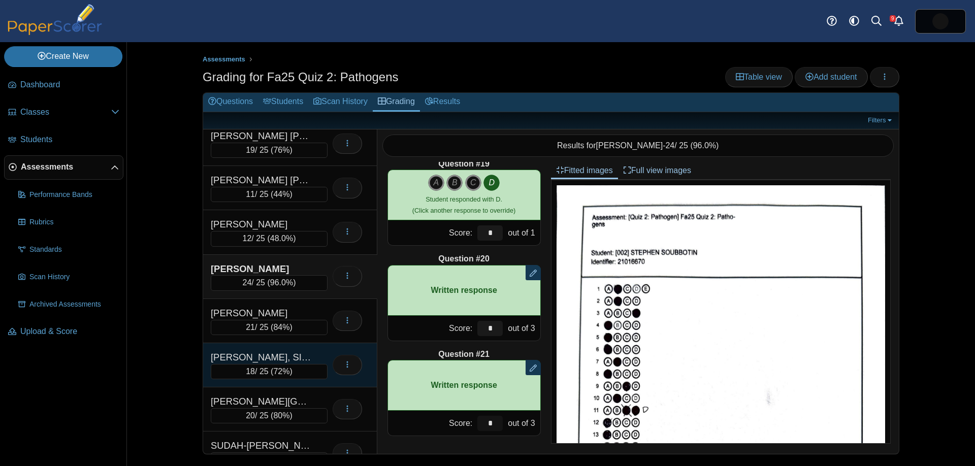
type input "*"
click at [284, 362] on div "[PERSON_NAME], SIERRA" at bounding box center [262, 357] width 102 height 13
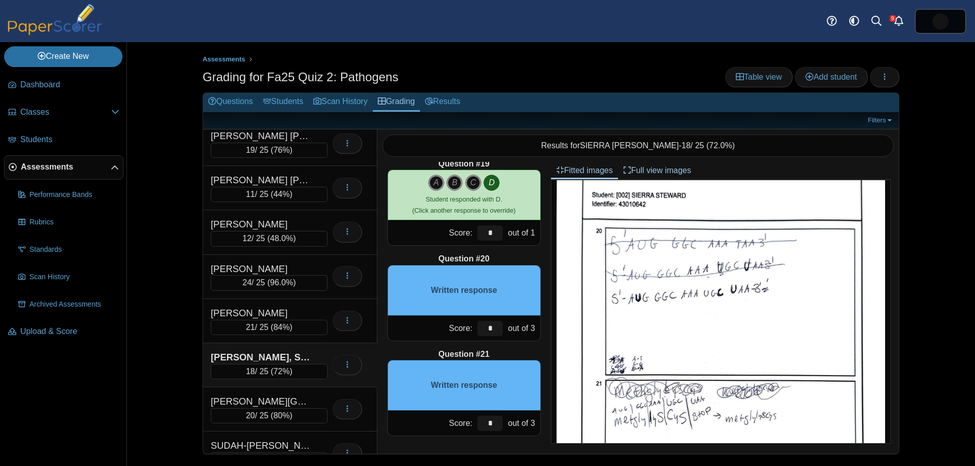
scroll to position [559, 0]
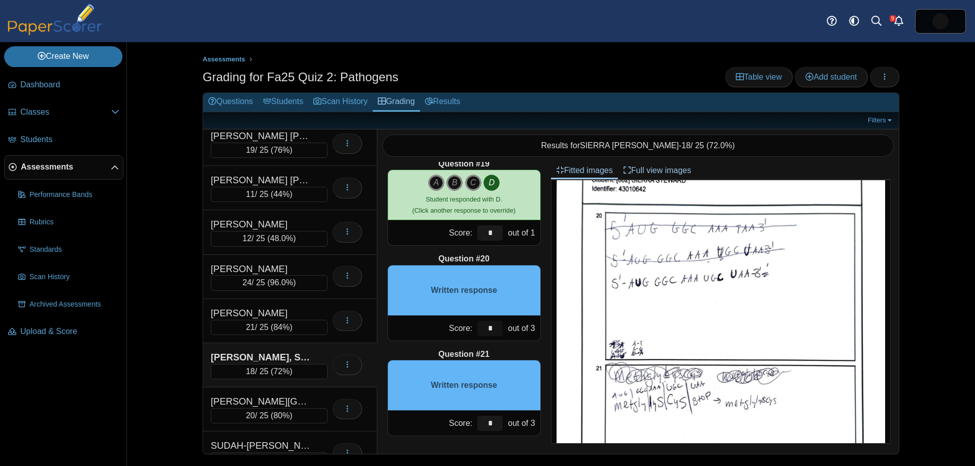
drag, startPoint x: 493, startPoint y: 330, endPoint x: 468, endPoint y: 326, distance: 24.7
click at [461, 325] on div "Score: * out of 3" at bounding box center [464, 328] width 153 height 25
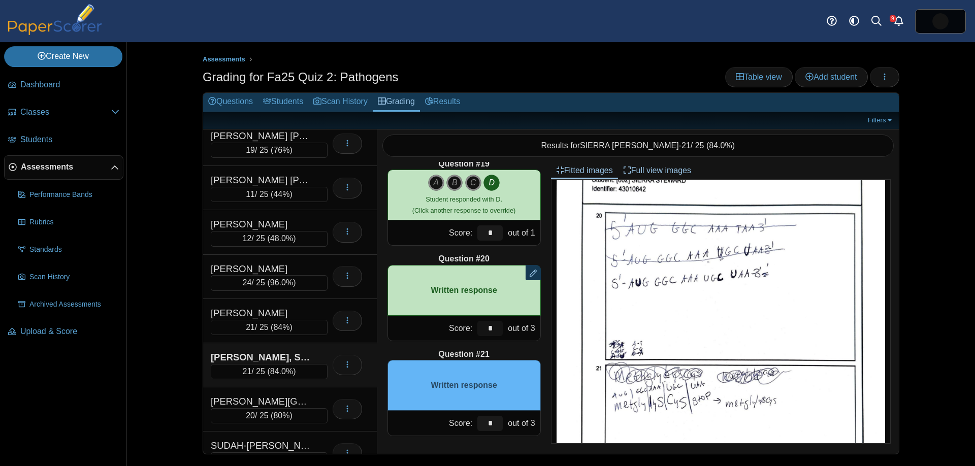
type input "*"
drag, startPoint x: 493, startPoint y: 421, endPoint x: 478, endPoint y: 415, distance: 16.2
click at [467, 419] on div "Score: * out of 3" at bounding box center [464, 423] width 153 height 25
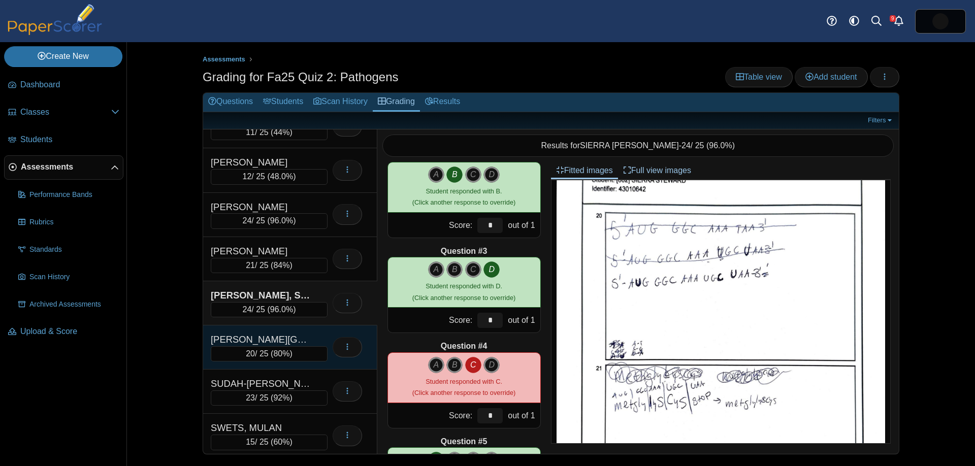
scroll to position [1620, 0]
type input "*"
click at [295, 342] on div "[PERSON_NAME][GEOGRAPHIC_DATA]" at bounding box center [262, 338] width 102 height 13
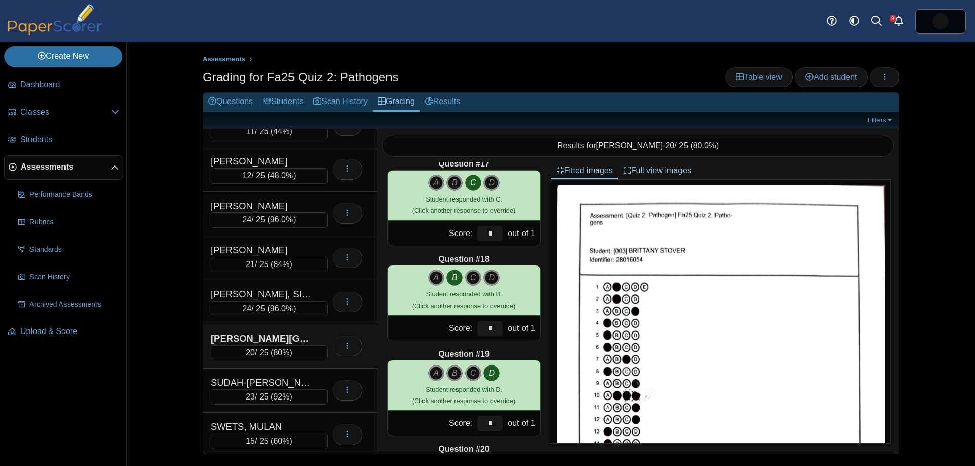
scroll to position [1727, 0]
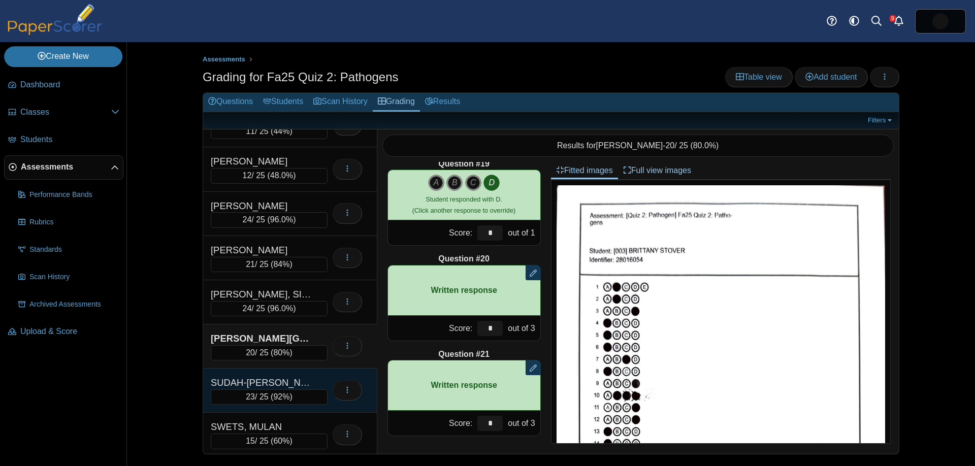
click at [259, 380] on div "SUDAH-[PERSON_NAME]" at bounding box center [262, 382] width 102 height 13
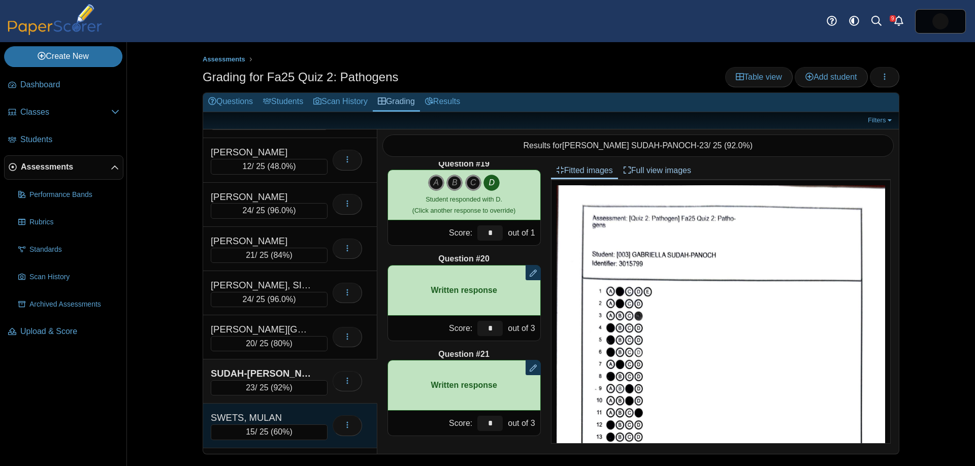
click at [301, 420] on div "SWETS, MULAN" at bounding box center [262, 417] width 102 height 13
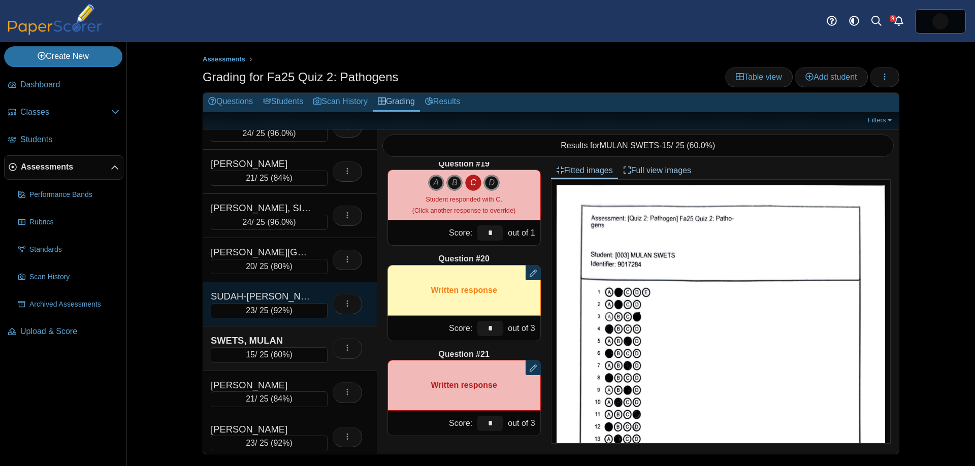
scroll to position [1710, 0]
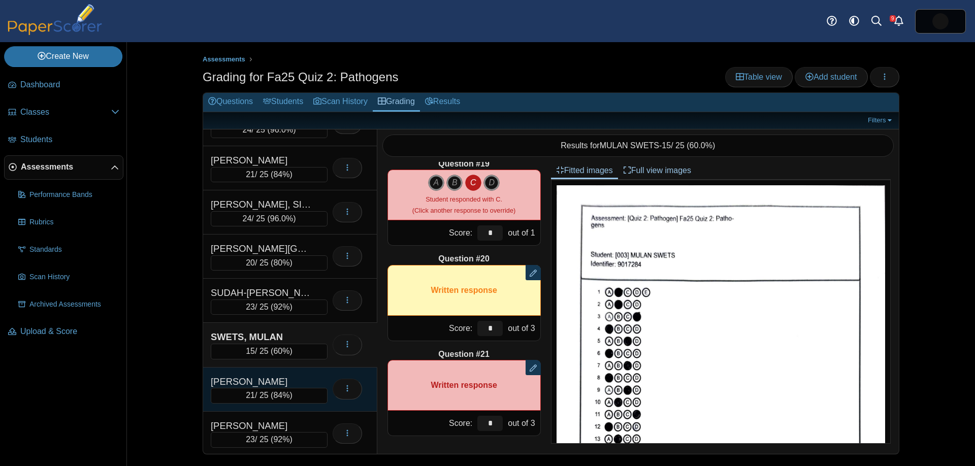
click at [285, 377] on div "[PERSON_NAME]" at bounding box center [262, 381] width 102 height 13
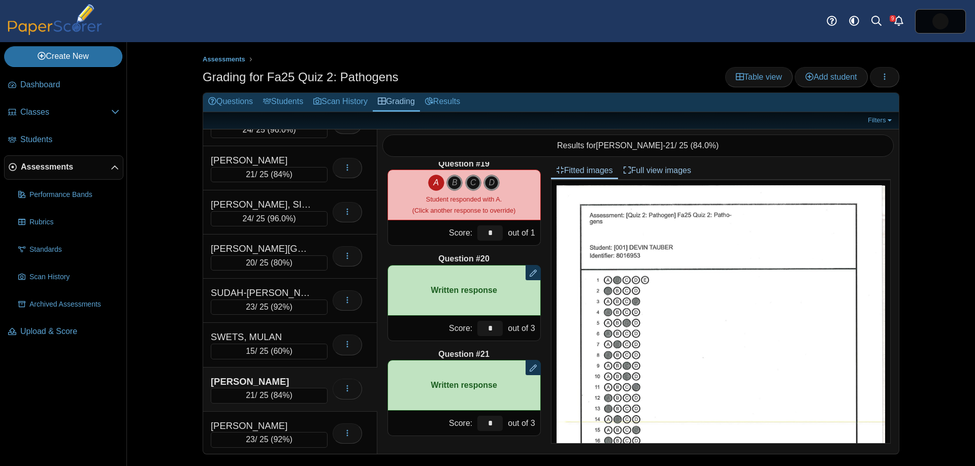
scroll to position [1730, 0]
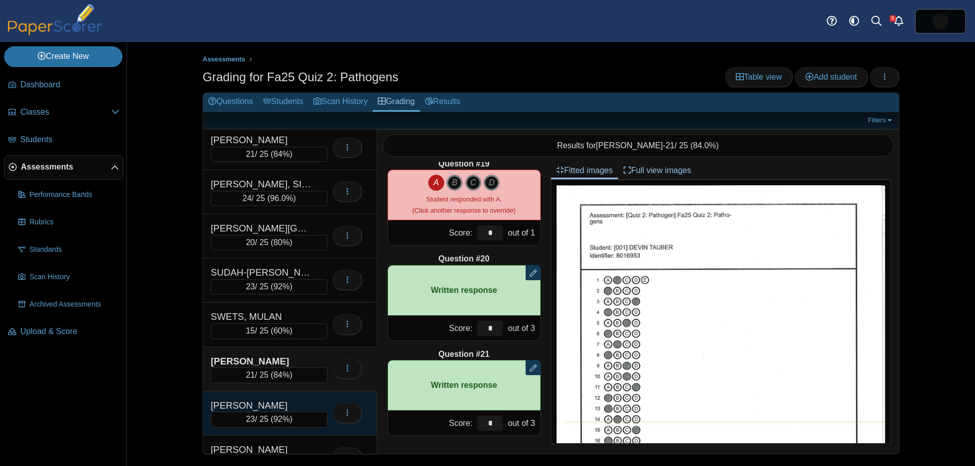
click at [296, 405] on div "[PERSON_NAME]" at bounding box center [262, 405] width 102 height 13
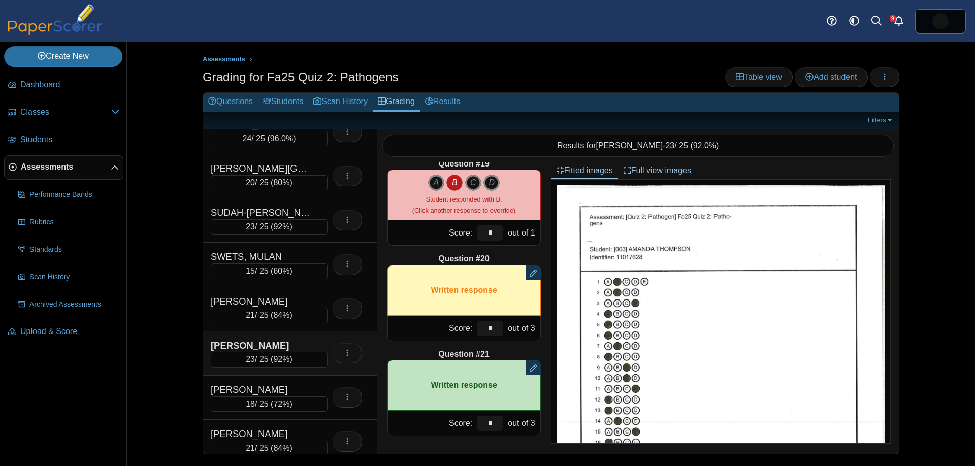
scroll to position [1800, 0]
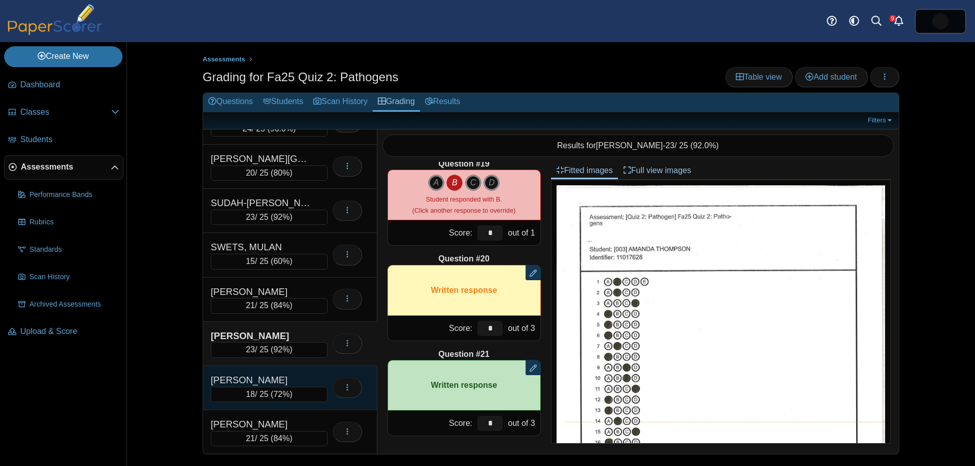
click at [298, 388] on div "18 / 25 ( 72% )" at bounding box center [269, 394] width 117 height 15
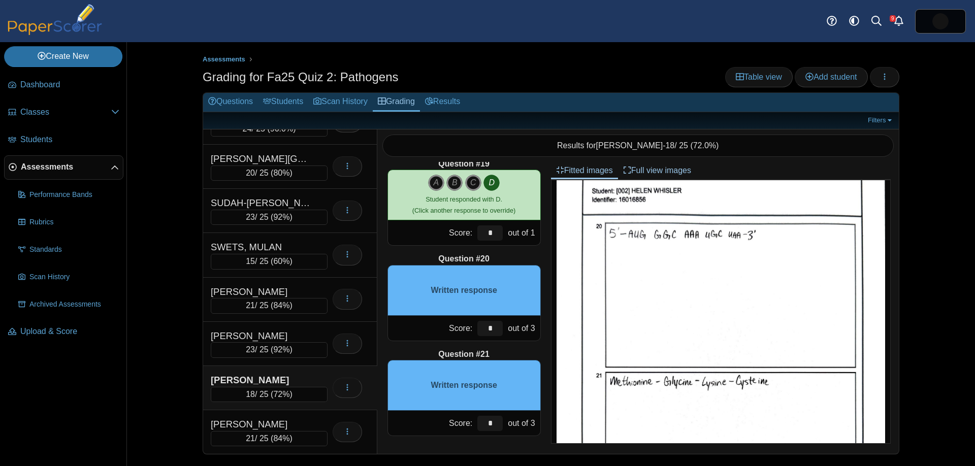
scroll to position [549, 0]
drag, startPoint x: 496, startPoint y: 332, endPoint x: 451, endPoint y: 325, distance: 46.3
click at [451, 325] on div "Score: * out of 3" at bounding box center [464, 328] width 153 height 25
type input "*"
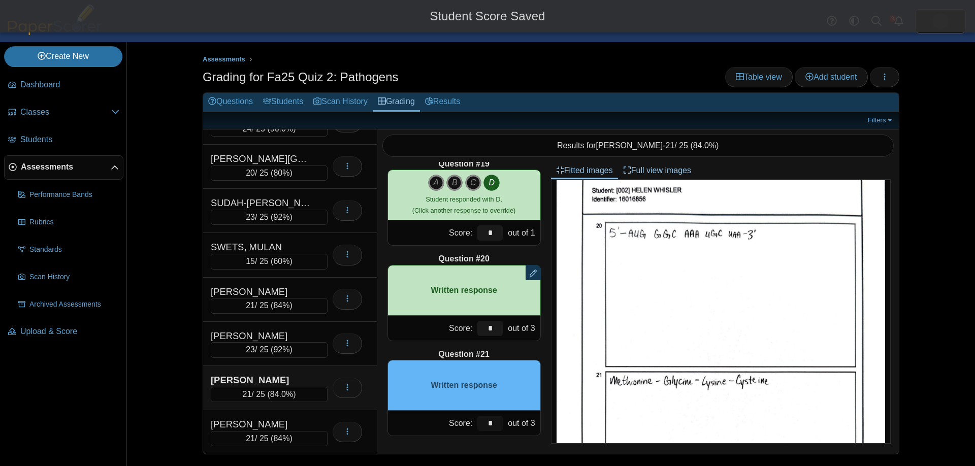
click at [497, 417] on input "*" at bounding box center [489, 423] width 25 height 15
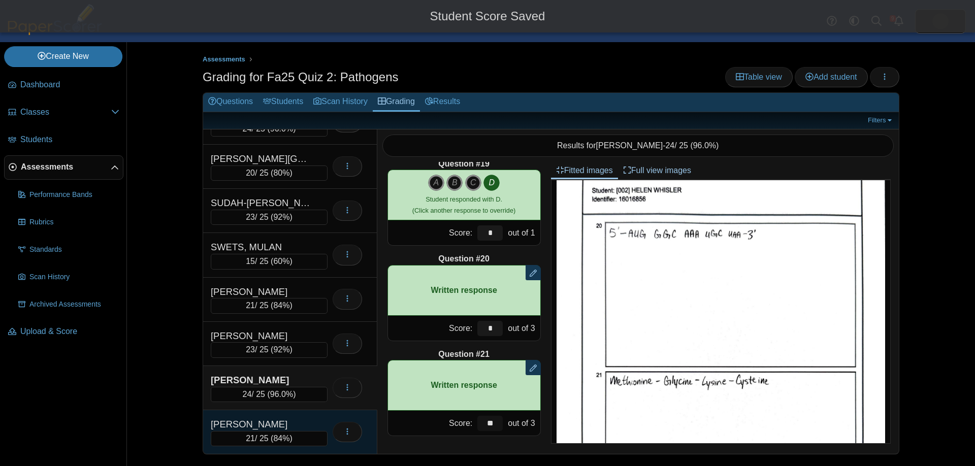
type input "**"
click at [282, 423] on div "[PERSON_NAME]" at bounding box center [262, 424] width 102 height 13
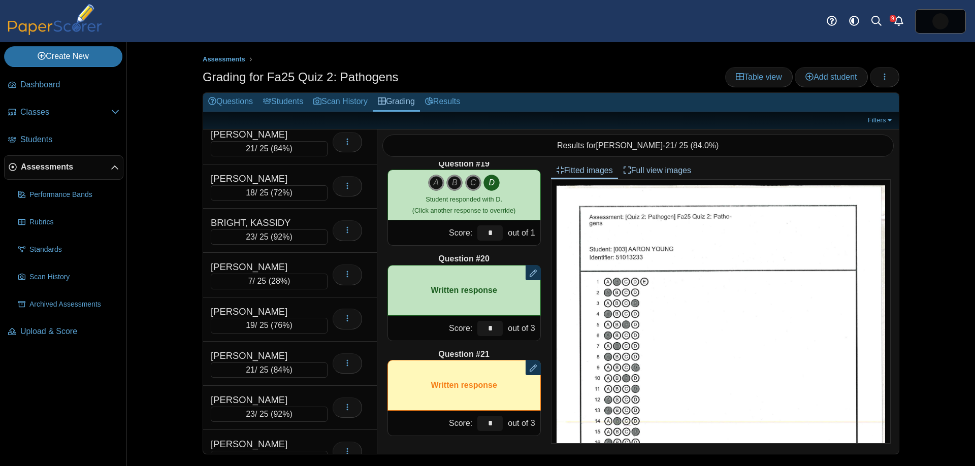
scroll to position [0, 0]
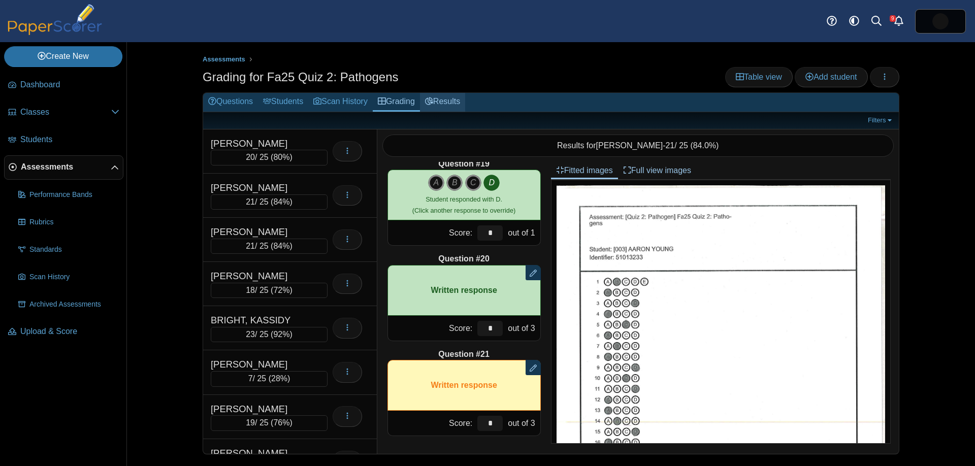
click at [458, 107] on link "Results" at bounding box center [442, 102] width 45 height 19
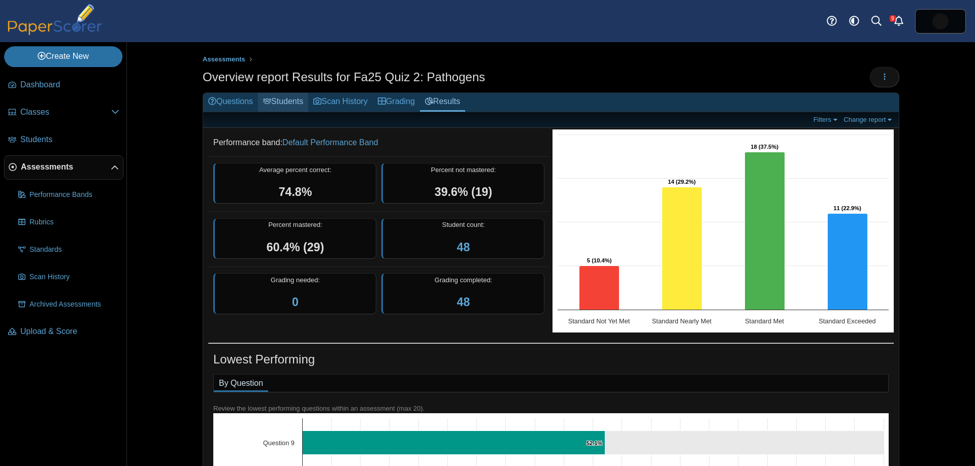
click at [280, 103] on link "Students" at bounding box center [283, 102] width 50 height 19
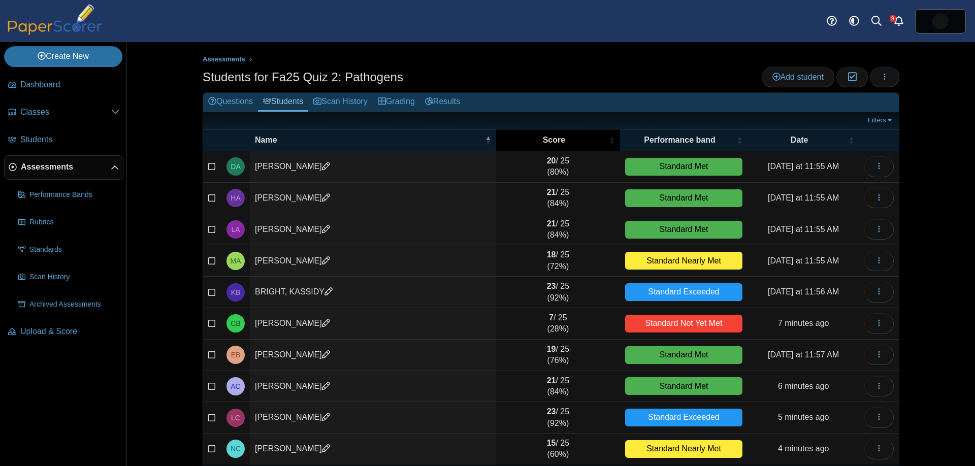
click at [568, 142] on span "Score" at bounding box center [553, 140] width 105 height 11
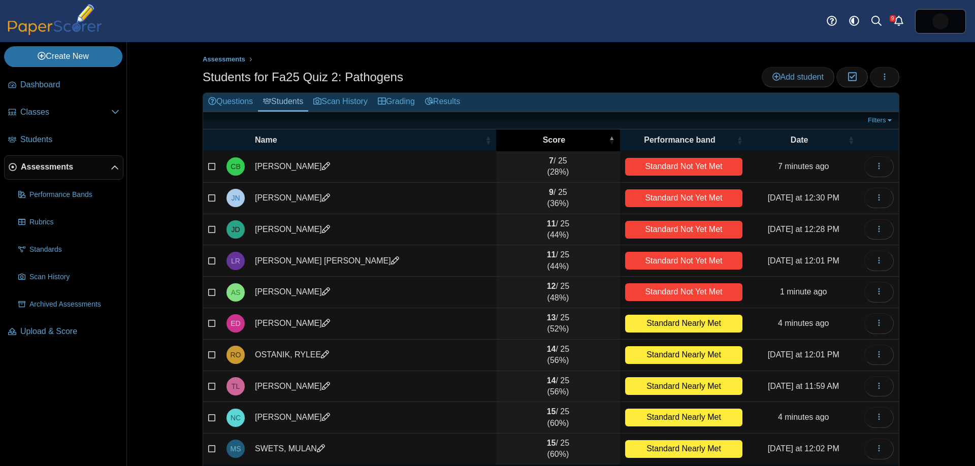
click at [568, 142] on span "Score" at bounding box center [553, 140] width 105 height 11
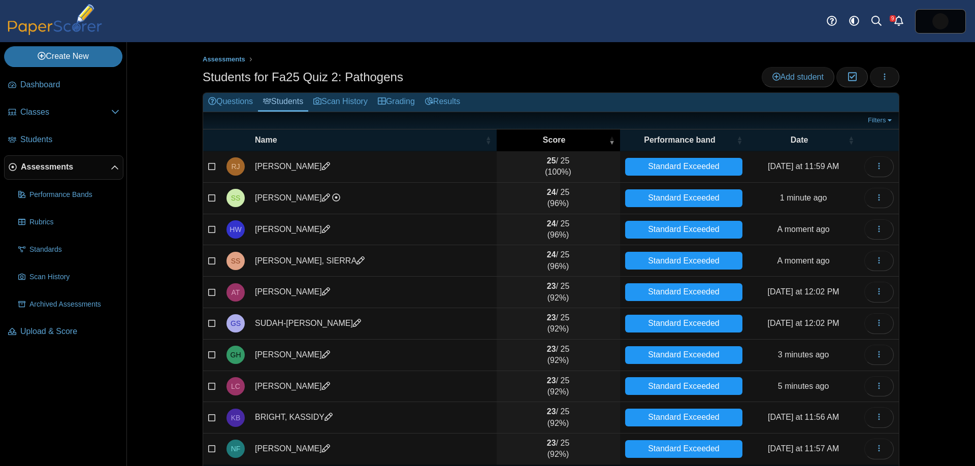
click at [564, 145] on th "Score" at bounding box center [558, 141] width 123 height 22
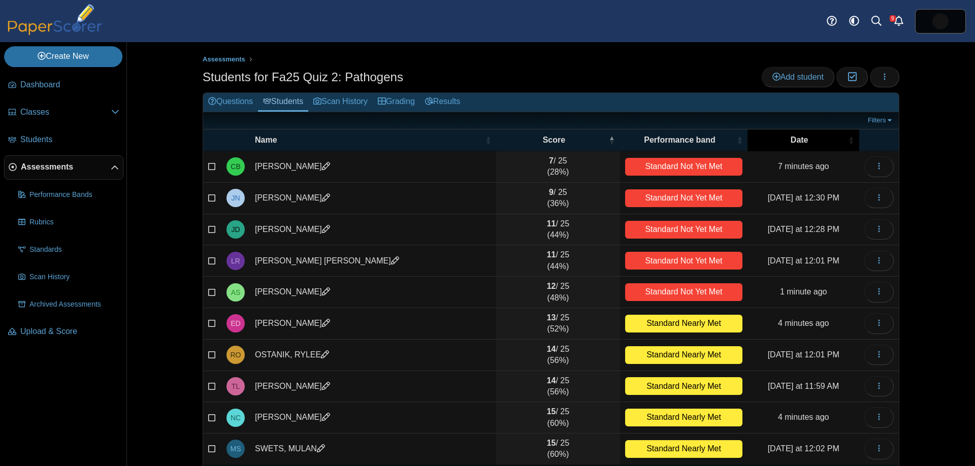
click at [813, 137] on span "Date" at bounding box center [799, 140] width 93 height 11
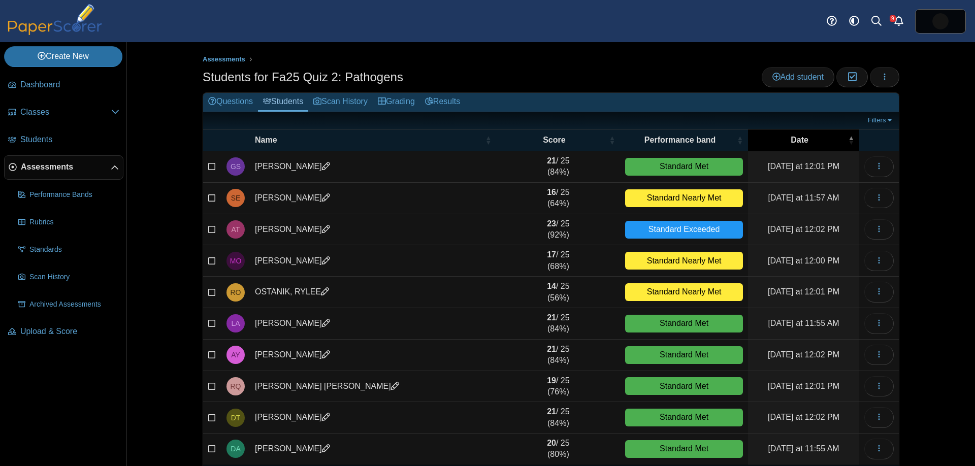
click at [813, 137] on span "Date" at bounding box center [799, 140] width 93 height 11
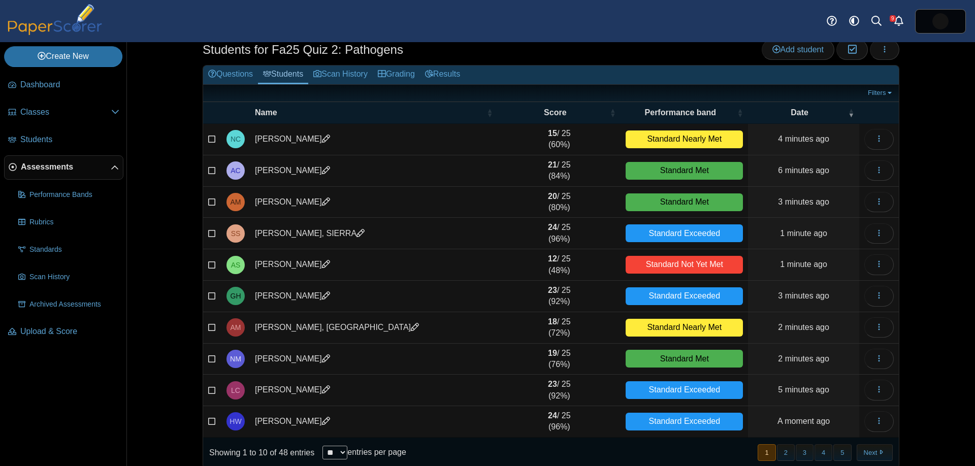
scroll to position [40, 0]
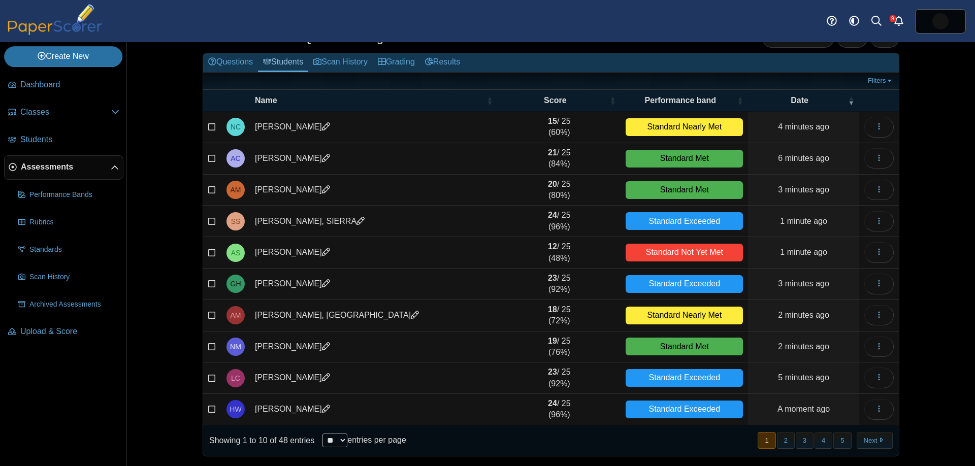
click at [346, 443] on select "** ** ** ***" at bounding box center [335, 441] width 25 height 14
select select "**"
click at [324, 434] on select "** ** ** ***" at bounding box center [335, 441] width 25 height 14
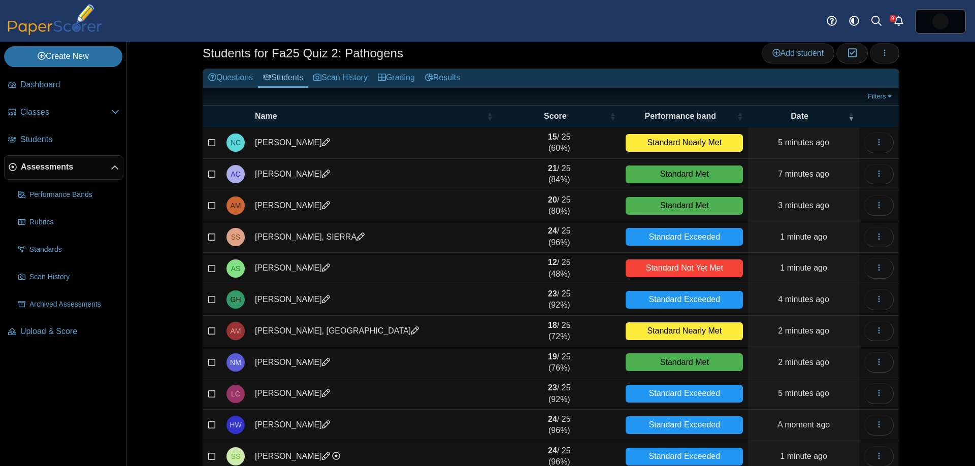
scroll to position [0, 0]
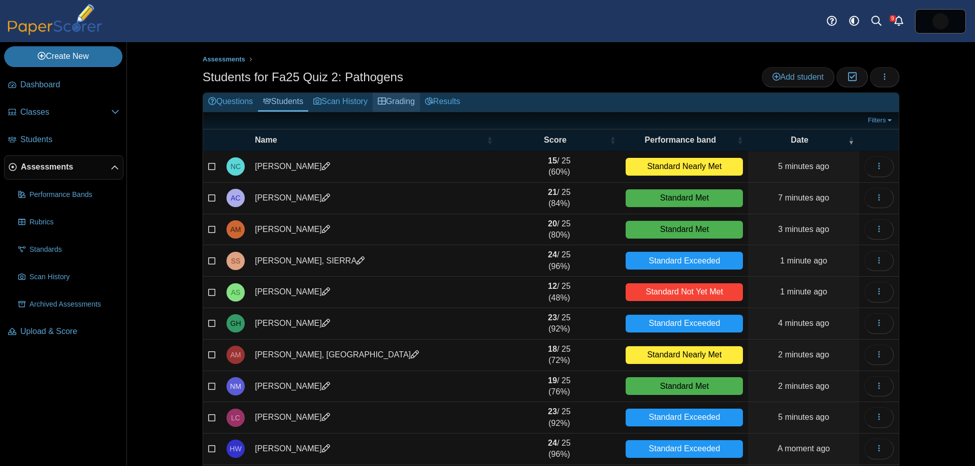
click at [403, 102] on link "Grading" at bounding box center [396, 102] width 47 height 19
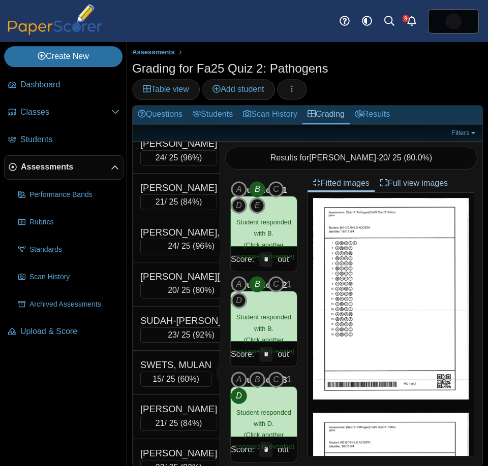
scroll to position [1800, 0]
